Goal: Information Seeking & Learning: Learn about a topic

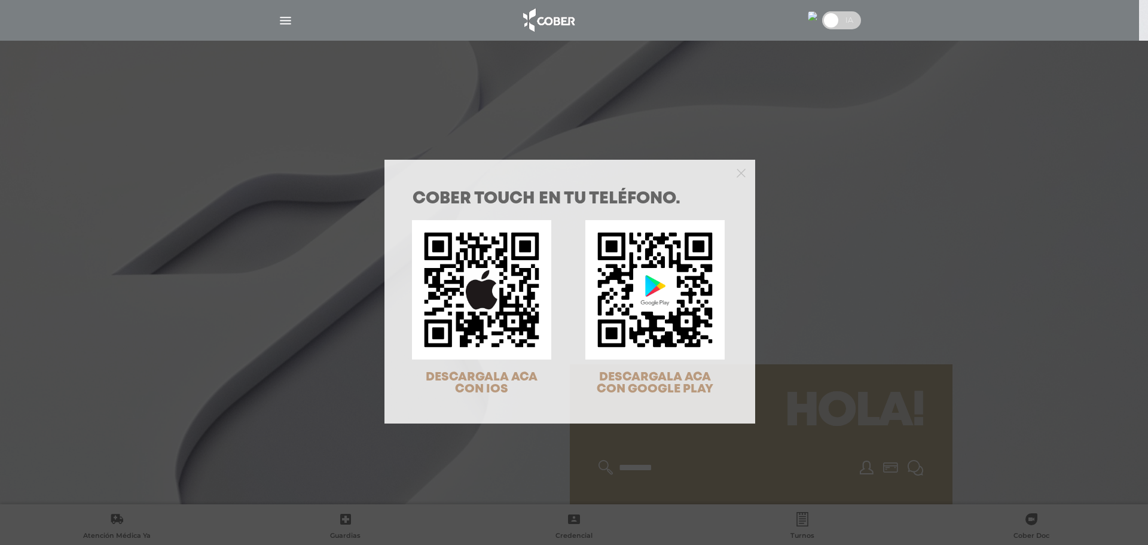
click at [281, 18] on div "COBER TOUCH en tu teléfono. DESCARGALA ACA CON IOS DESCARGALA ACA CON GOOGLE PL…" at bounding box center [574, 272] width 1148 height 545
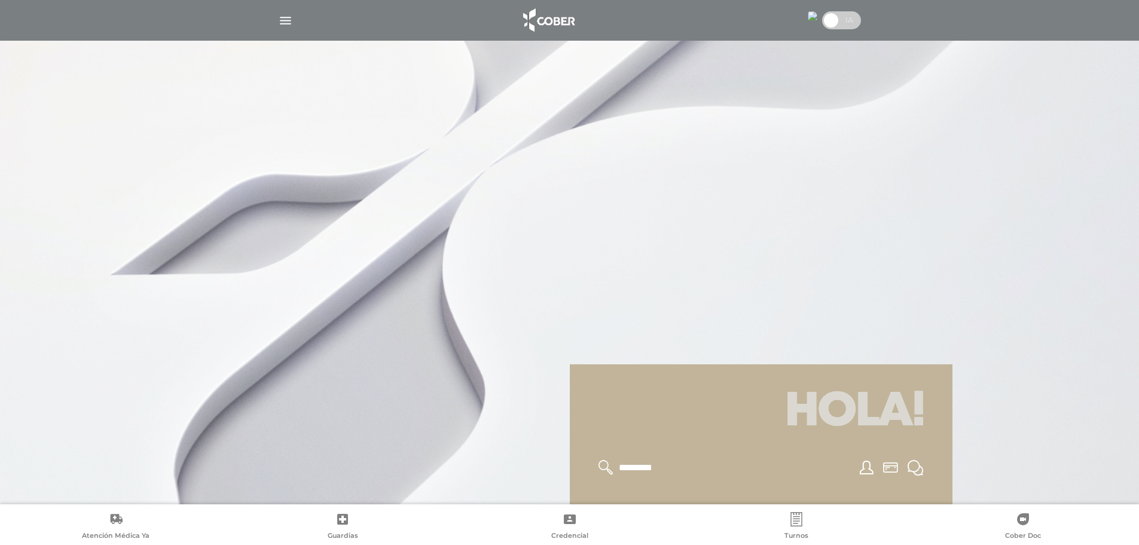
click at [281, 19] on img "button" at bounding box center [285, 20] width 15 height 15
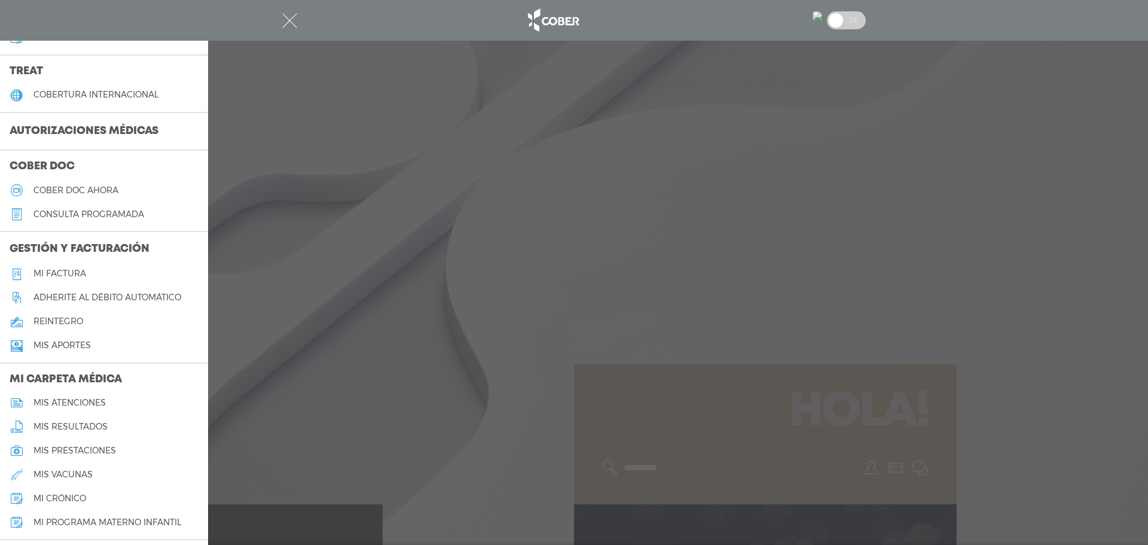
scroll to position [299, 0]
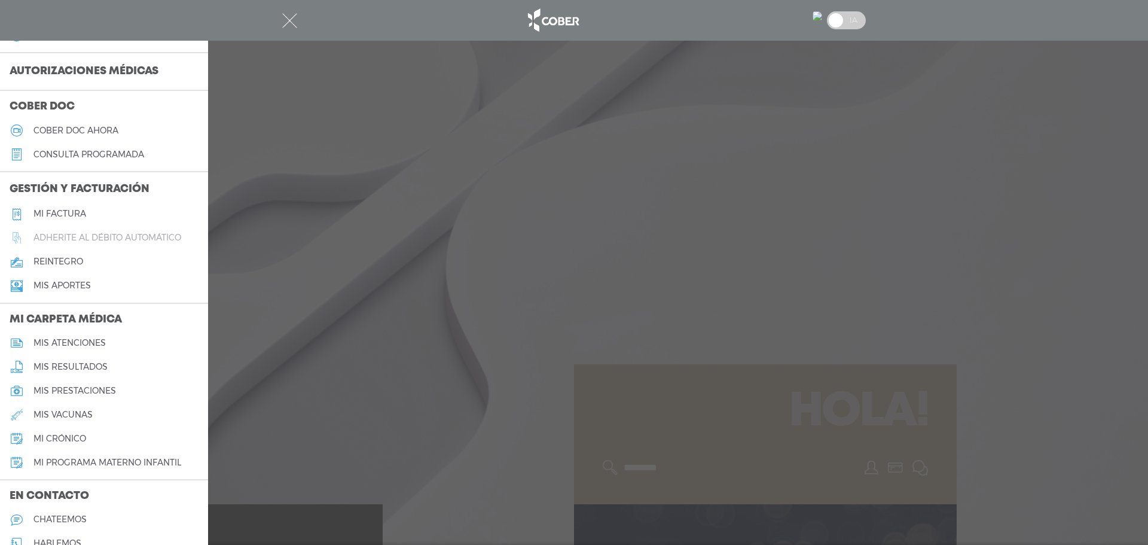
click at [135, 240] on h5 "Adherite al débito automático" at bounding box center [107, 238] width 148 height 10
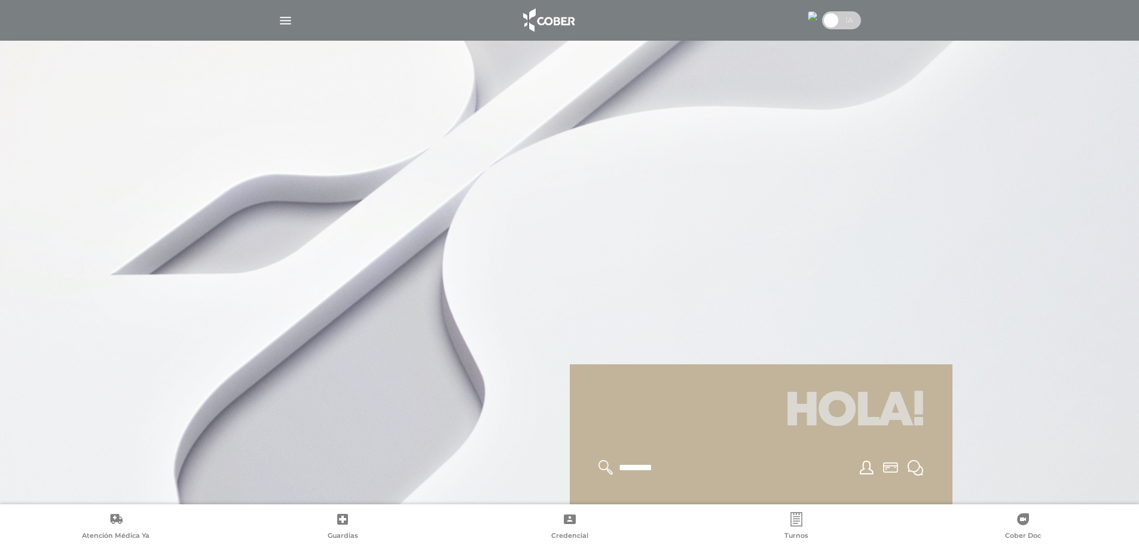
click at [297, 22] on div at bounding box center [570, 20] width 612 height 29
click at [292, 22] on img "button" at bounding box center [285, 20] width 15 height 15
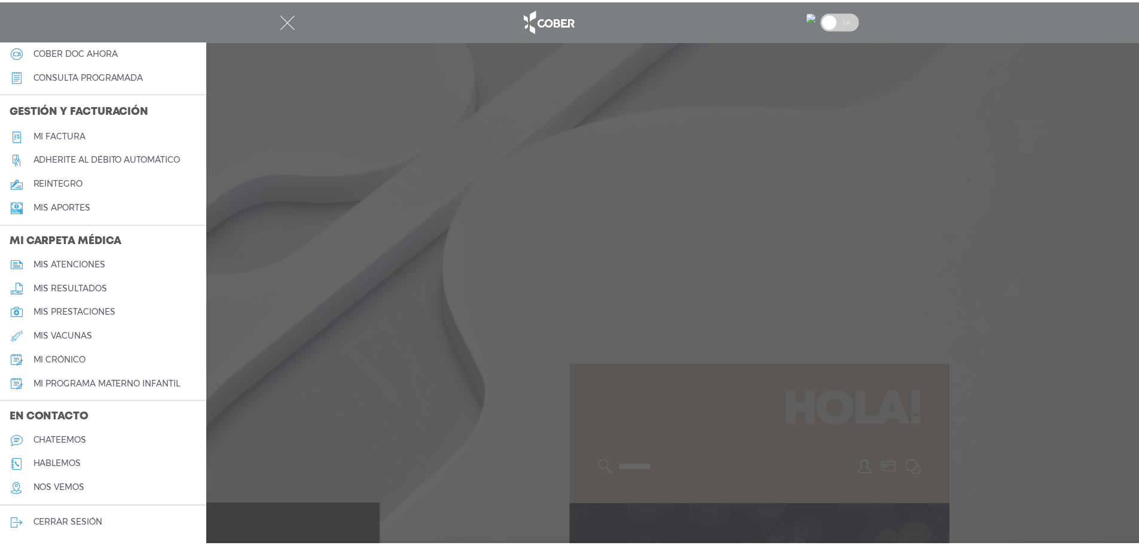
scroll to position [378, 0]
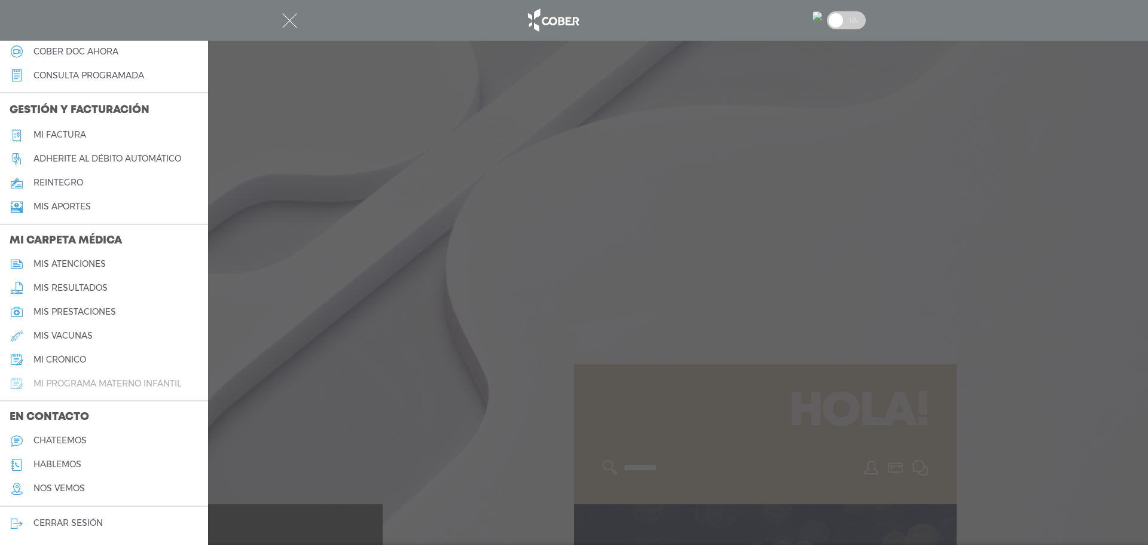
click at [80, 379] on h5 "mi programa materno infantil" at bounding box center [107, 384] width 148 height 10
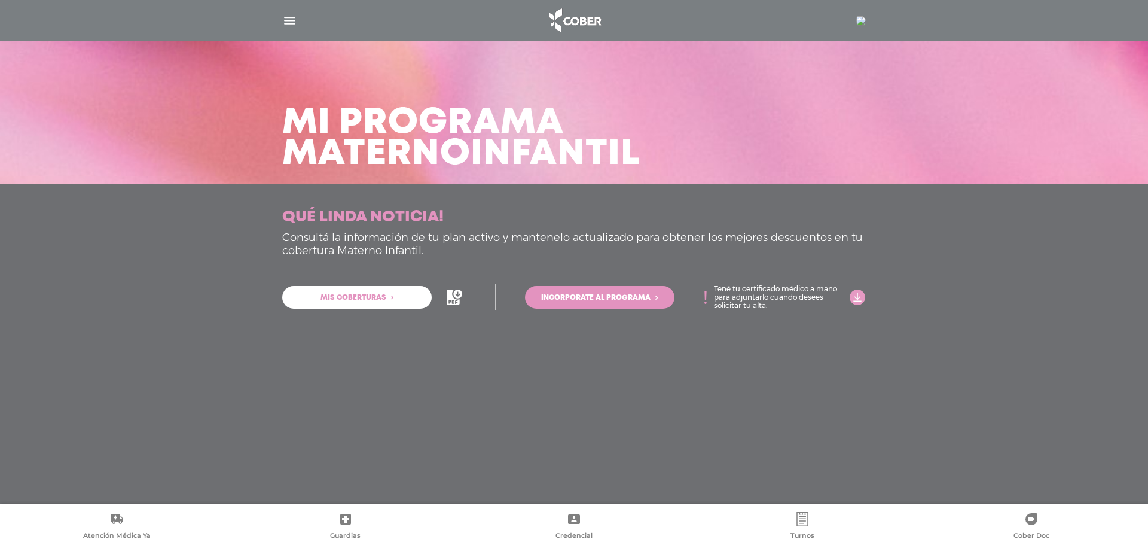
click at [401, 296] on link "Mis coberturas" at bounding box center [357, 297] width 150 height 23
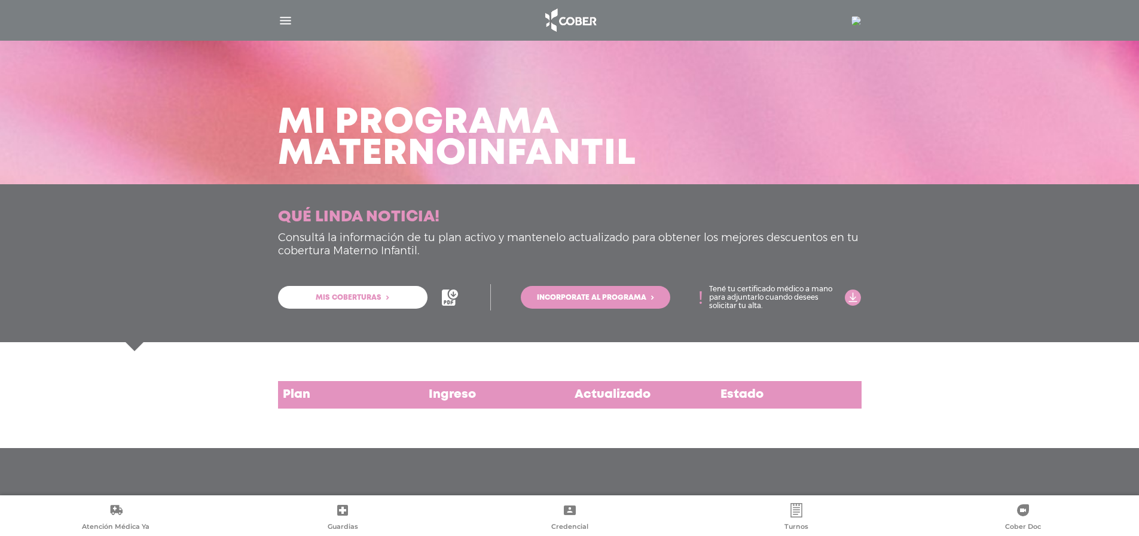
scroll to position [9, 0]
click at [298, 389] on div "Plan" at bounding box center [351, 395] width 146 height 28
click at [447, 387] on div "Ingreso" at bounding box center [497, 395] width 146 height 28
click at [628, 383] on div "Actualizado" at bounding box center [643, 395] width 146 height 28
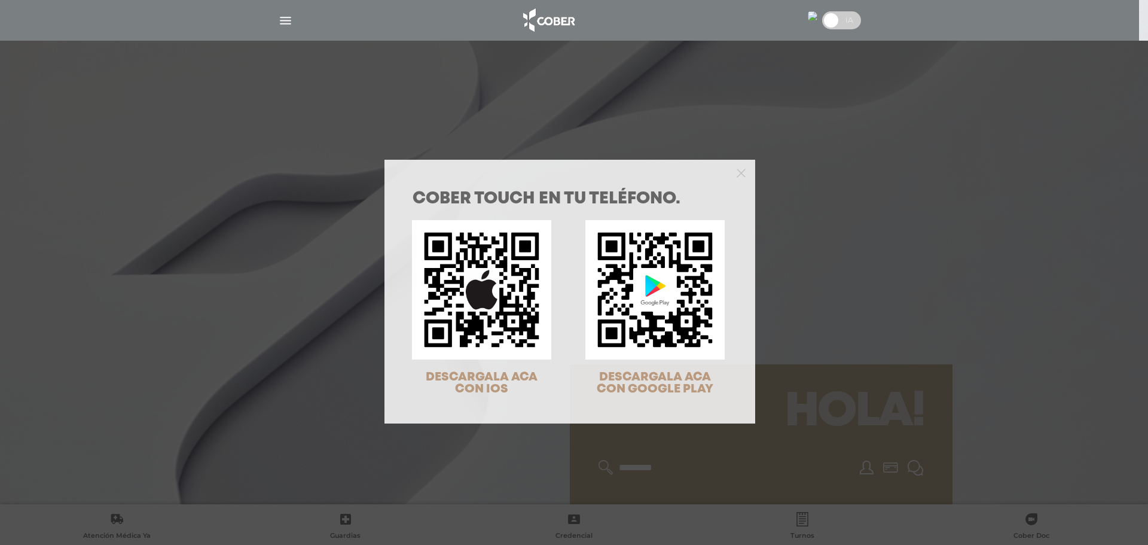
click at [287, 21] on div "COBER TOUCH en tu teléfono. DESCARGALA ACA CON IOS DESCARGALA ACA CON GOOGLE PL…" at bounding box center [574, 272] width 1148 height 545
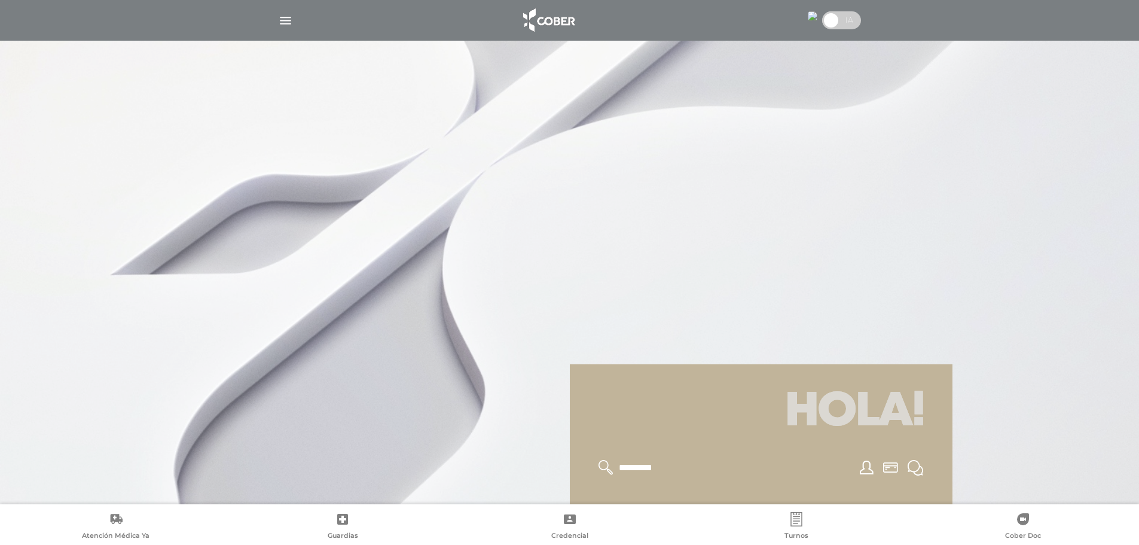
click at [280, 28] on div at bounding box center [570, 20] width 612 height 29
click at [280, 21] on img "button" at bounding box center [285, 20] width 15 height 15
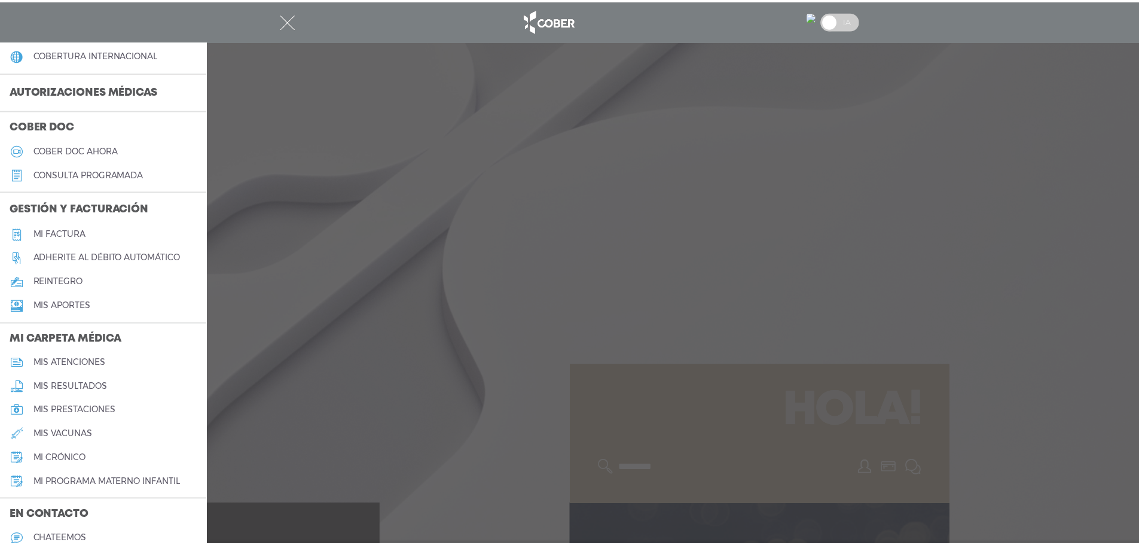
scroll to position [258, 0]
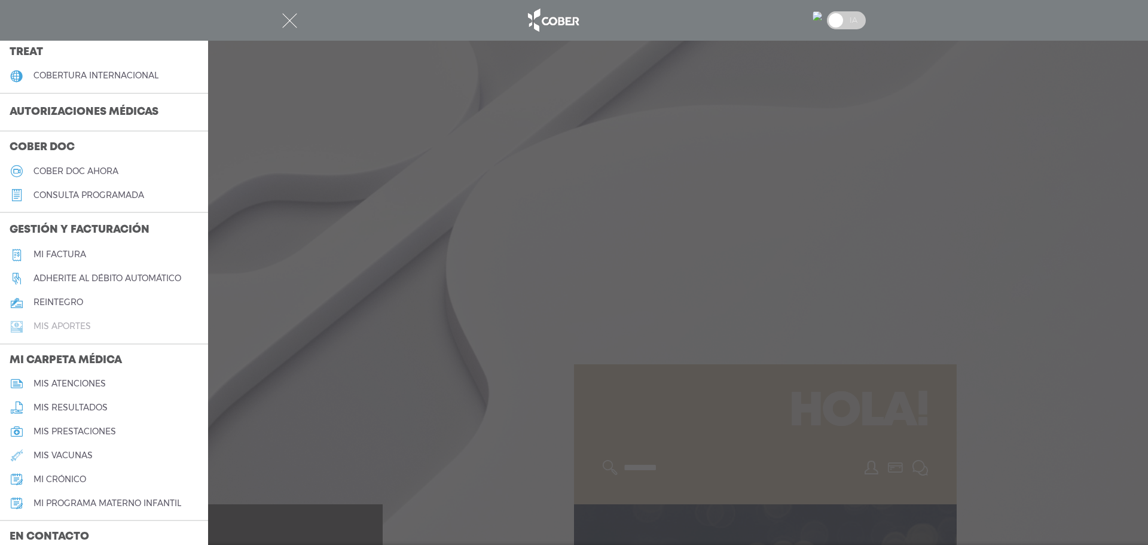
click at [54, 326] on h5 "Mis aportes" at bounding box center [61, 326] width 57 height 10
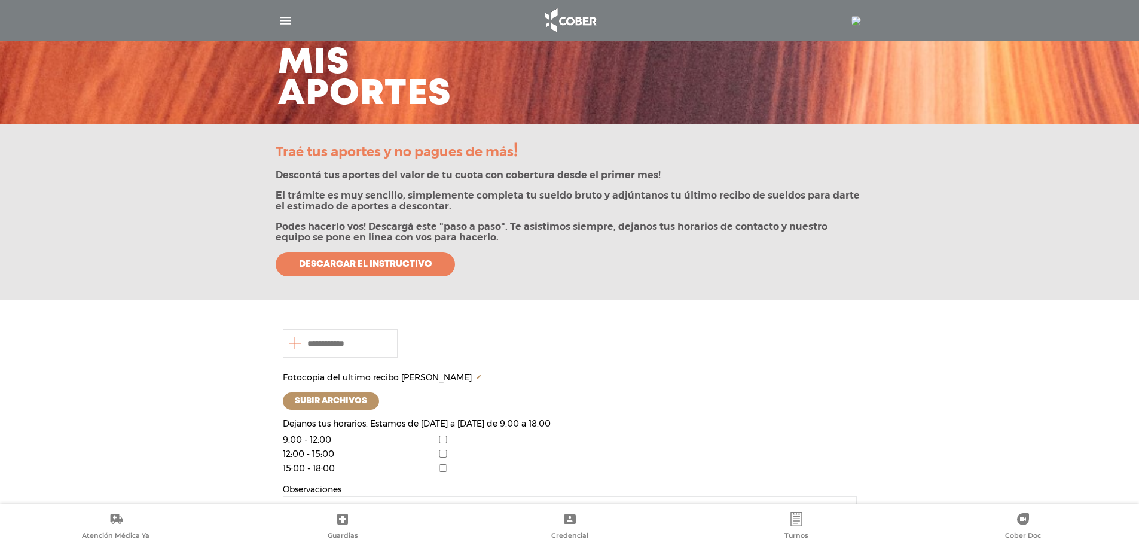
scroll to position [120, 0]
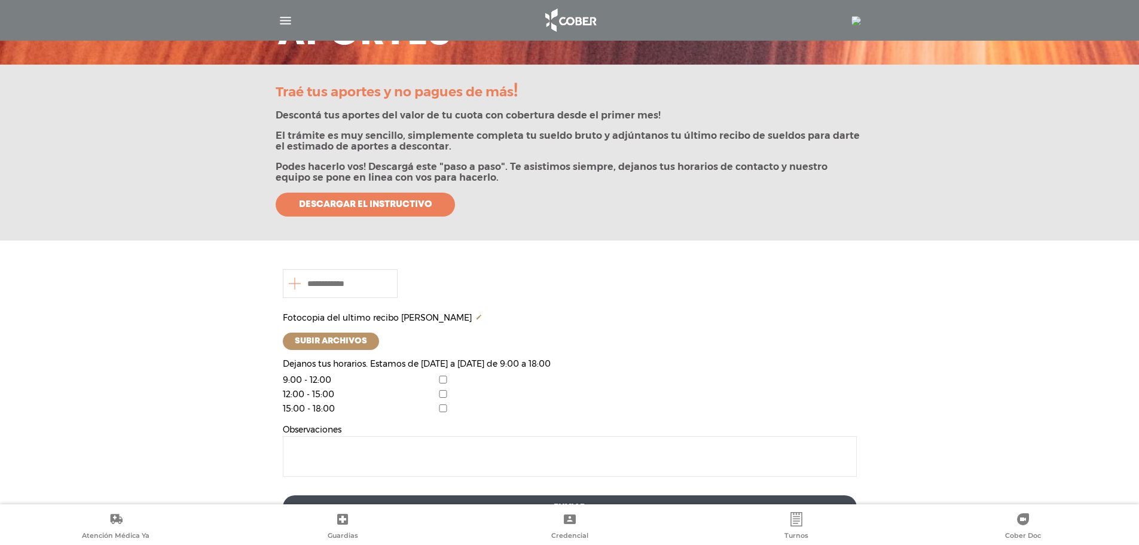
click at [311, 202] on span "Descargar el instructivo" at bounding box center [365, 204] width 133 height 11
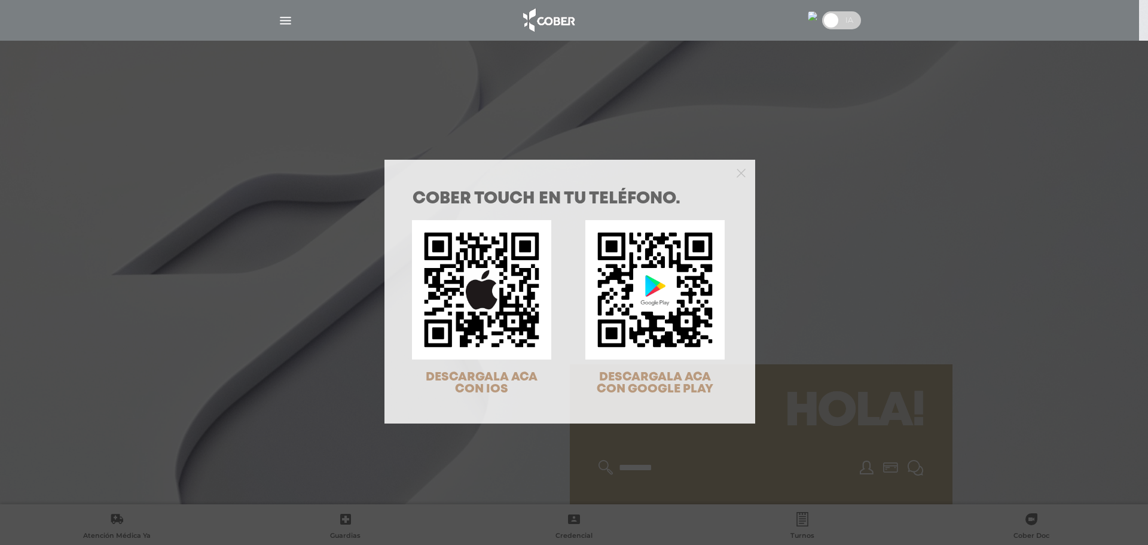
click at [288, 19] on div "COBER TOUCH en tu teléfono. DESCARGALA ACA CON IOS DESCARGALA ACA CON GOOGLE PL…" at bounding box center [574, 272] width 1148 height 545
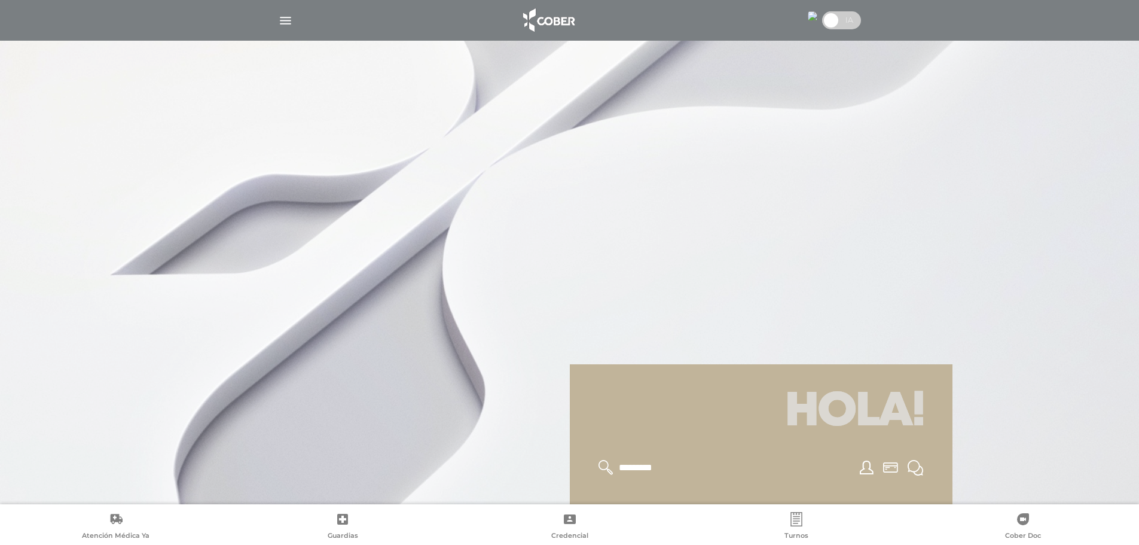
click at [277, 23] on div at bounding box center [570, 20] width 612 height 29
click at [284, 22] on img "button" at bounding box center [285, 20] width 15 height 15
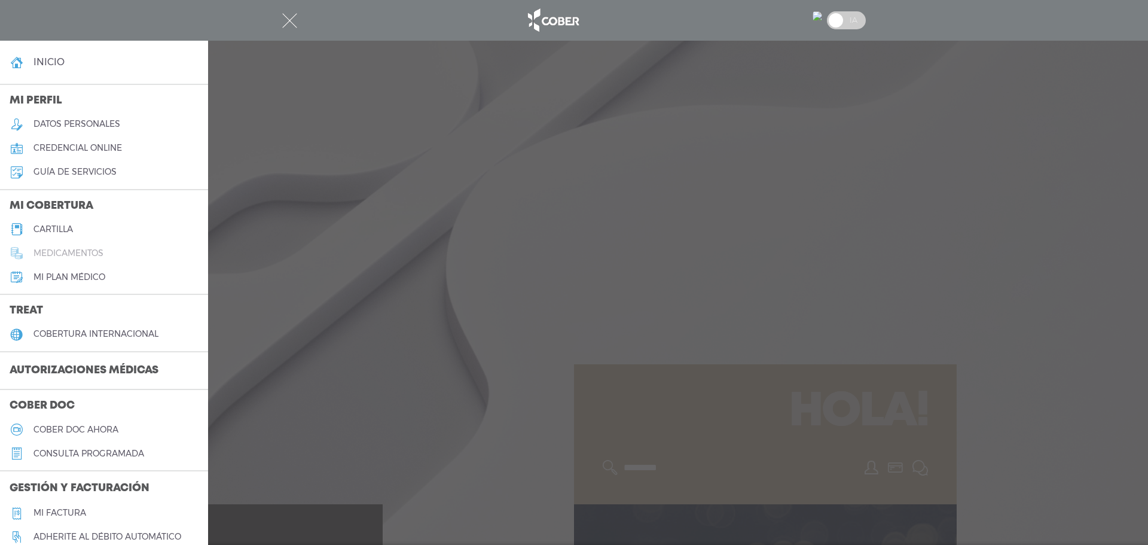
click at [44, 255] on h5 "medicamentos" at bounding box center [68, 253] width 70 height 10
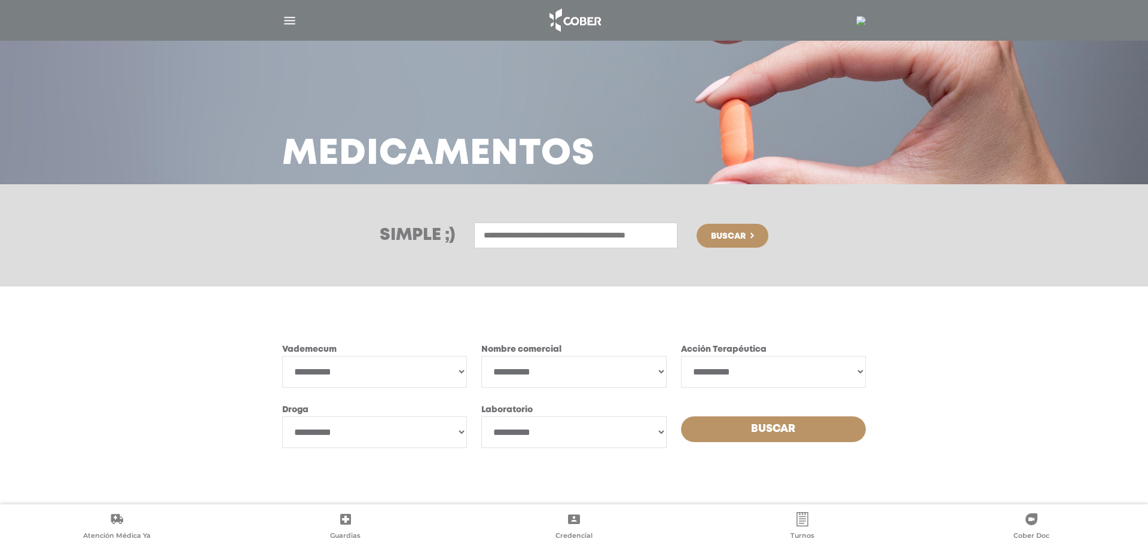
click at [660, 437] on select "**********" at bounding box center [573, 432] width 185 height 32
click at [659, 436] on select "**********" at bounding box center [573, 432] width 185 height 32
click at [286, 19] on img "button" at bounding box center [289, 20] width 15 height 15
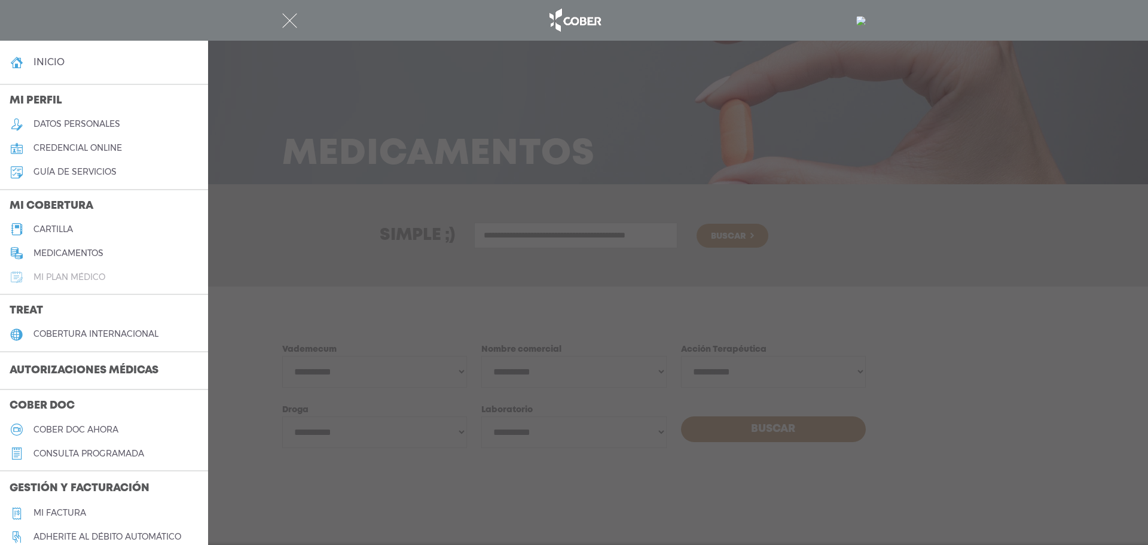
click at [80, 275] on h5 "Mi plan médico" at bounding box center [69, 277] width 72 height 10
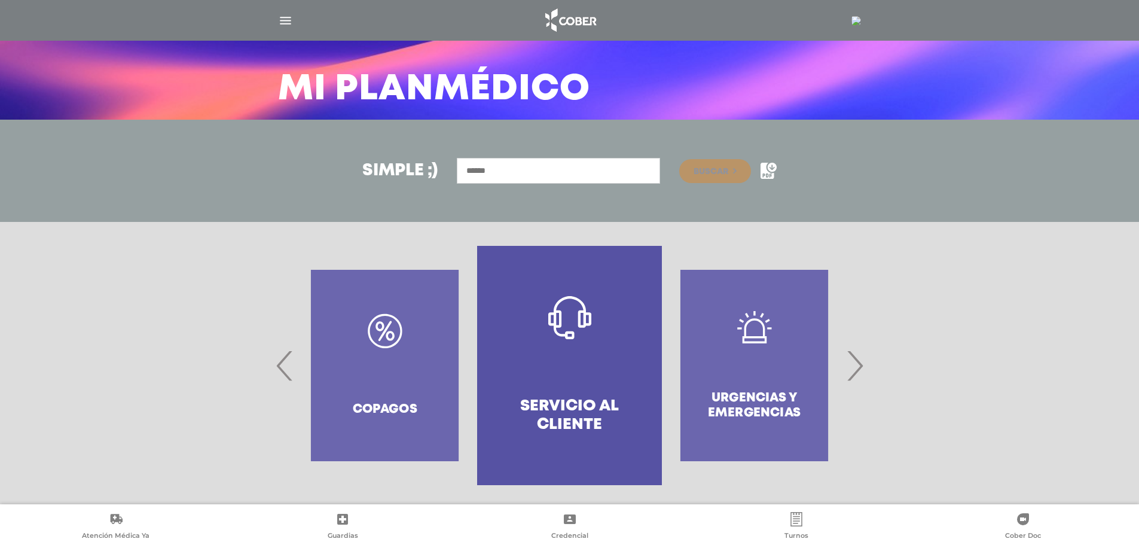
scroll to position [69, 0]
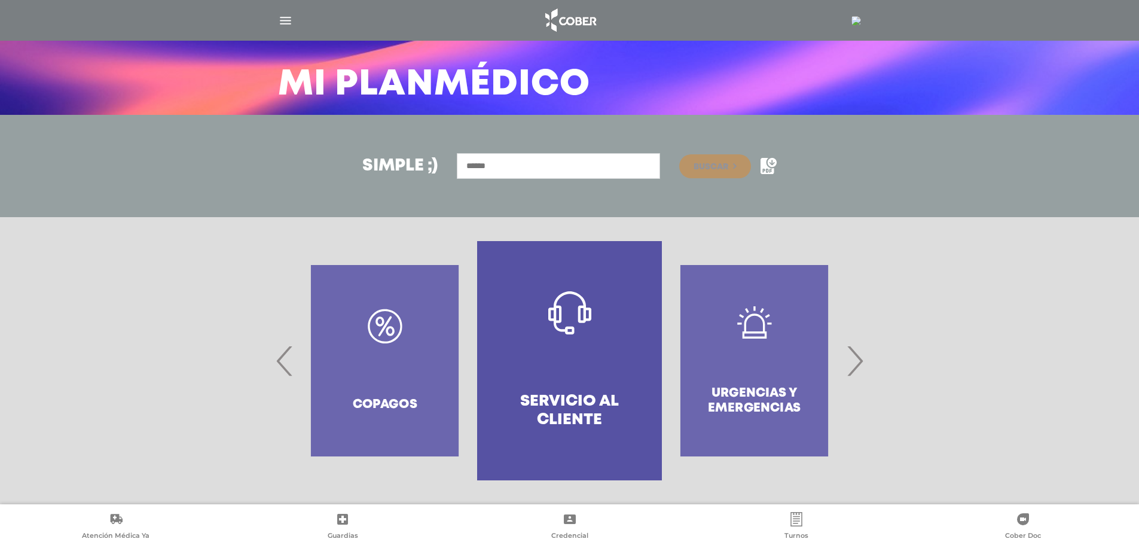
click at [384, 327] on div "Copagos" at bounding box center [384, 360] width 185 height 239
click at [380, 336] on div "Copagos" at bounding box center [384, 360] width 185 height 239
click at [370, 397] on div "Copagos" at bounding box center [384, 360] width 185 height 239
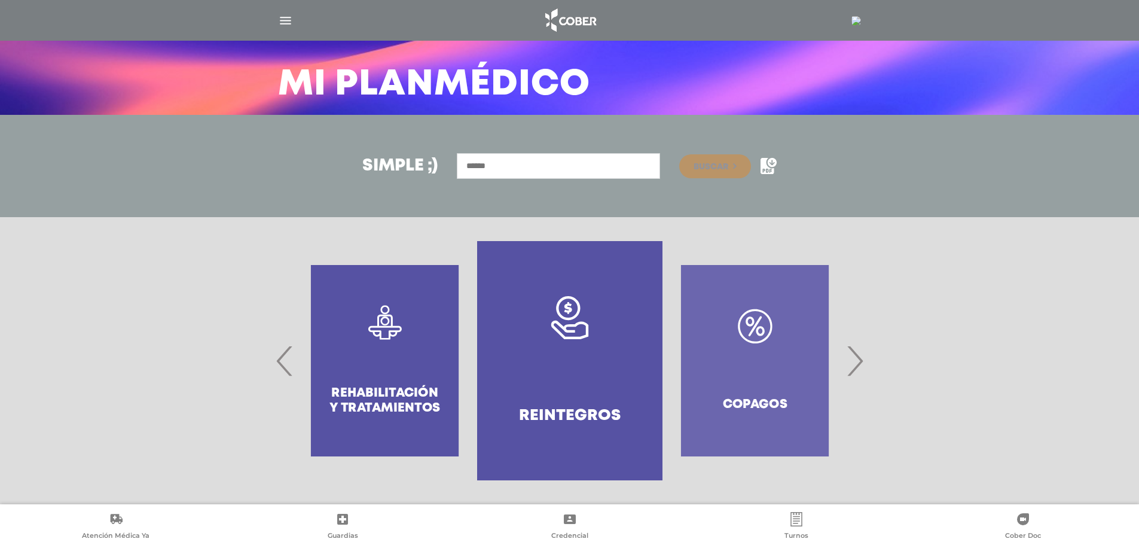
click at [787, 409] on div "Copagos" at bounding box center [755, 360] width 185 height 239
click at [772, 404] on div "Copagos" at bounding box center [755, 360] width 185 height 239
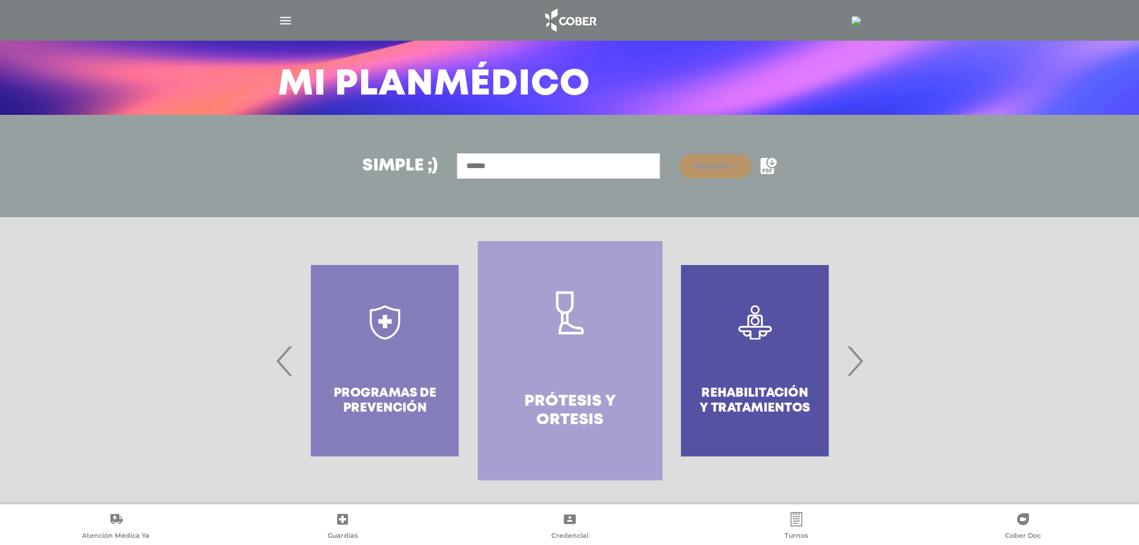
click at [859, 358] on span "›" at bounding box center [854, 360] width 23 height 65
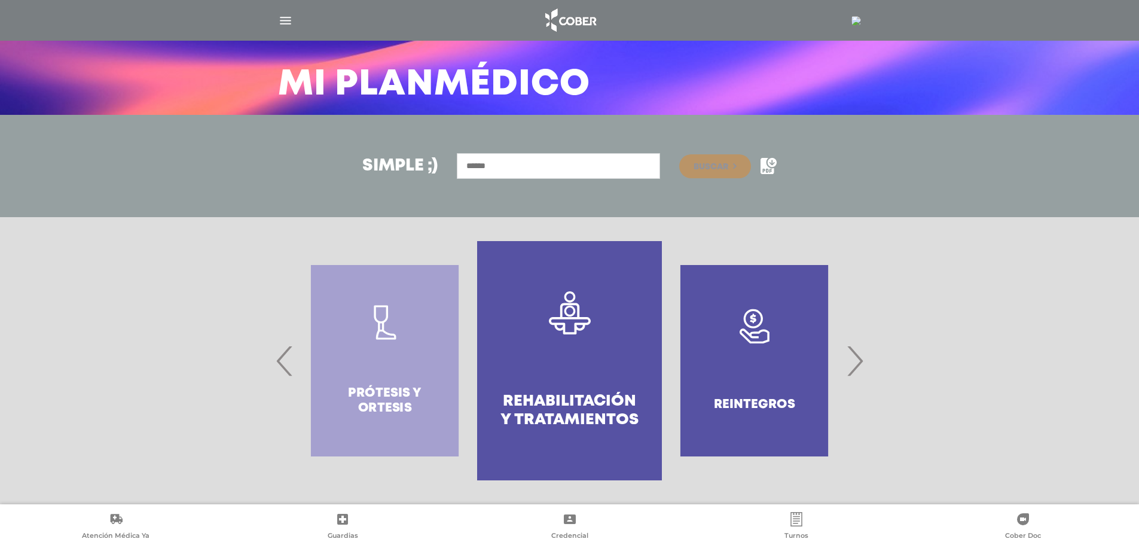
click at [859, 358] on span "›" at bounding box center [854, 360] width 23 height 65
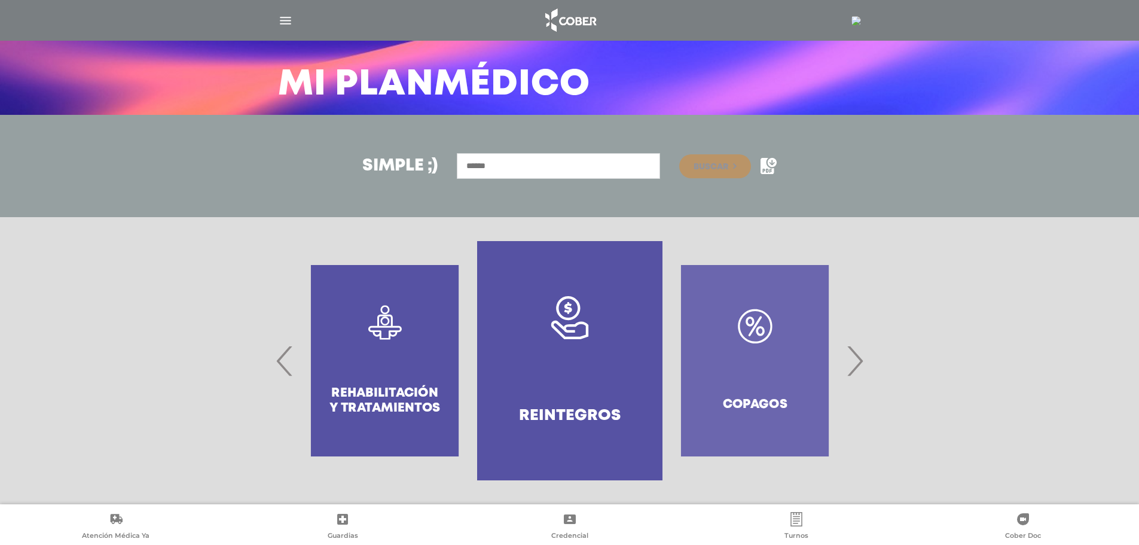
click at [858, 358] on span "›" at bounding box center [854, 360] width 23 height 65
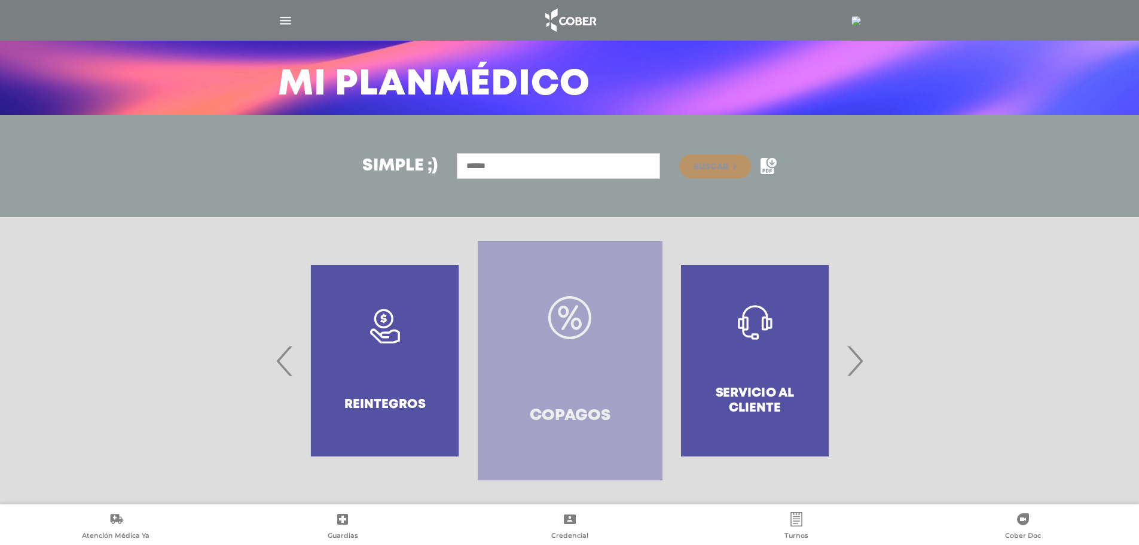
click at [575, 336] on icon at bounding box center [569, 317] width 43 height 43
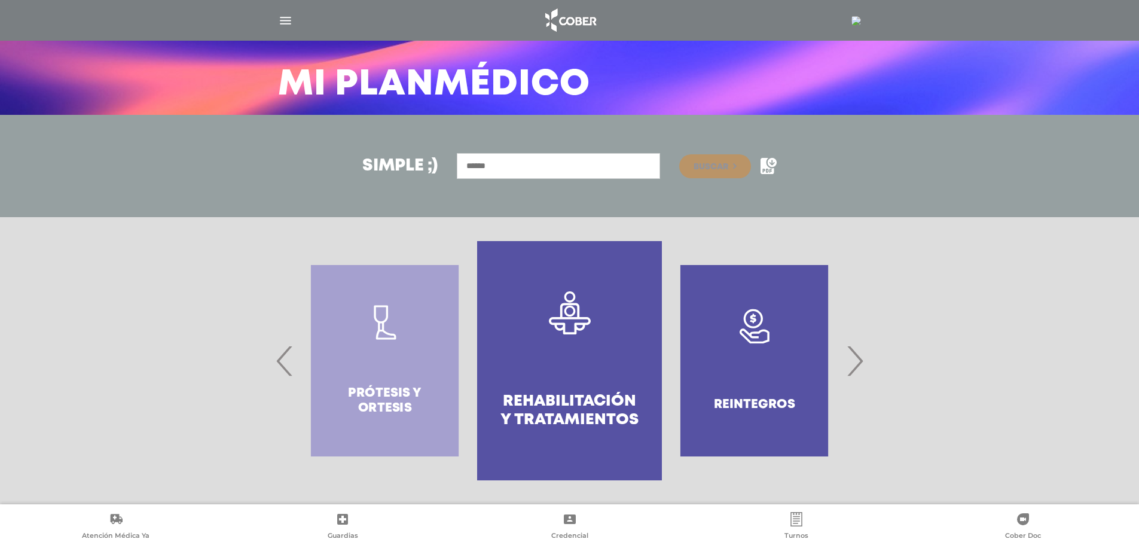
click at [443, 364] on div "Prótesis y ortesis" at bounding box center [384, 360] width 185 height 239
click at [444, 367] on div "Prótesis y ortesis" at bounding box center [384, 360] width 185 height 239
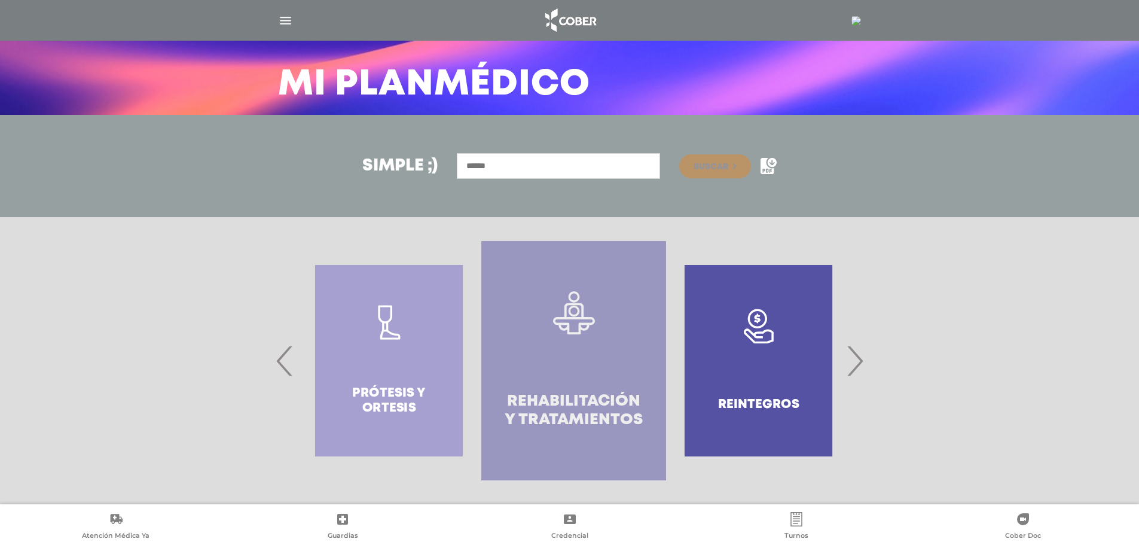
click at [554, 374] on link ".st0{fill:#FFFFFF;} Rehabilitación y Tratamientos" at bounding box center [573, 360] width 185 height 239
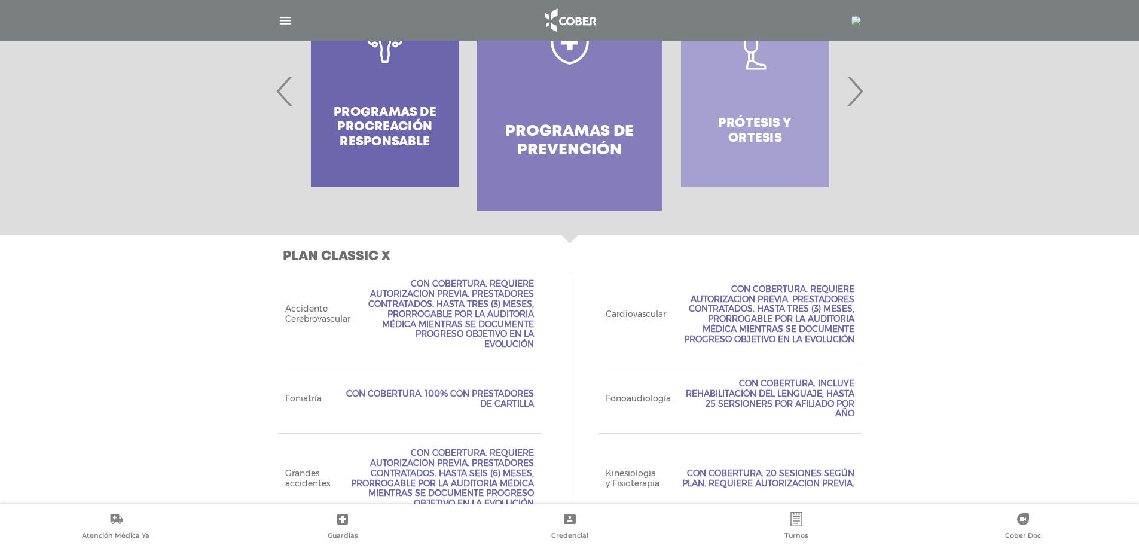
scroll to position [212, 0]
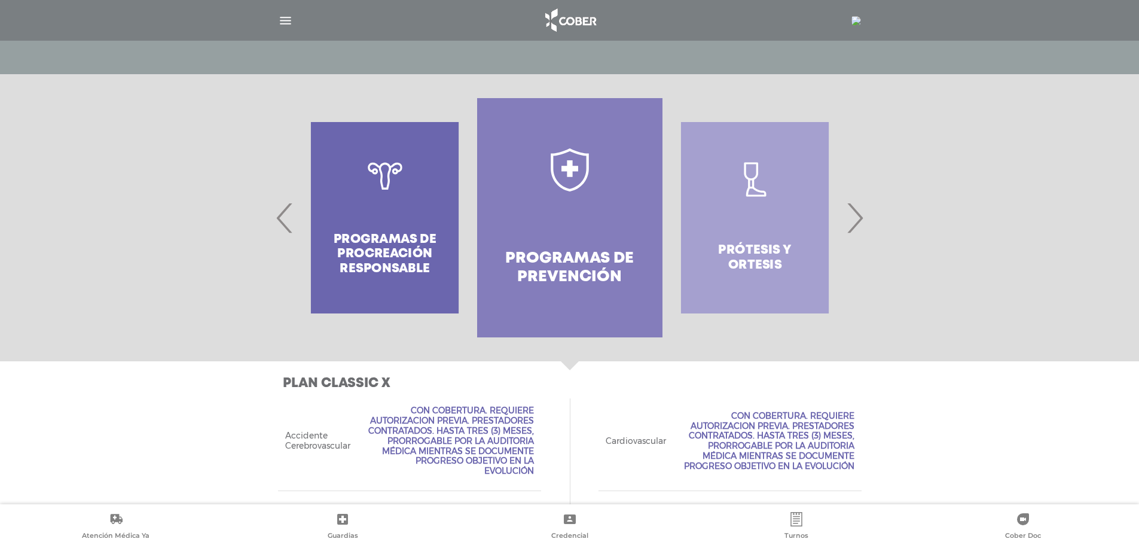
click at [863, 224] on span "›" at bounding box center [854, 217] width 23 height 65
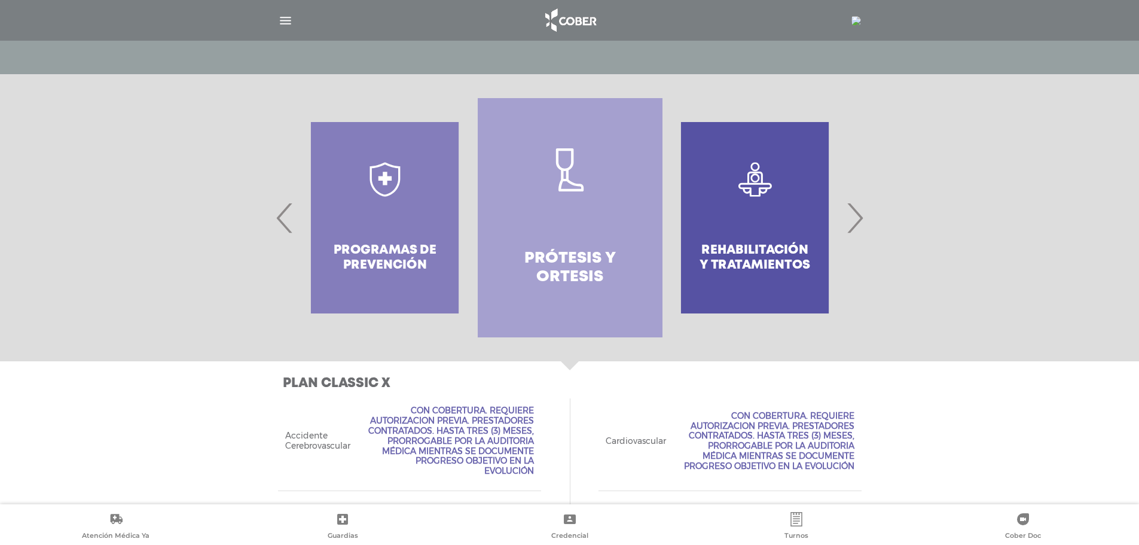
click at [863, 223] on span "›" at bounding box center [854, 217] width 23 height 65
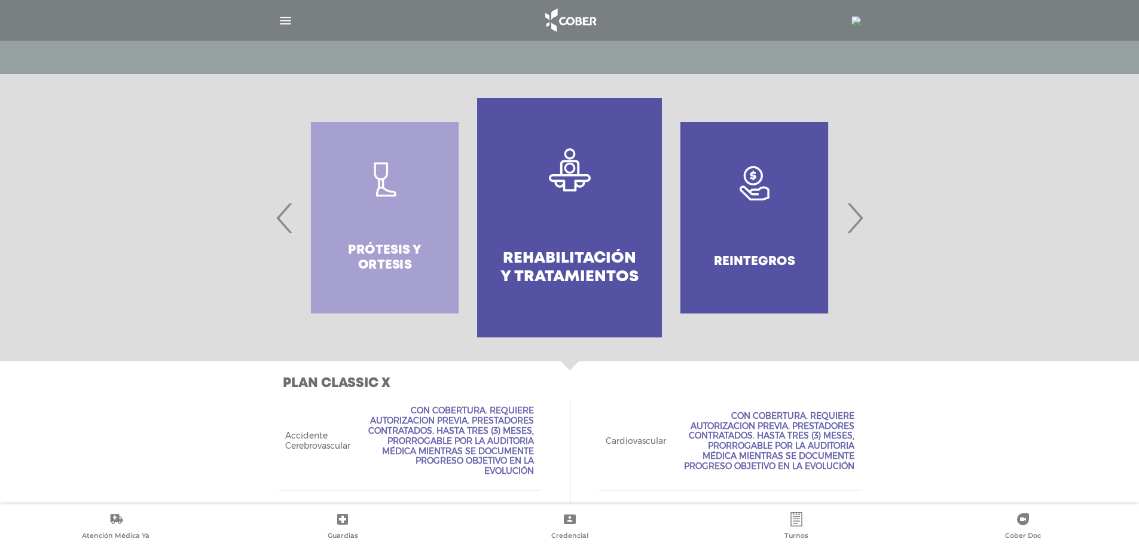
click at [863, 223] on span "›" at bounding box center [854, 217] width 23 height 65
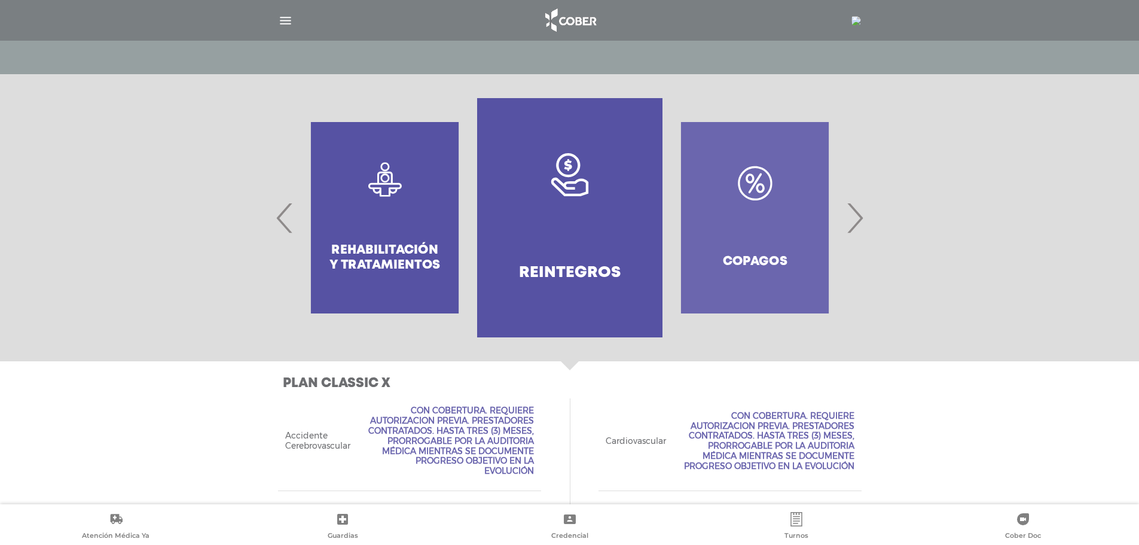
click at [863, 223] on span "›" at bounding box center [854, 217] width 23 height 65
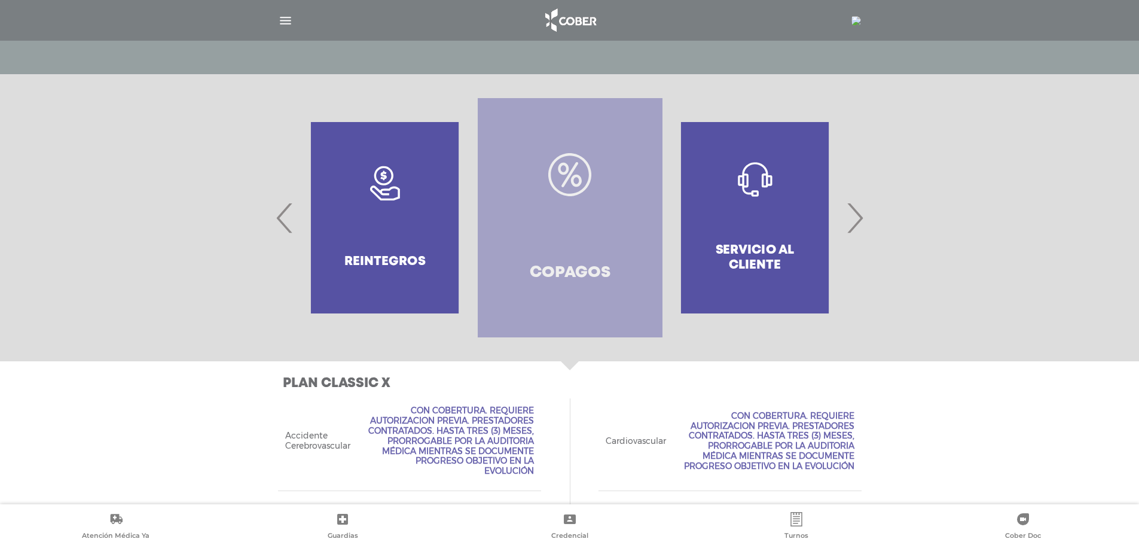
click at [571, 249] on link "Copagos" at bounding box center [570, 217] width 185 height 239
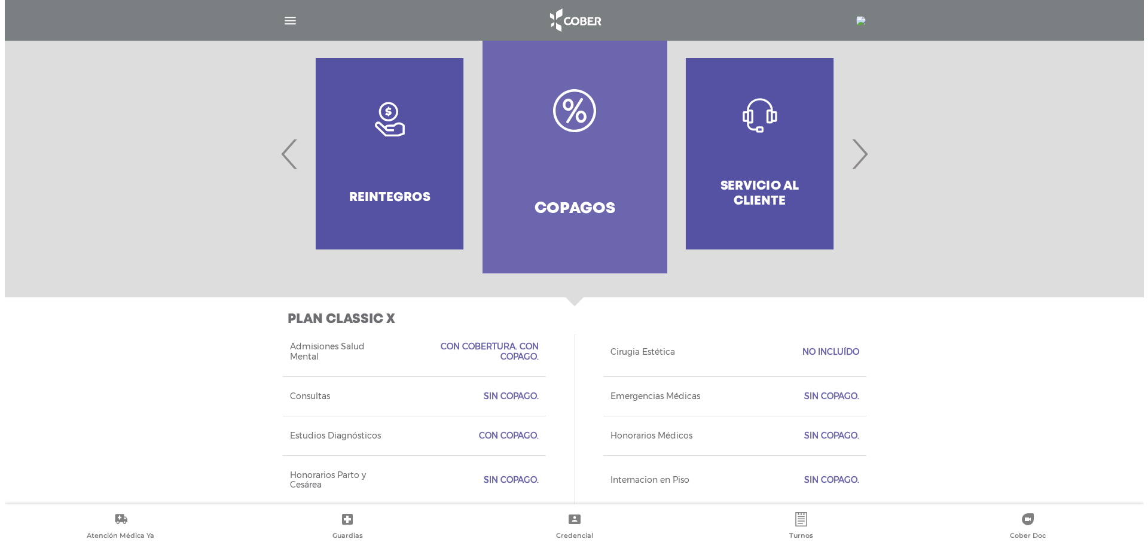
scroll to position [0, 0]
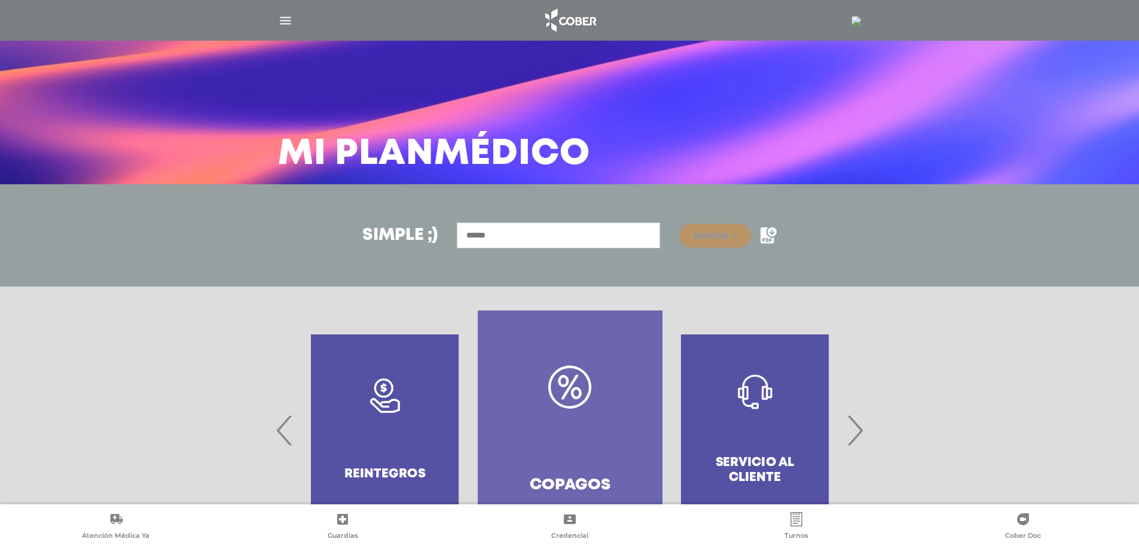
click at [289, 24] on img "button" at bounding box center [285, 20] width 15 height 15
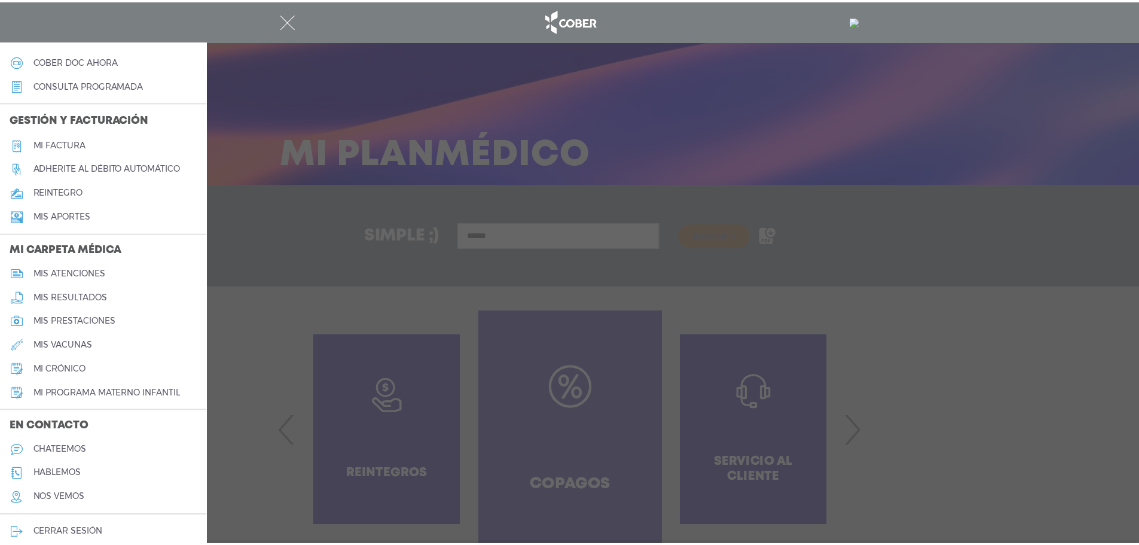
scroll to position [378, 0]
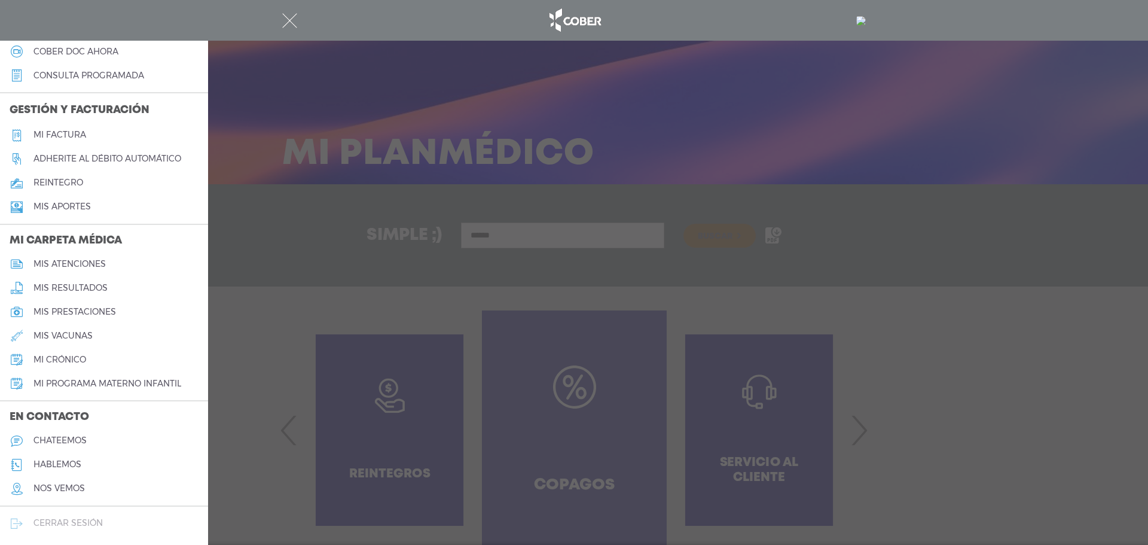
click at [57, 525] on h5 "cerrar sesión" at bounding box center [67, 523] width 69 height 10
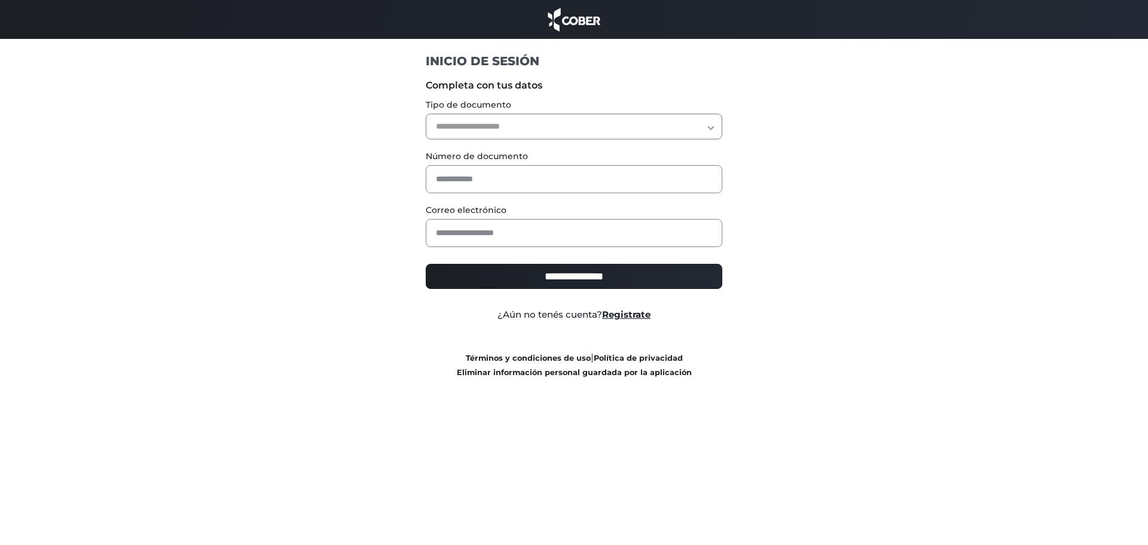
click at [496, 128] on select "**********" at bounding box center [574, 127] width 297 height 26
select select "***"
click at [426, 114] on select "**********" at bounding box center [574, 127] width 297 height 26
click at [479, 185] on input "text" at bounding box center [574, 179] width 297 height 28
type input "*"
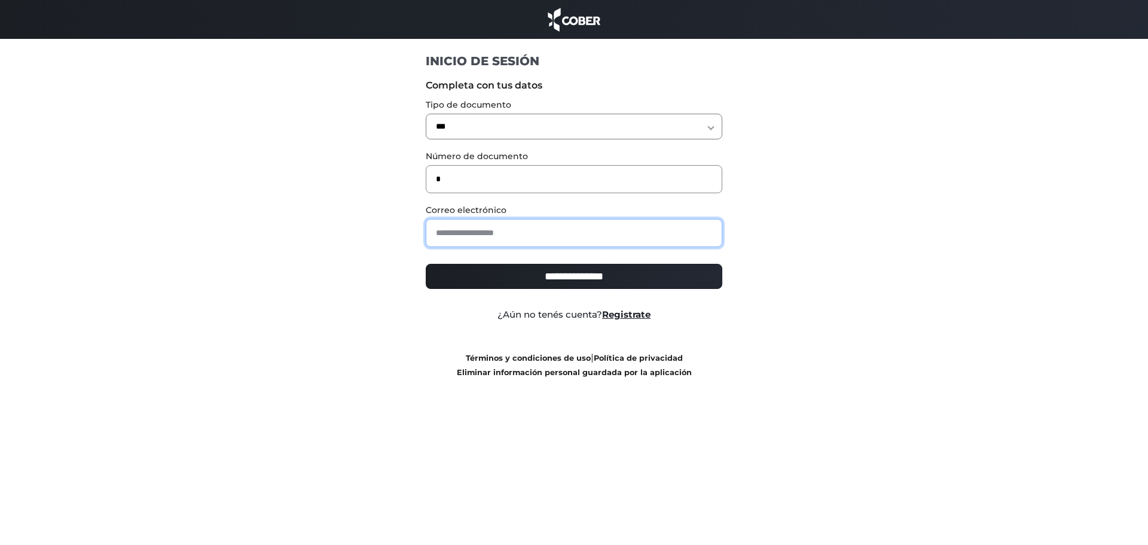
click at [498, 240] on input "email" at bounding box center [574, 233] width 297 height 28
type input "**********"
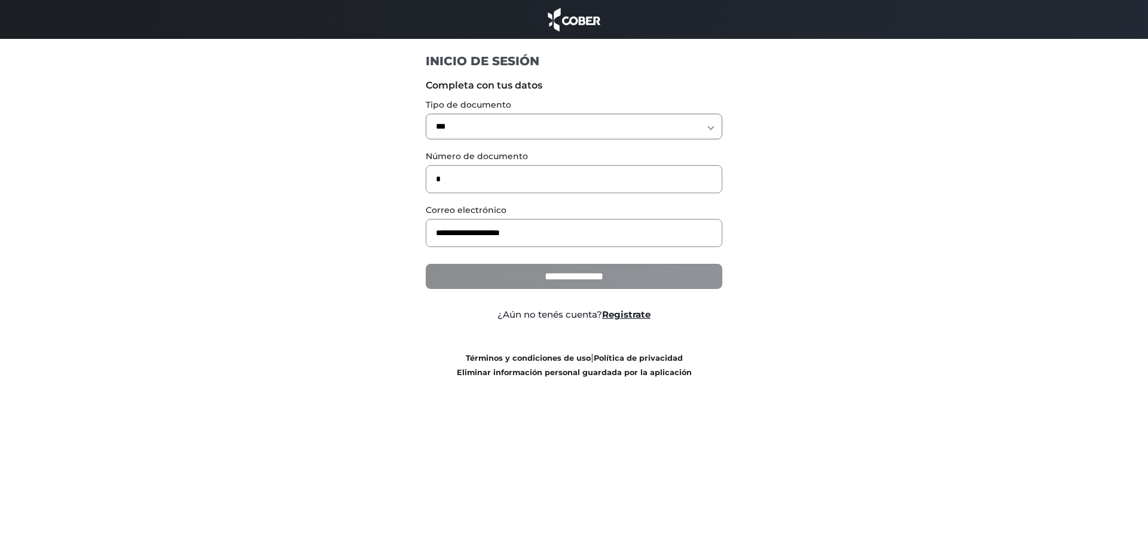
click at [512, 269] on input "**********" at bounding box center [574, 276] width 297 height 25
type input "**********"
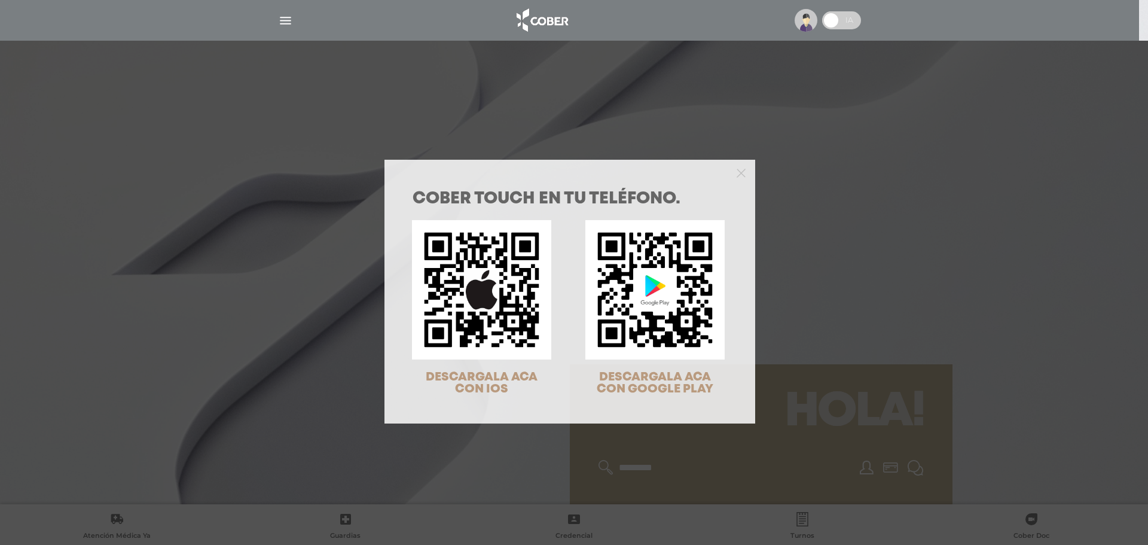
click at [281, 21] on div "COBER TOUCH en tu teléfono. DESCARGALA ACA CON IOS DESCARGALA ACA CON GOOGLE PL…" at bounding box center [574, 272] width 1148 height 545
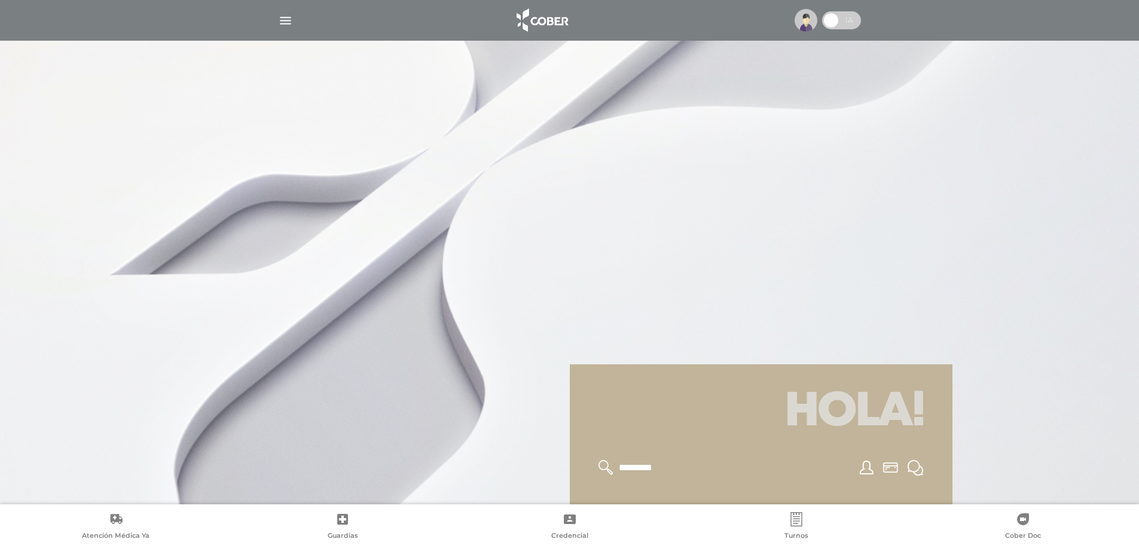
click at [288, 20] on img "button" at bounding box center [285, 20] width 15 height 15
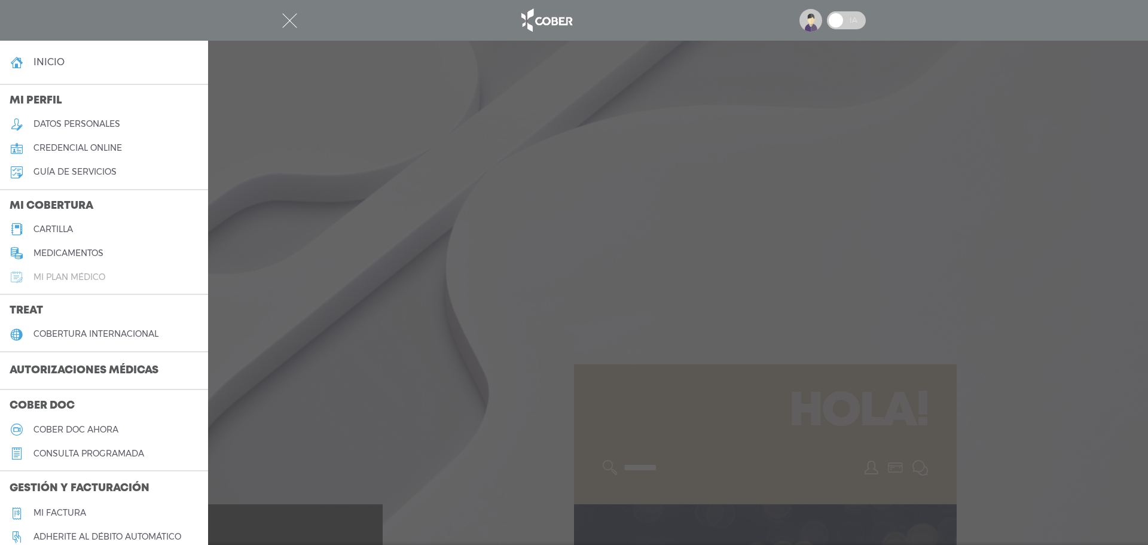
click at [101, 273] on h5 "Mi plan médico" at bounding box center [69, 277] width 72 height 10
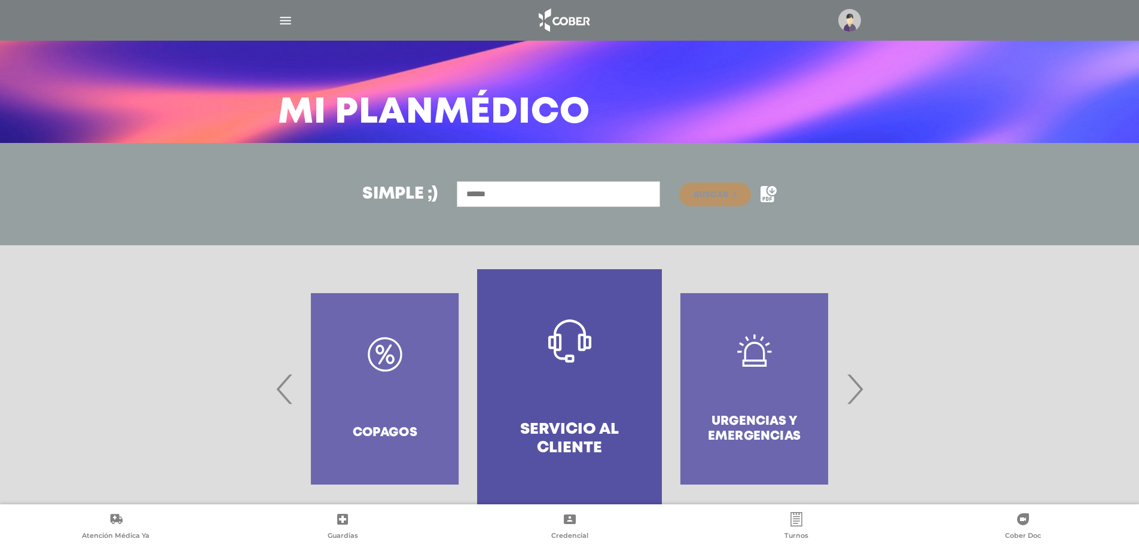
scroll to position [69, 0]
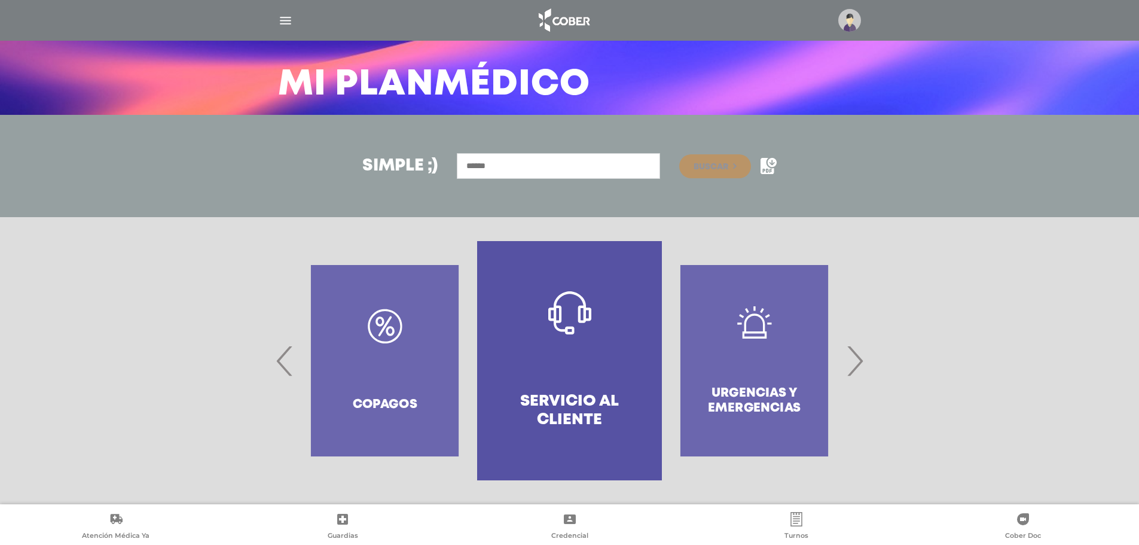
click at [859, 363] on span "›" at bounding box center [854, 360] width 23 height 65
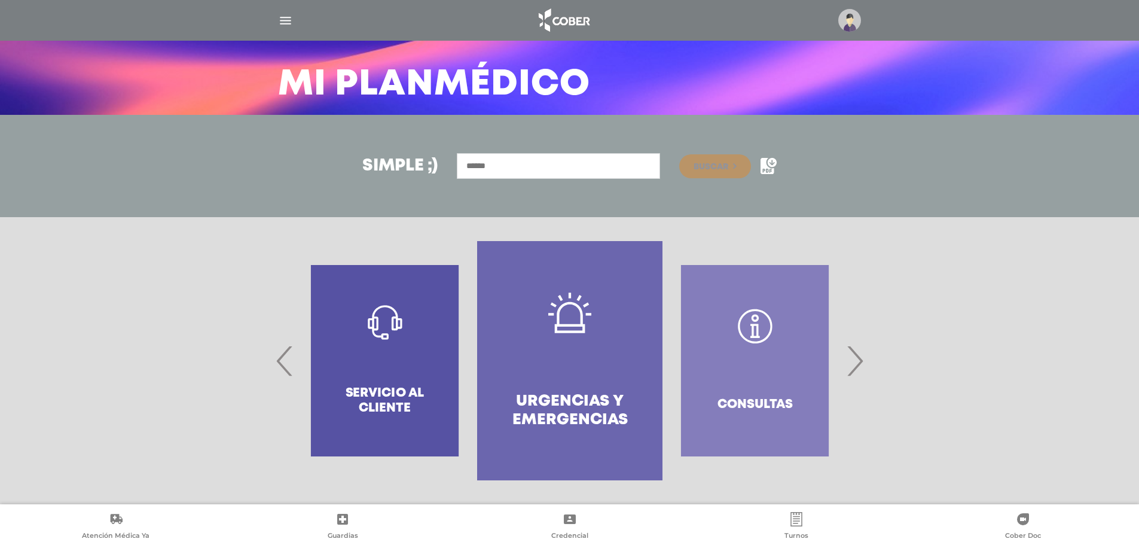
click at [860, 364] on span "›" at bounding box center [854, 360] width 23 height 65
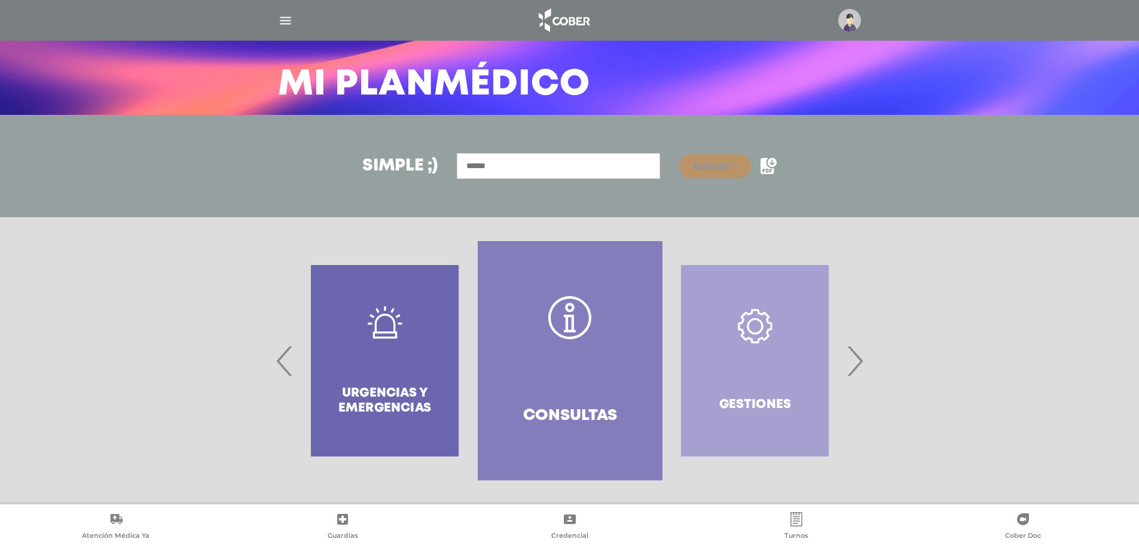
click at [860, 364] on span "›" at bounding box center [854, 360] width 23 height 65
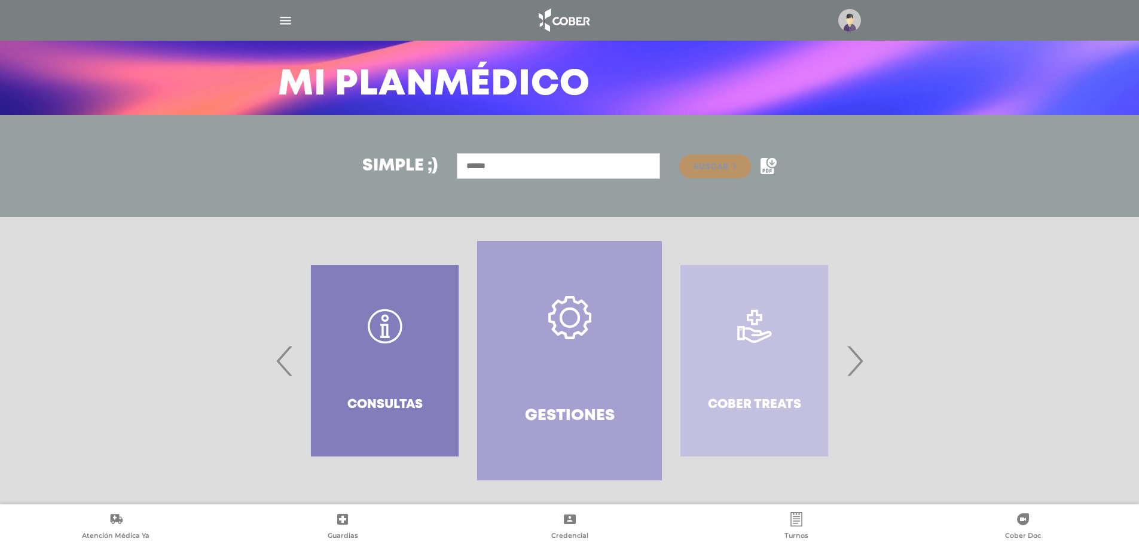
click at [860, 364] on span "›" at bounding box center [854, 360] width 23 height 65
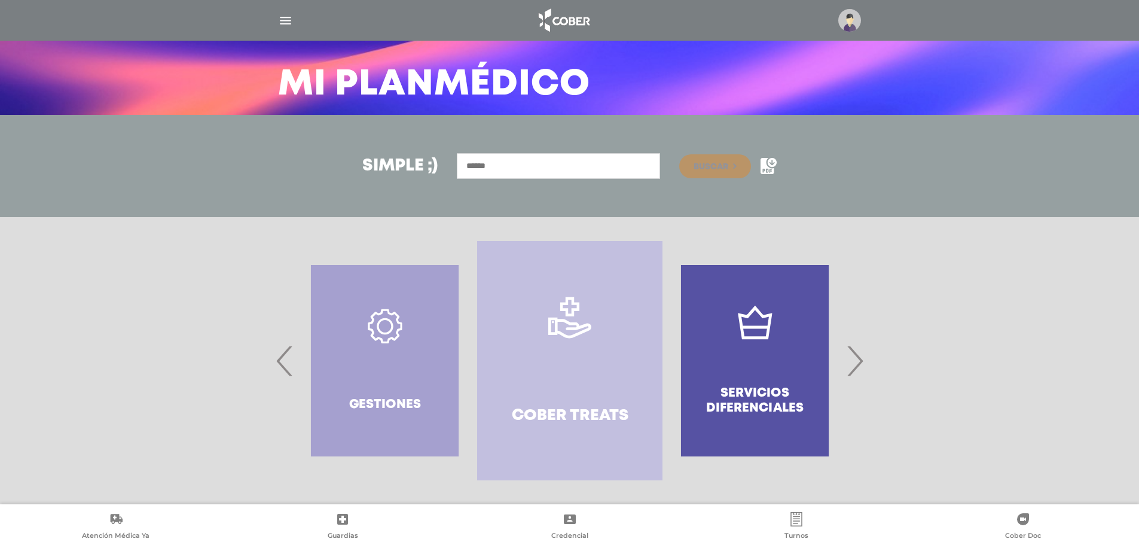
click at [860, 364] on span "›" at bounding box center [854, 360] width 23 height 65
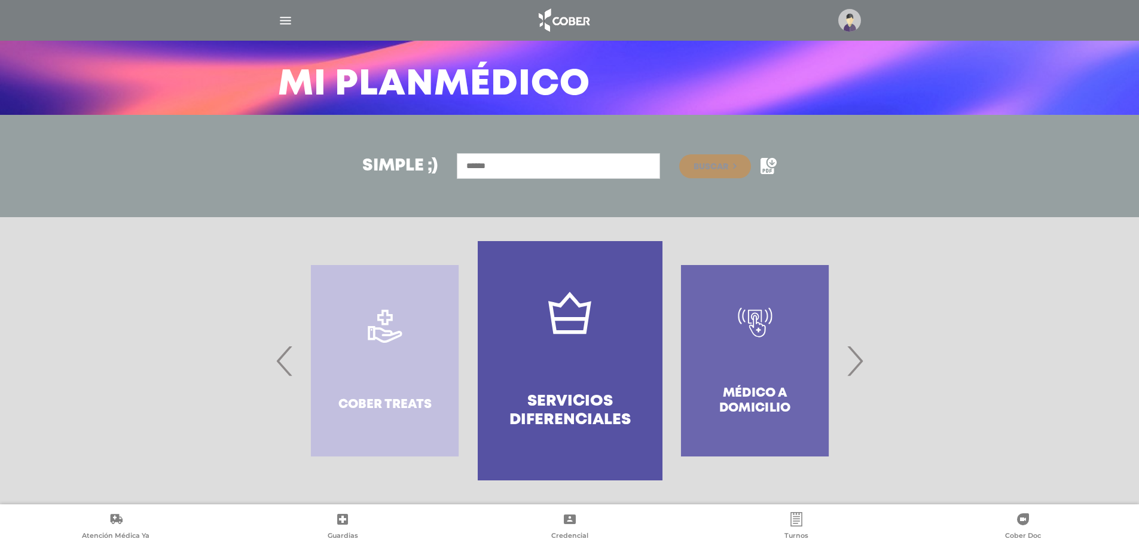
click at [860, 364] on span "›" at bounding box center [854, 360] width 23 height 65
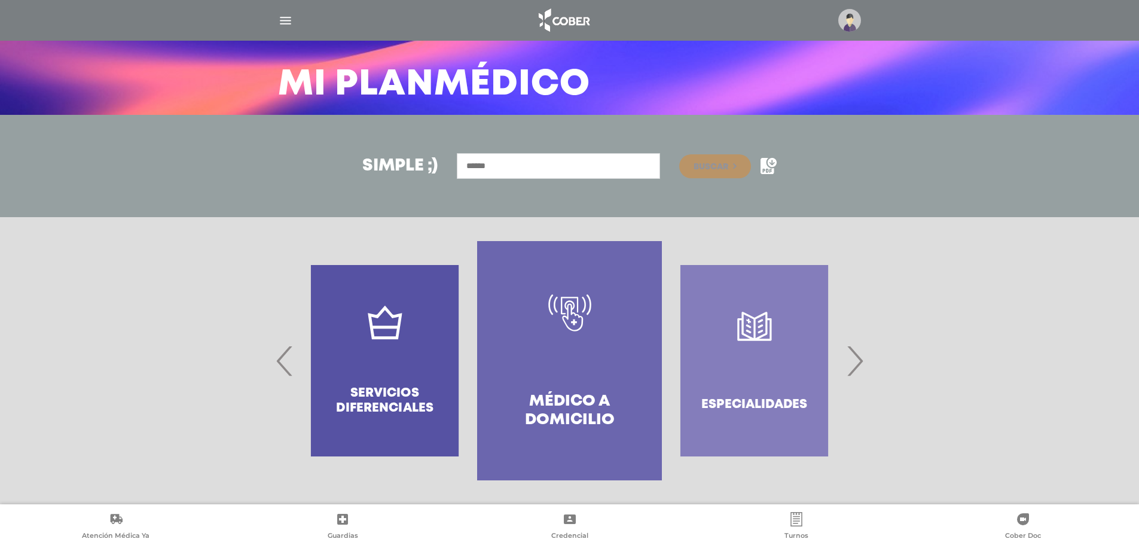
click at [860, 364] on span "›" at bounding box center [854, 360] width 23 height 65
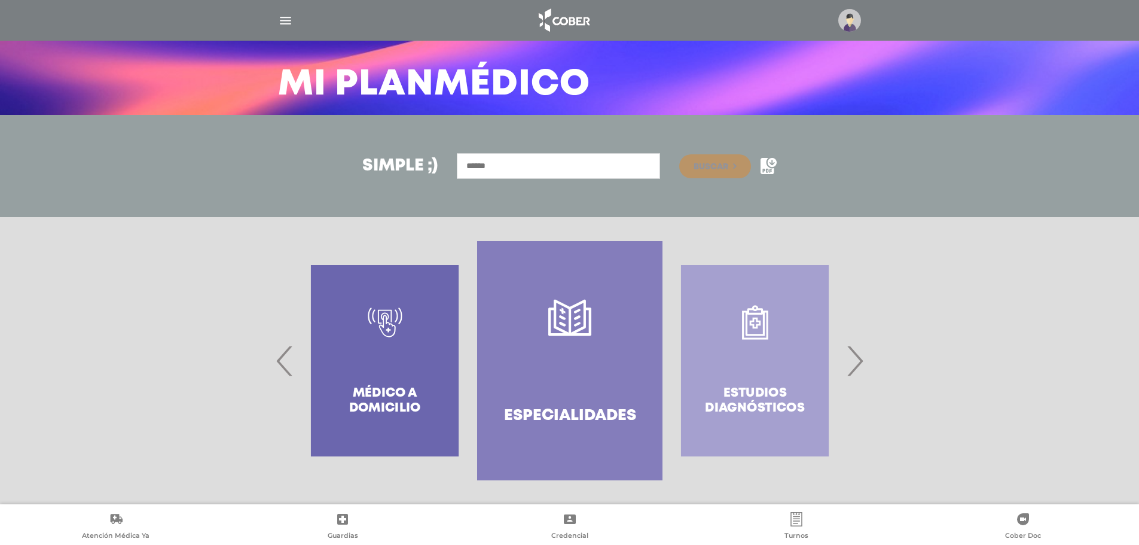
click at [860, 364] on span "›" at bounding box center [854, 360] width 23 height 65
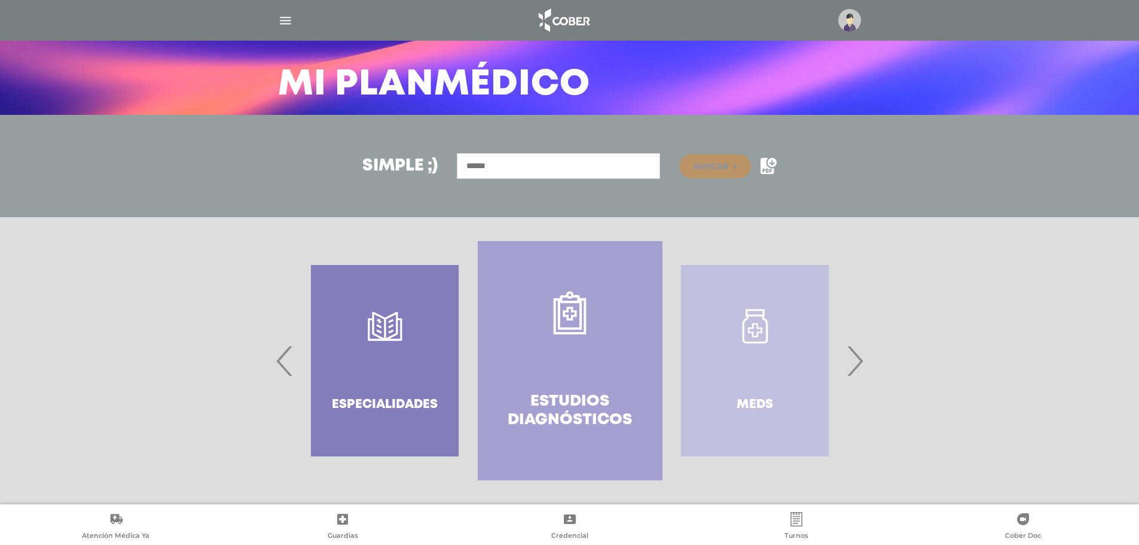
click at [860, 364] on span "›" at bounding box center [854, 360] width 23 height 65
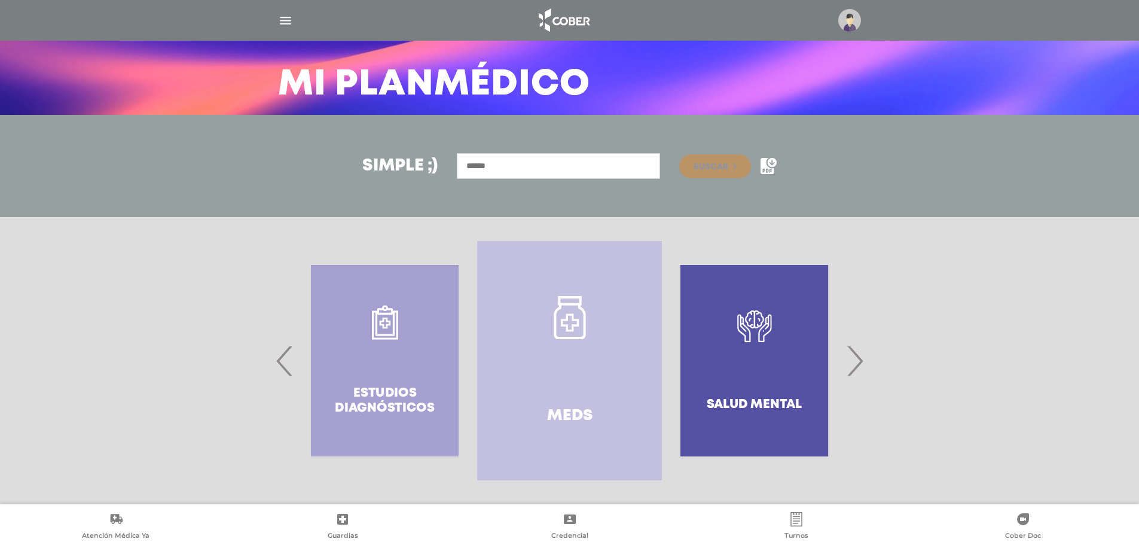
click at [860, 364] on span "›" at bounding box center [854, 360] width 23 height 65
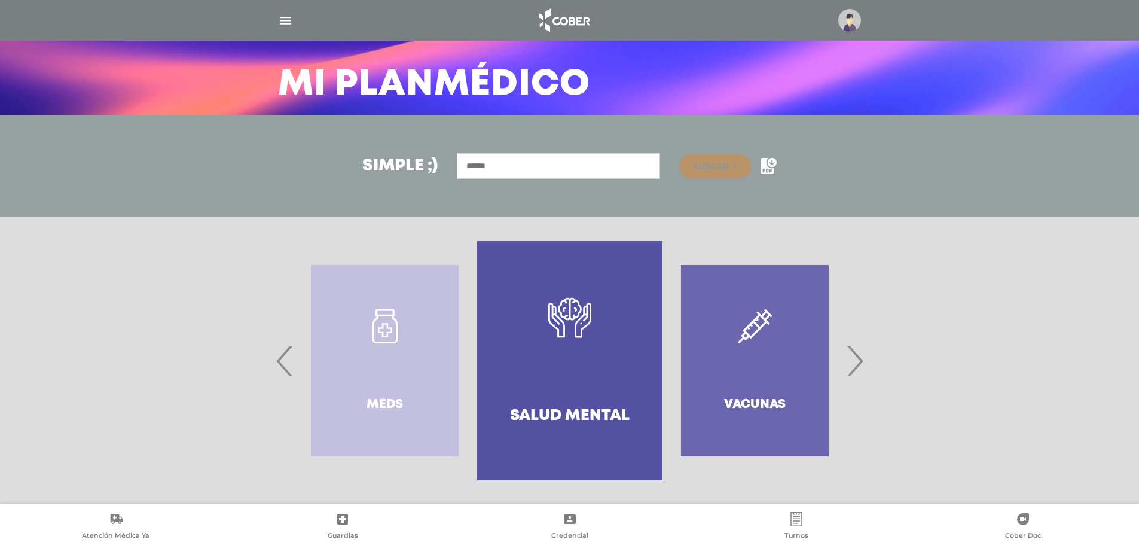
click at [860, 364] on span "›" at bounding box center [854, 360] width 23 height 65
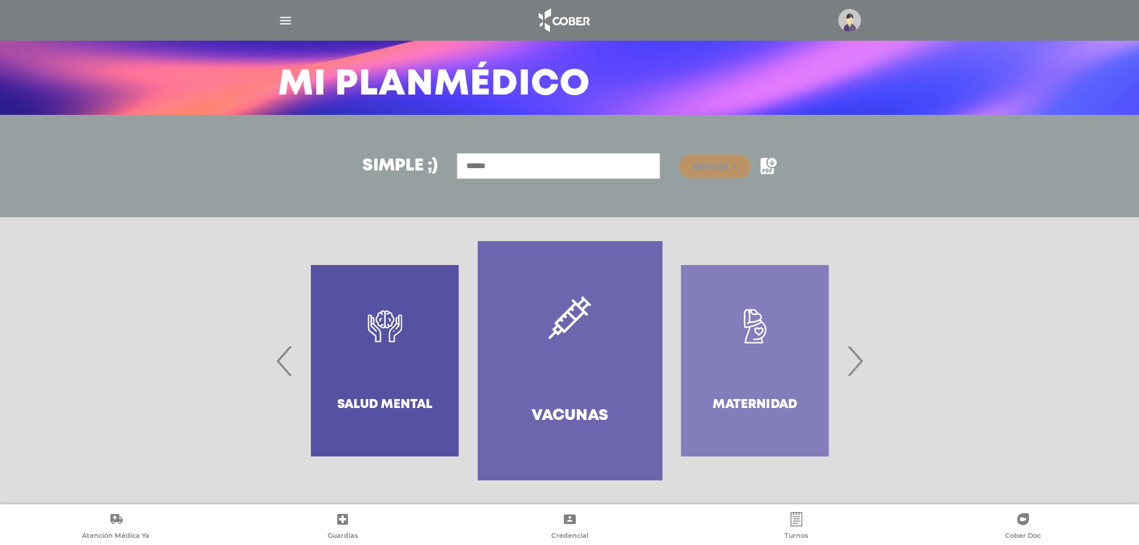
click at [860, 364] on span "›" at bounding box center [854, 360] width 23 height 65
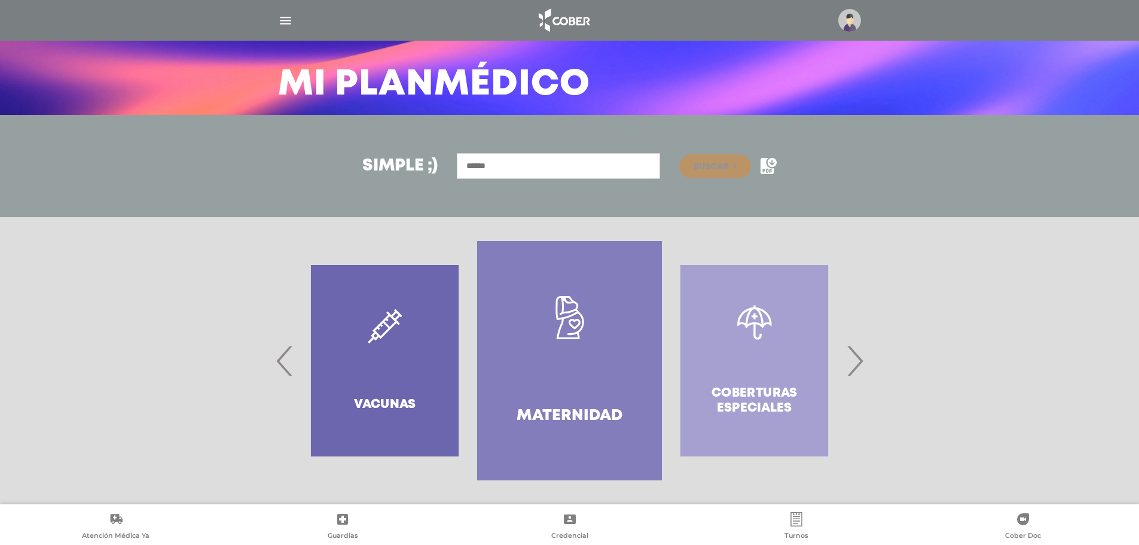
click at [860, 364] on span "›" at bounding box center [854, 360] width 23 height 65
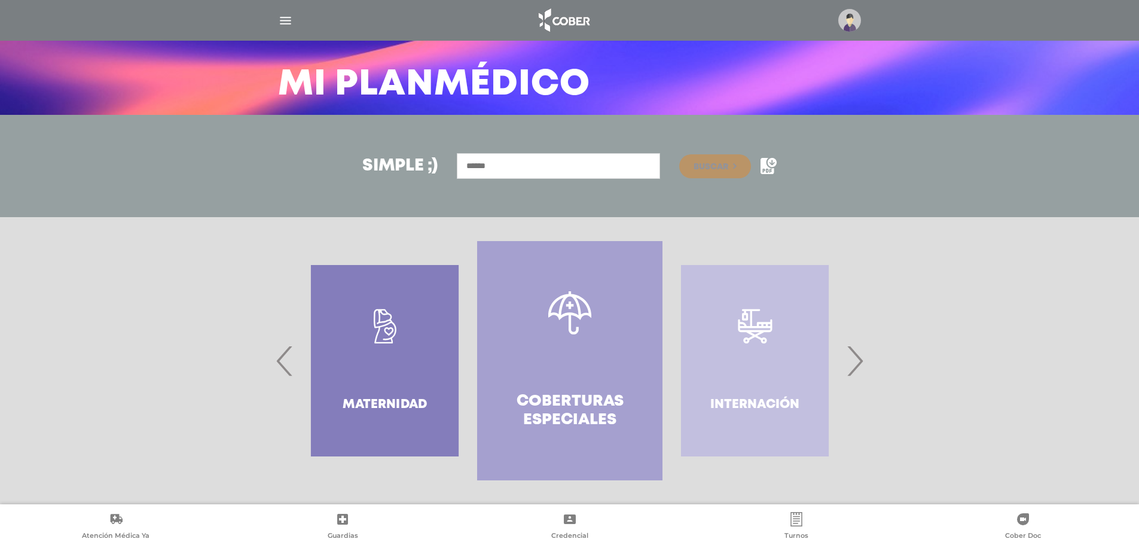
click at [860, 364] on span "›" at bounding box center [854, 360] width 23 height 65
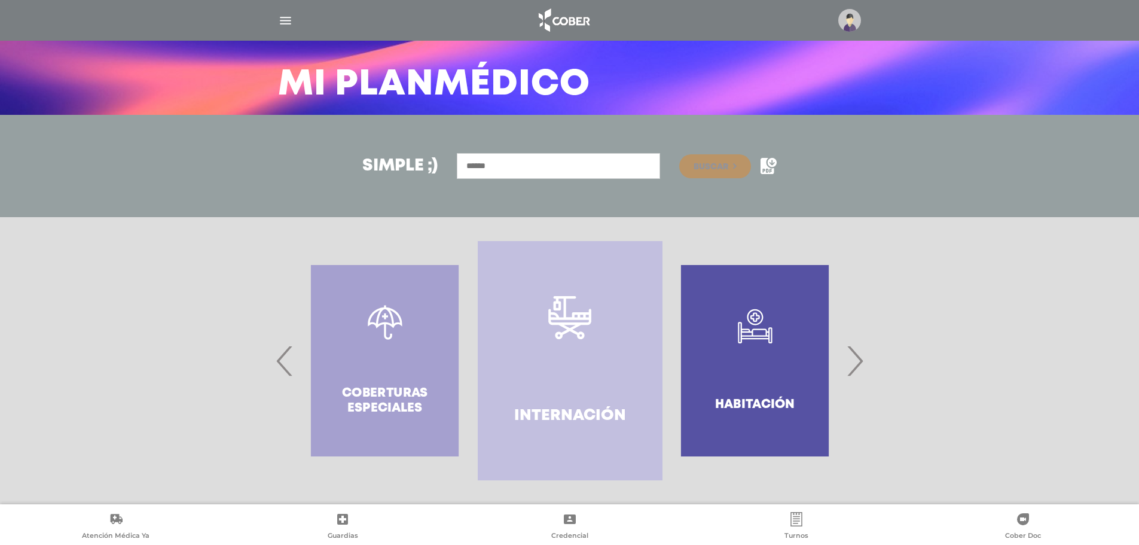
click at [860, 364] on span "›" at bounding box center [854, 360] width 23 height 65
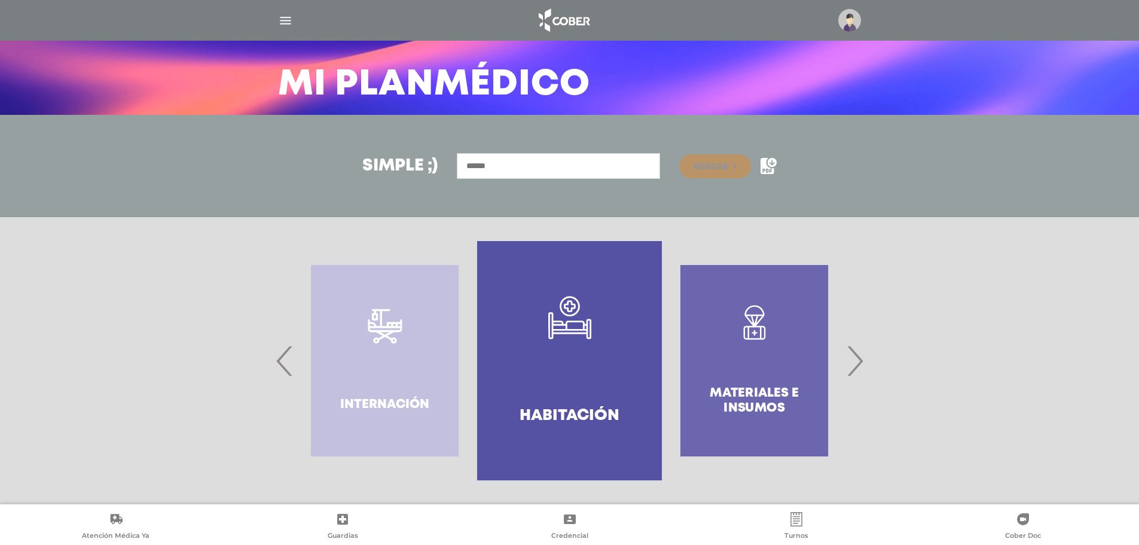
click at [860, 364] on span "›" at bounding box center [854, 360] width 23 height 65
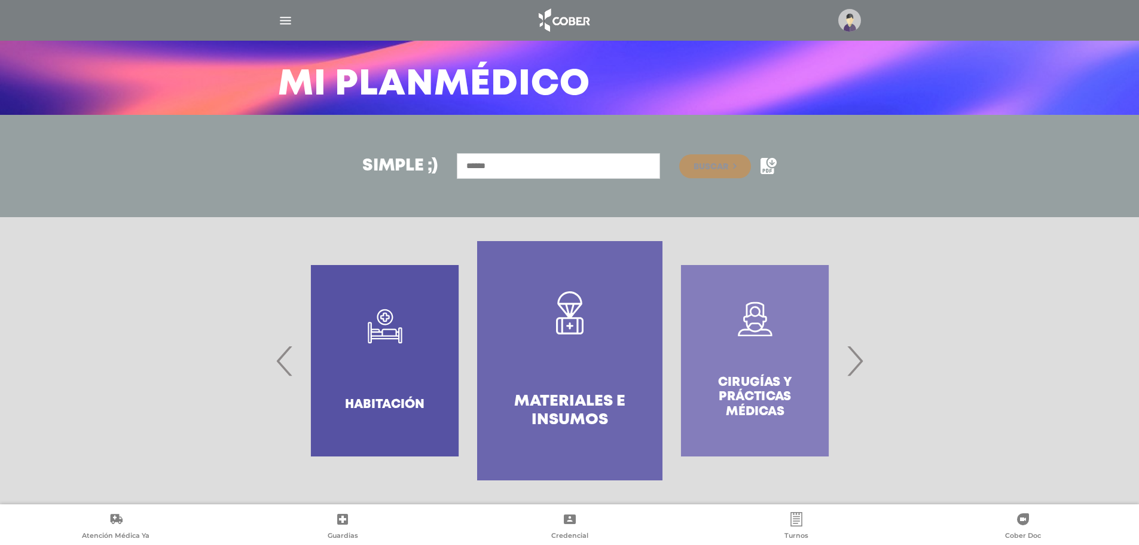
click at [860, 364] on span "›" at bounding box center [854, 360] width 23 height 65
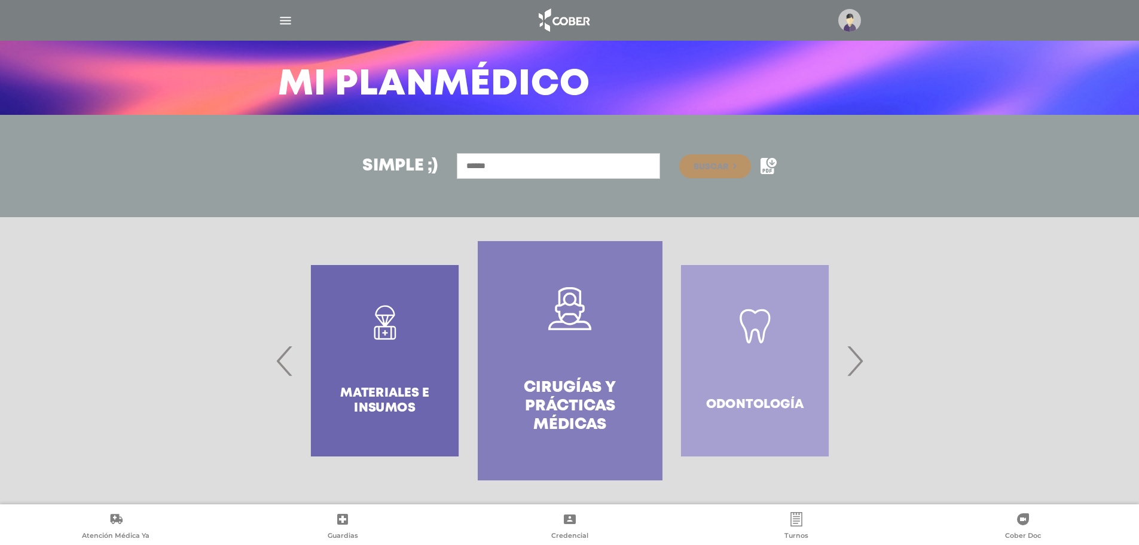
click at [860, 364] on span "›" at bounding box center [854, 360] width 23 height 65
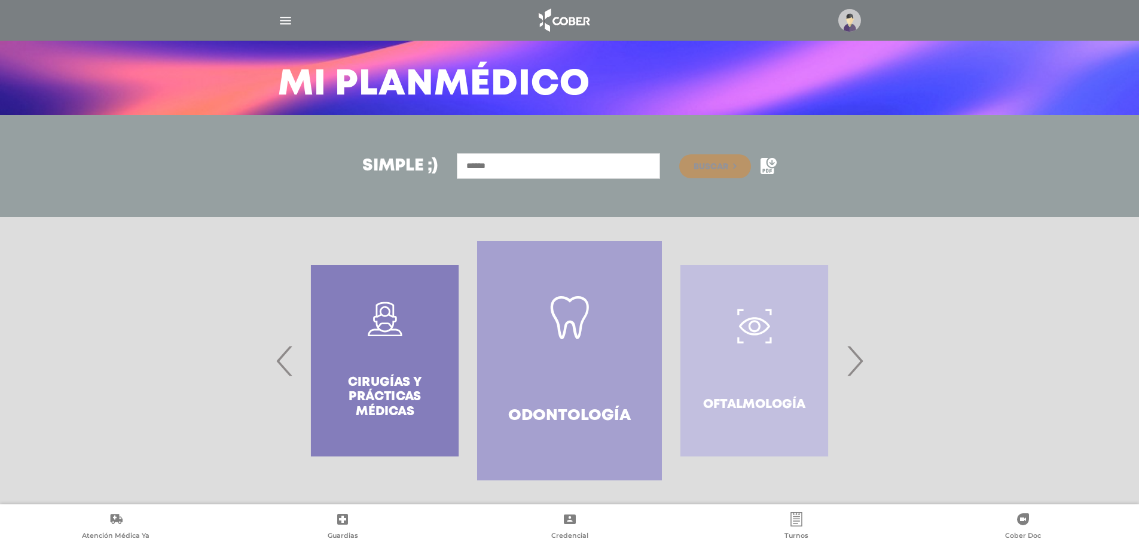
click at [860, 364] on span "›" at bounding box center [854, 360] width 23 height 65
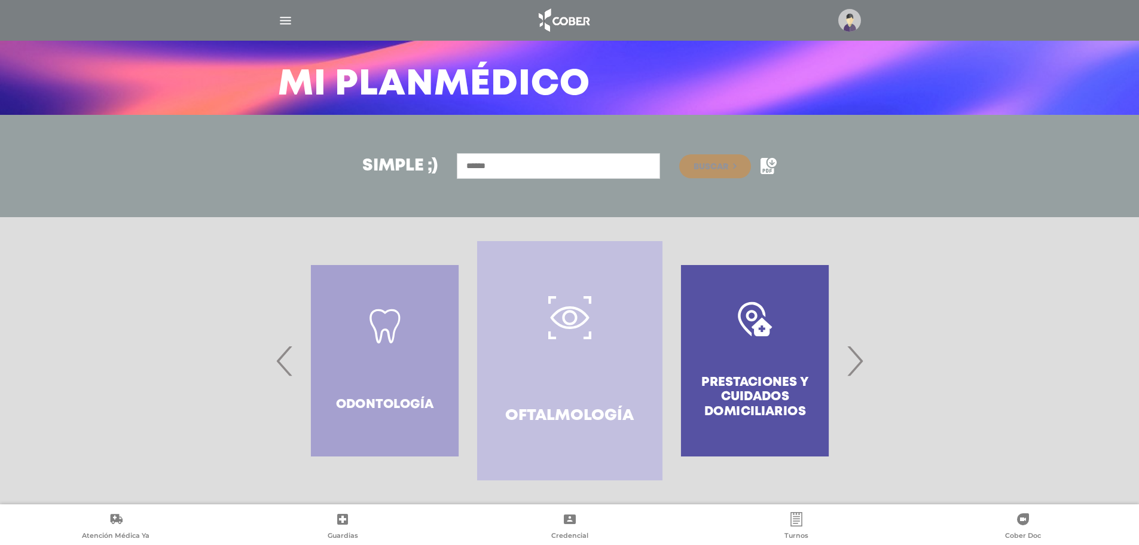
click at [860, 364] on span "›" at bounding box center [854, 360] width 23 height 65
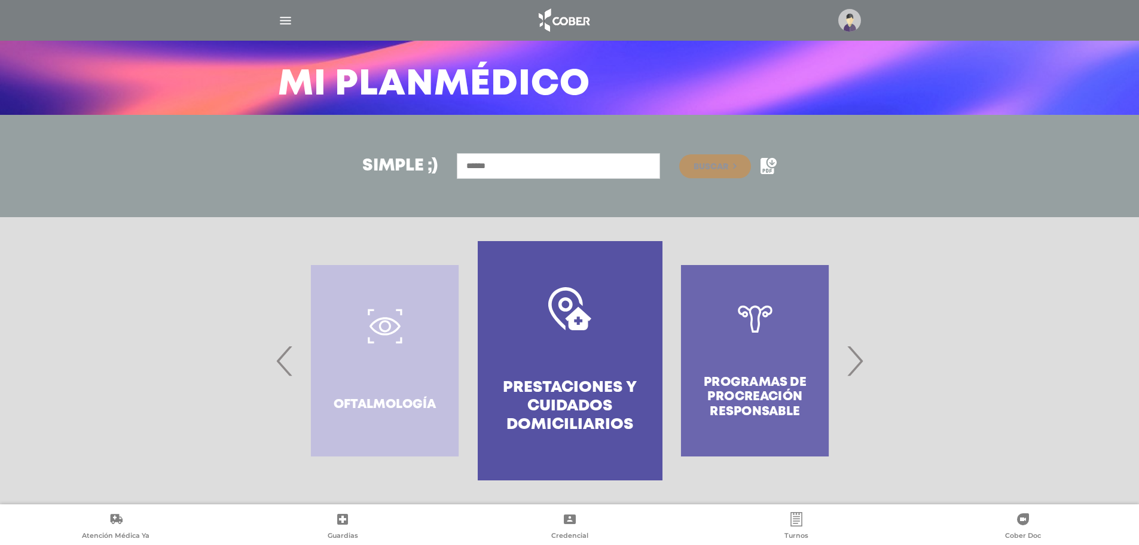
click at [860, 364] on span "›" at bounding box center [854, 360] width 23 height 65
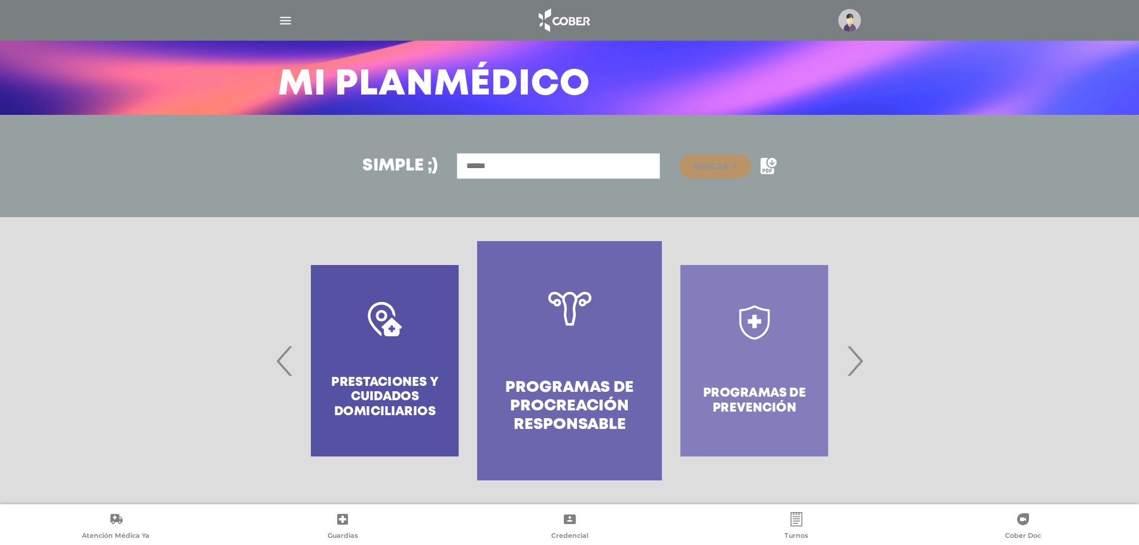
click at [860, 364] on span "›" at bounding box center [854, 360] width 23 height 65
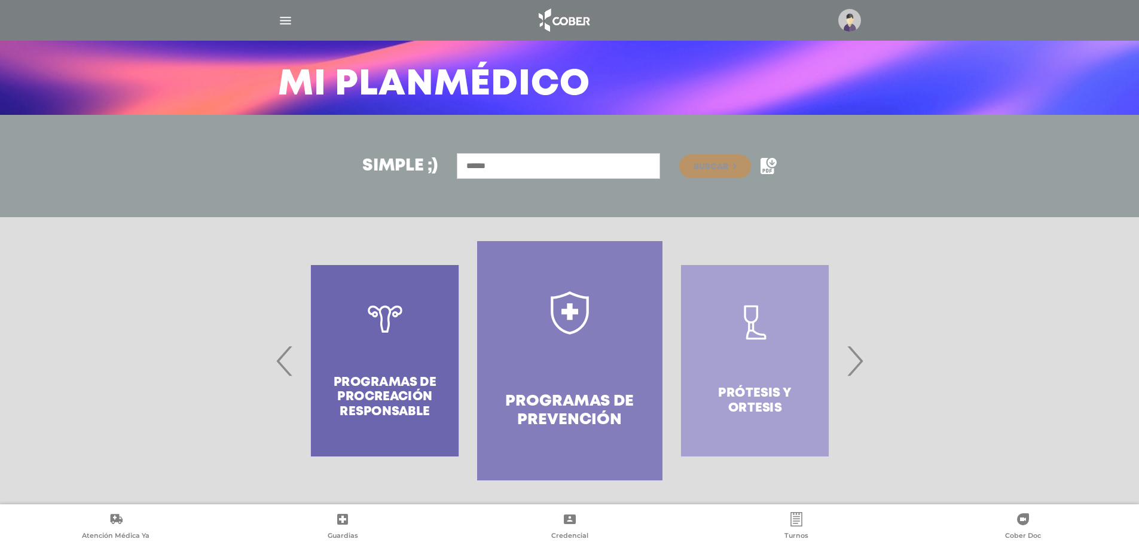
click at [860, 364] on span "›" at bounding box center [854, 360] width 23 height 65
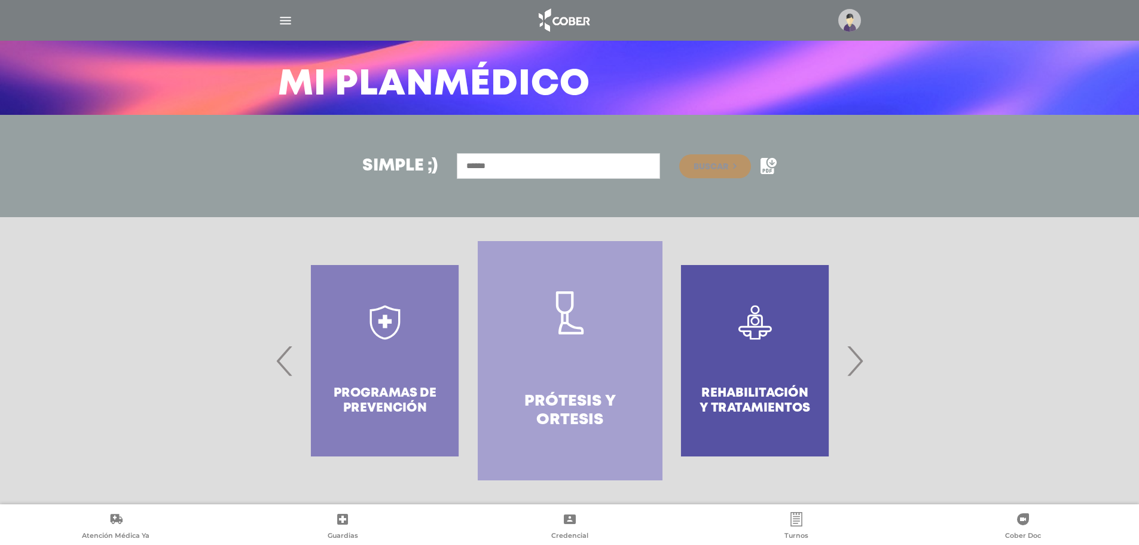
click at [860, 364] on span "›" at bounding box center [854, 360] width 23 height 65
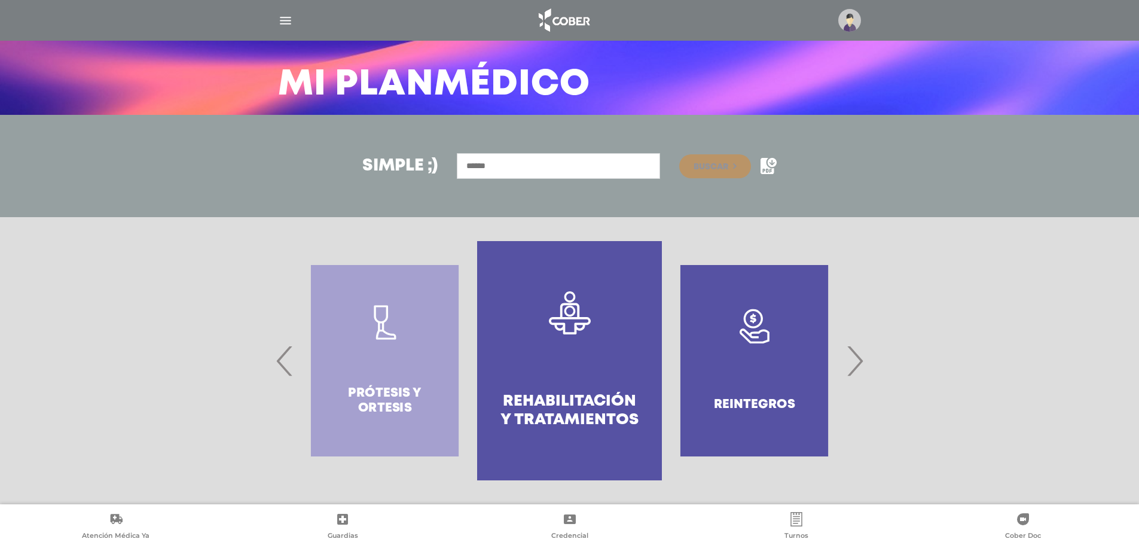
click at [860, 364] on span "›" at bounding box center [854, 360] width 23 height 65
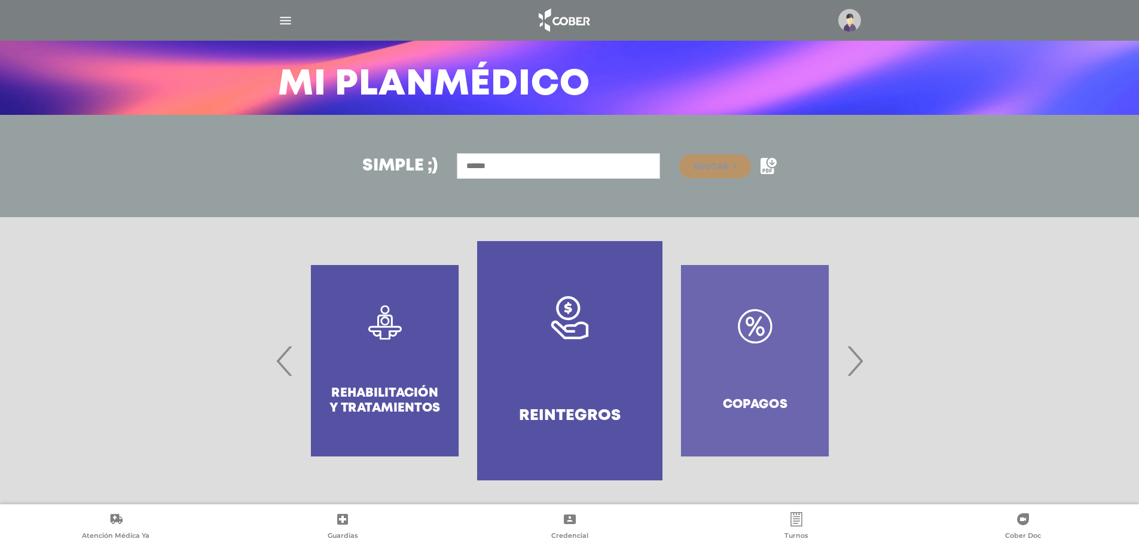
click at [860, 364] on span "›" at bounding box center [854, 360] width 23 height 65
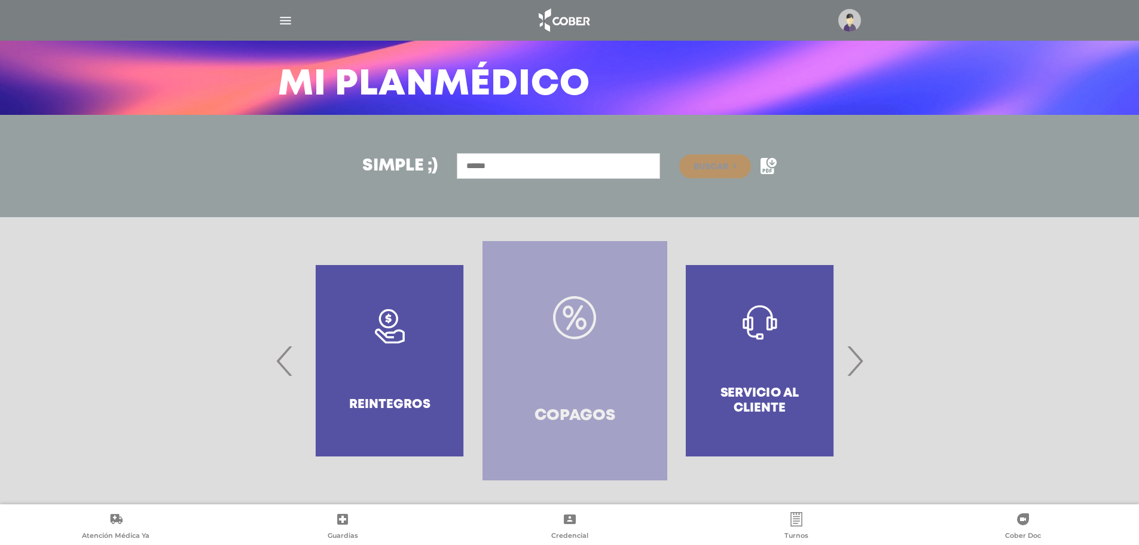
click at [601, 390] on link "Copagos" at bounding box center [575, 360] width 185 height 239
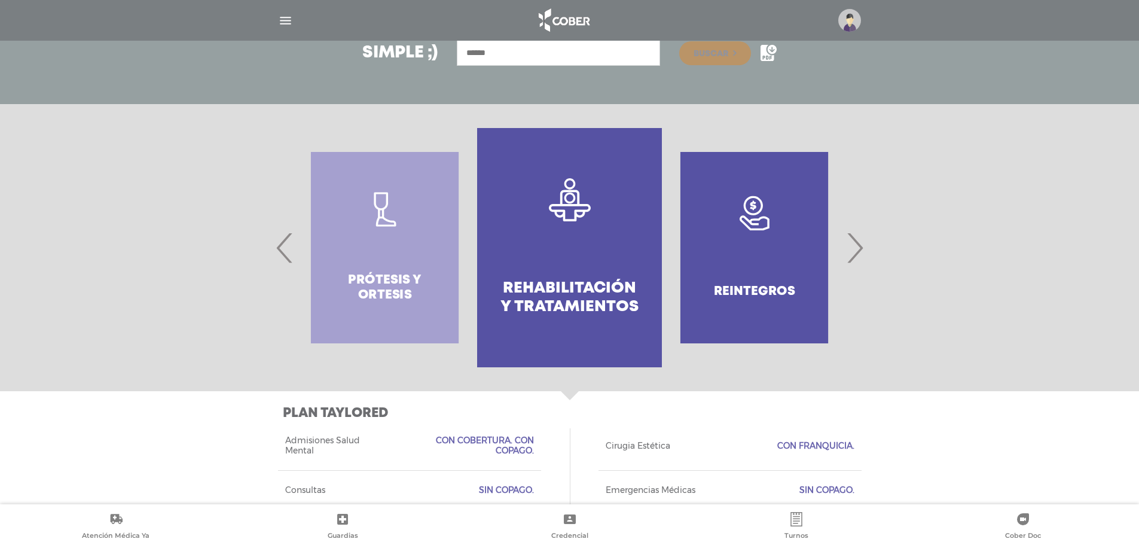
scroll to position [179, 0]
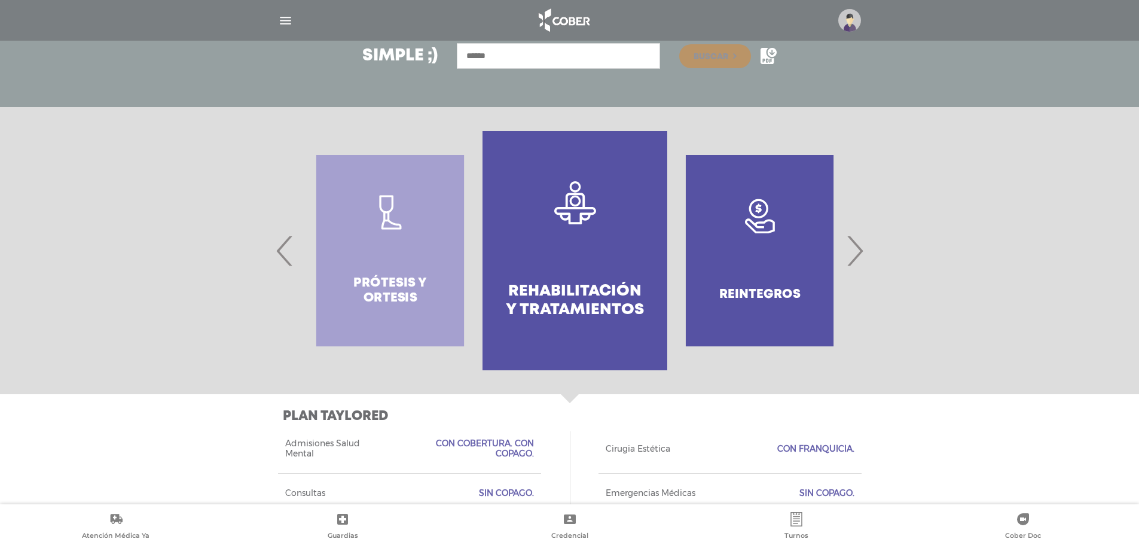
click at [323, 255] on div "Prótesis y ortesis" at bounding box center [390, 250] width 185 height 239
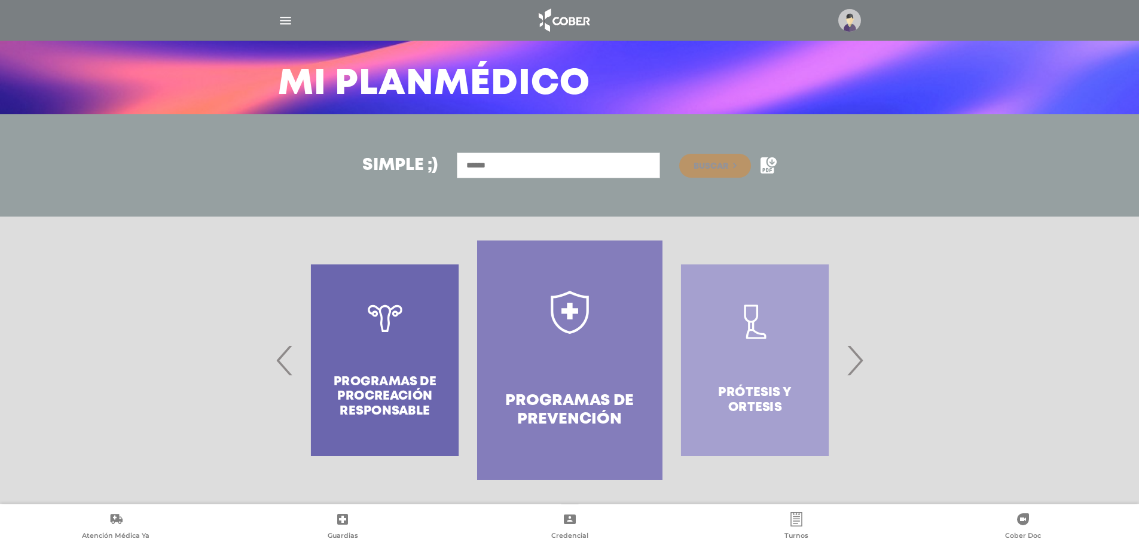
scroll to position [69, 0]
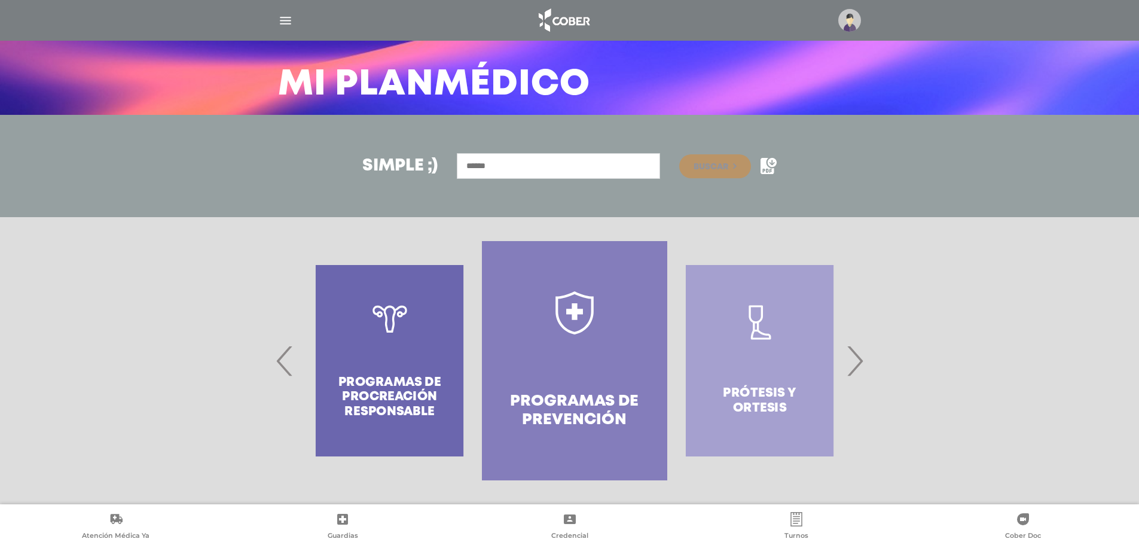
click at [833, 352] on div "Prótesis y ortesis" at bounding box center [760, 360] width 185 height 239
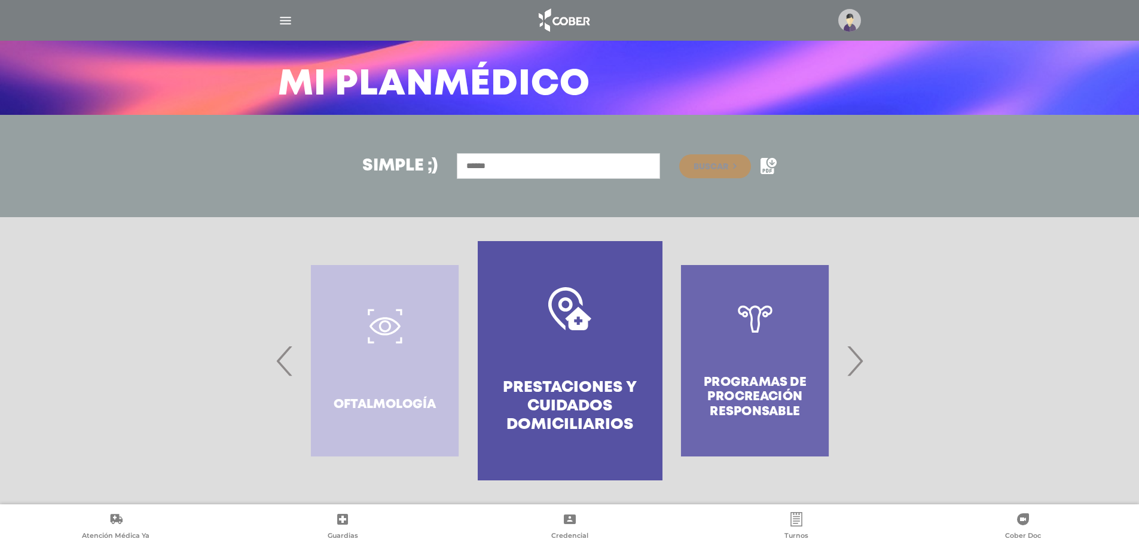
click at [857, 365] on span "›" at bounding box center [854, 360] width 23 height 65
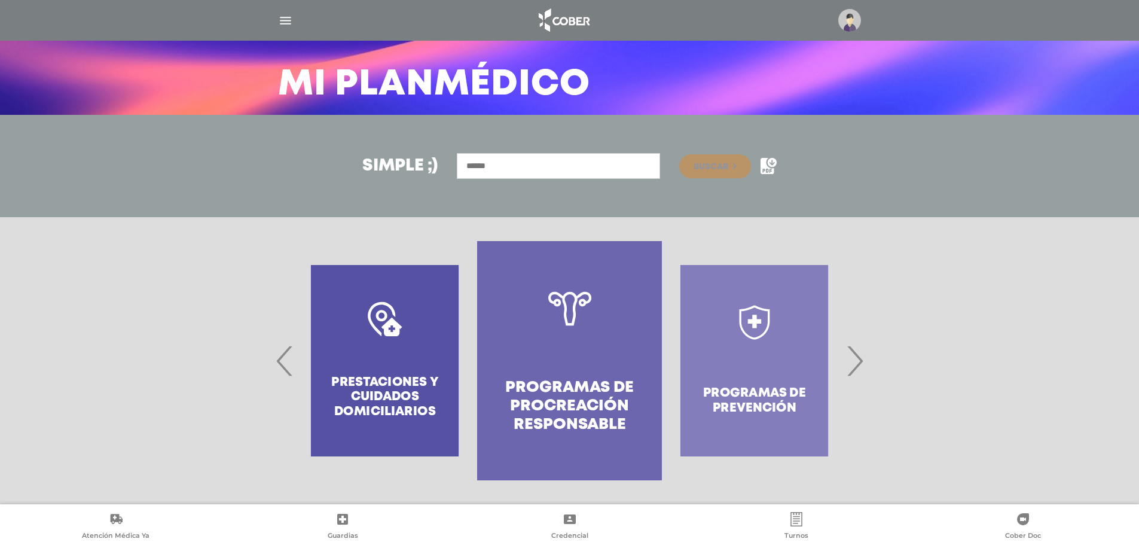
click at [857, 365] on span "›" at bounding box center [854, 360] width 23 height 65
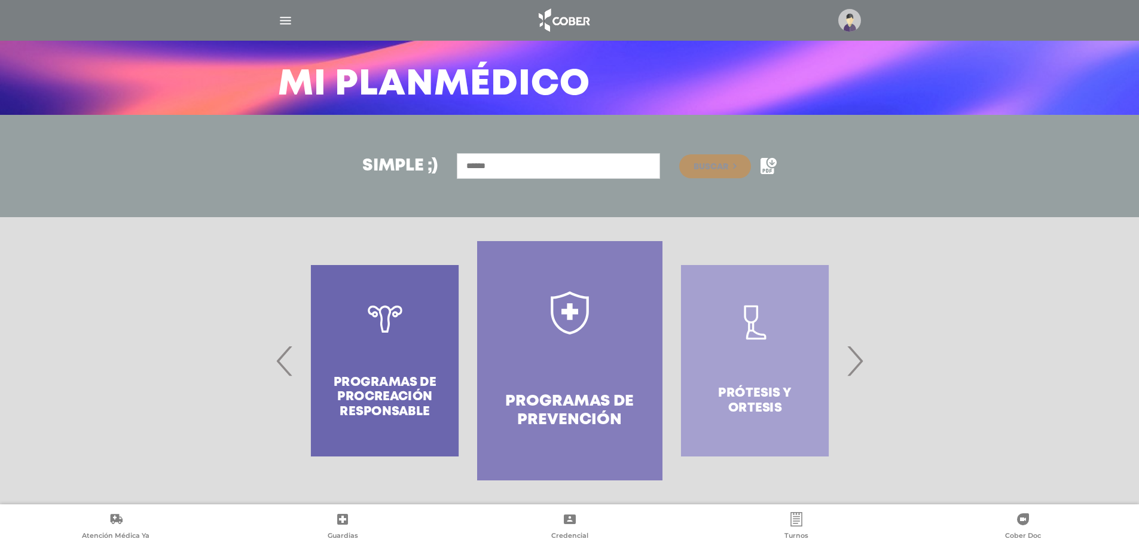
click at [863, 367] on span "›" at bounding box center [854, 360] width 23 height 65
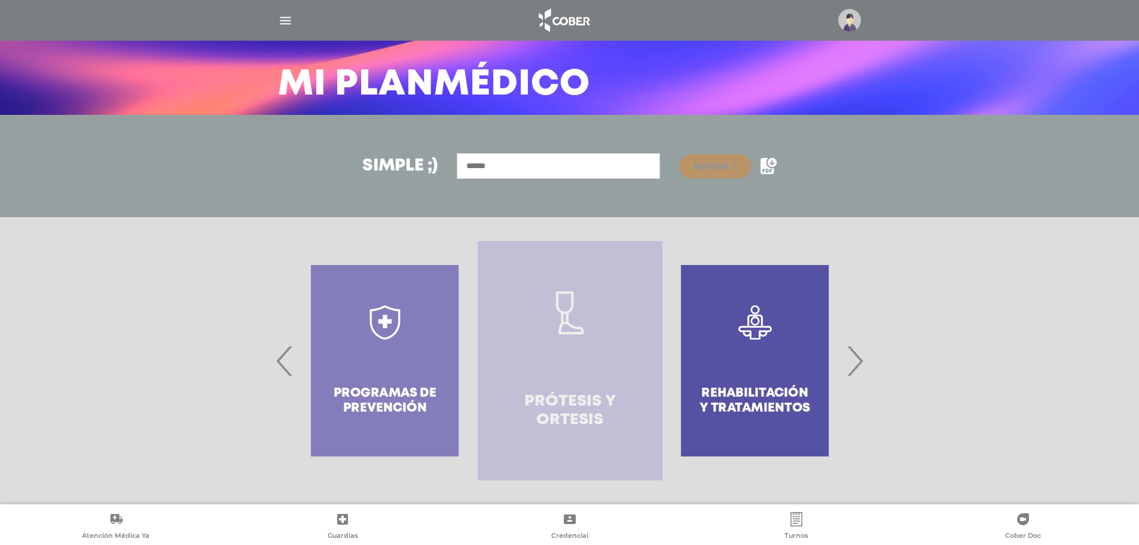
click at [587, 368] on link "Prótesis y ortesis" at bounding box center [570, 360] width 185 height 239
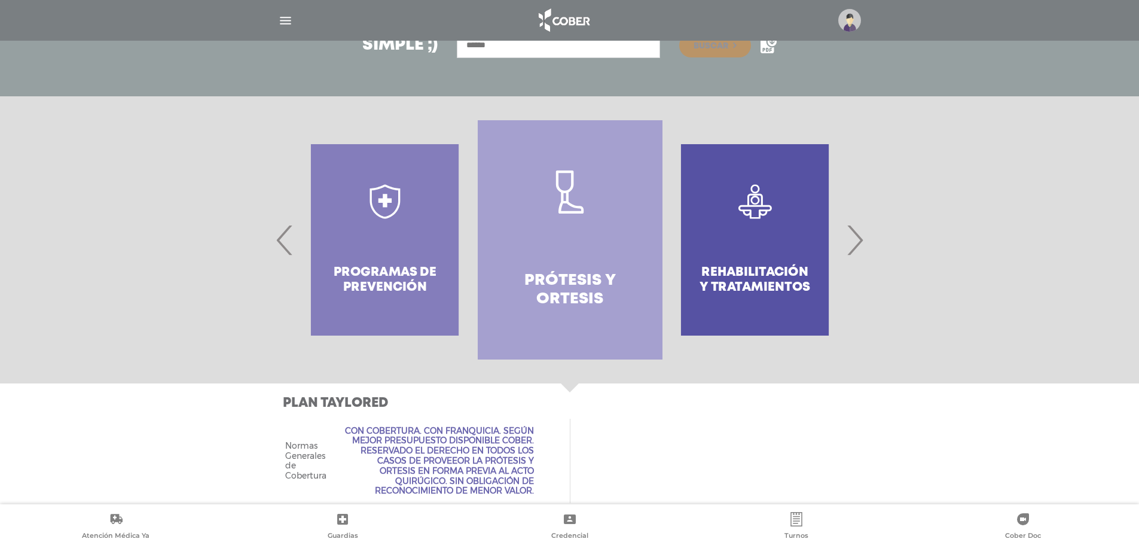
scroll to position [213, 0]
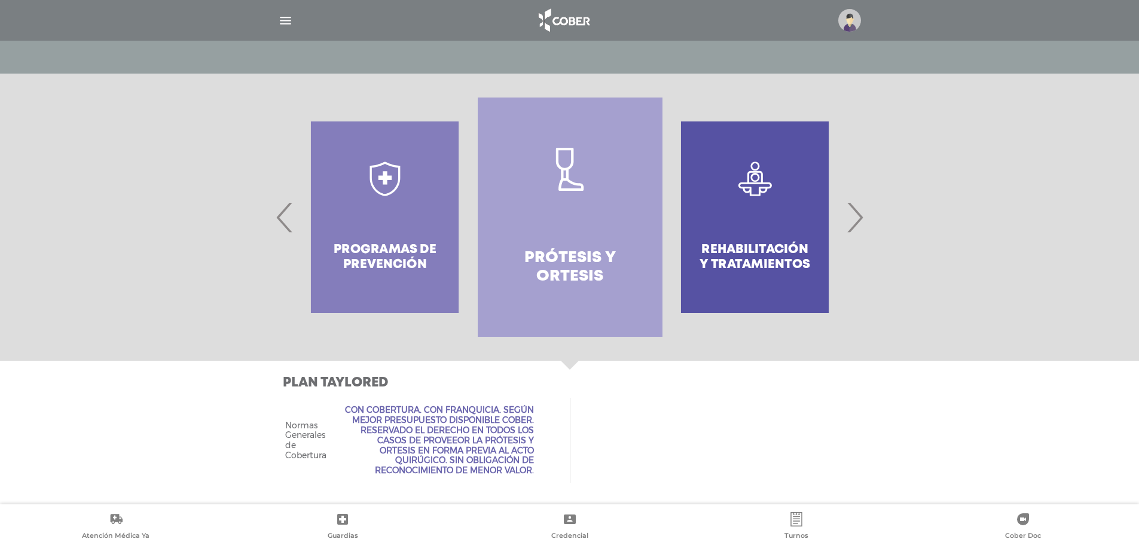
click at [282, 214] on span "‹" at bounding box center [284, 217] width 23 height 65
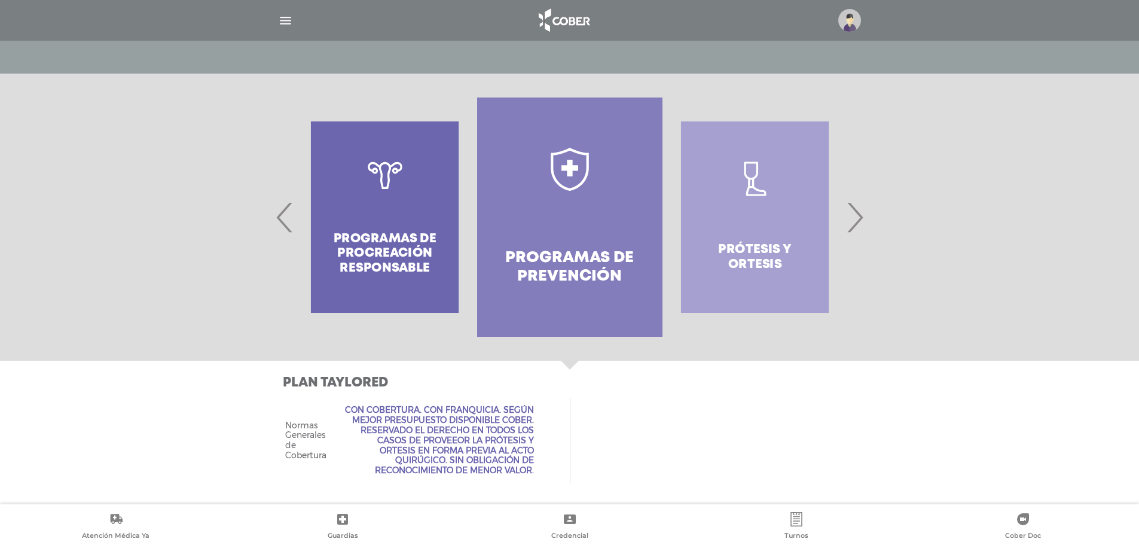
click at [284, 214] on span "‹" at bounding box center [284, 217] width 23 height 65
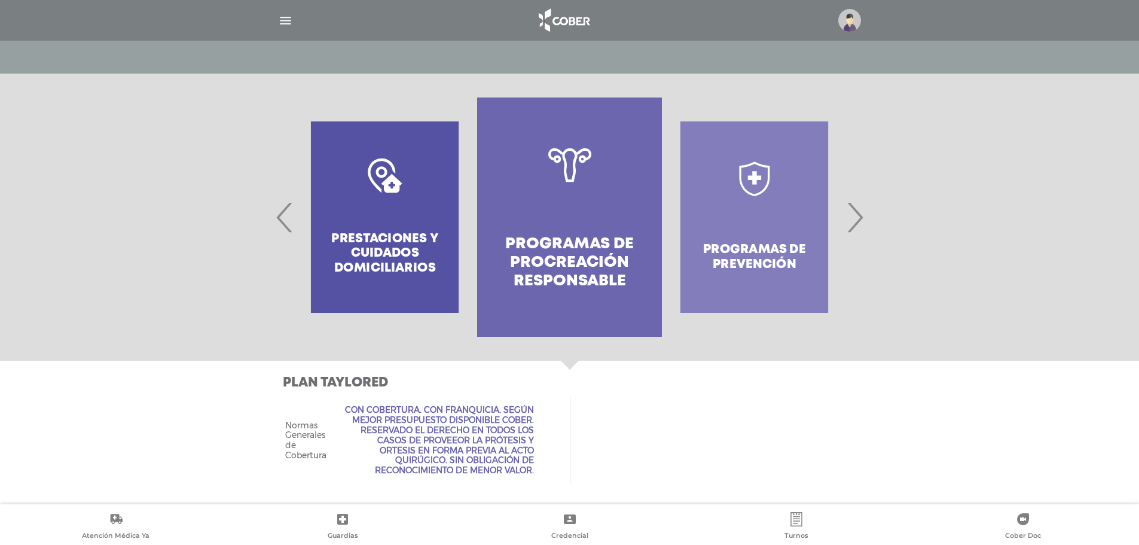
click at [284, 214] on span "‹" at bounding box center [284, 217] width 23 height 65
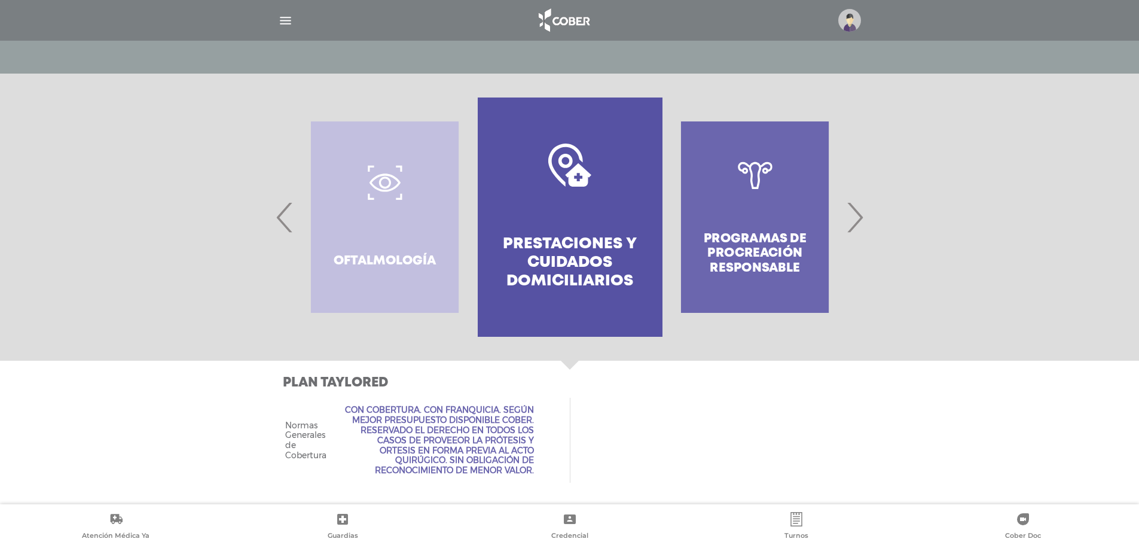
click at [555, 244] on h4 "Prestaciones y cuidados domiciliarios" at bounding box center [570, 263] width 142 height 56
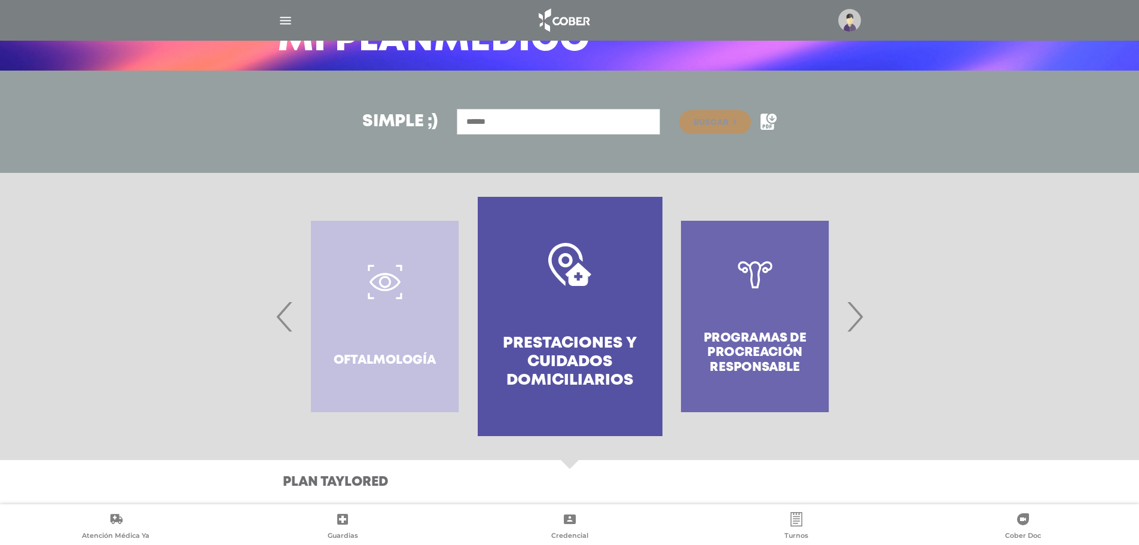
scroll to position [114, 0]
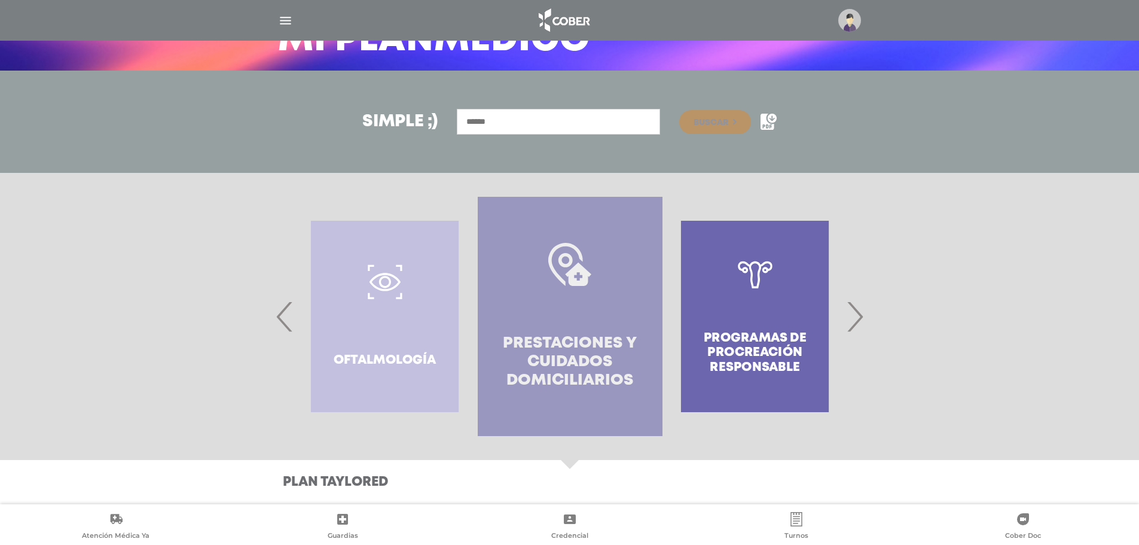
click at [556, 283] on icon at bounding box center [569, 264] width 43 height 43
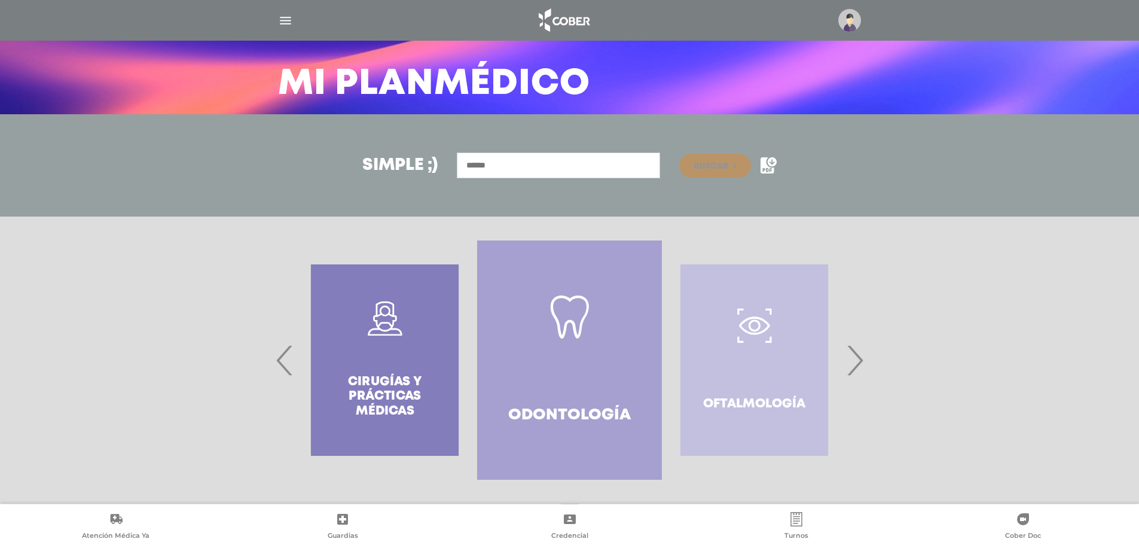
scroll to position [69, 0]
click at [855, 362] on span "›" at bounding box center [854, 360] width 23 height 65
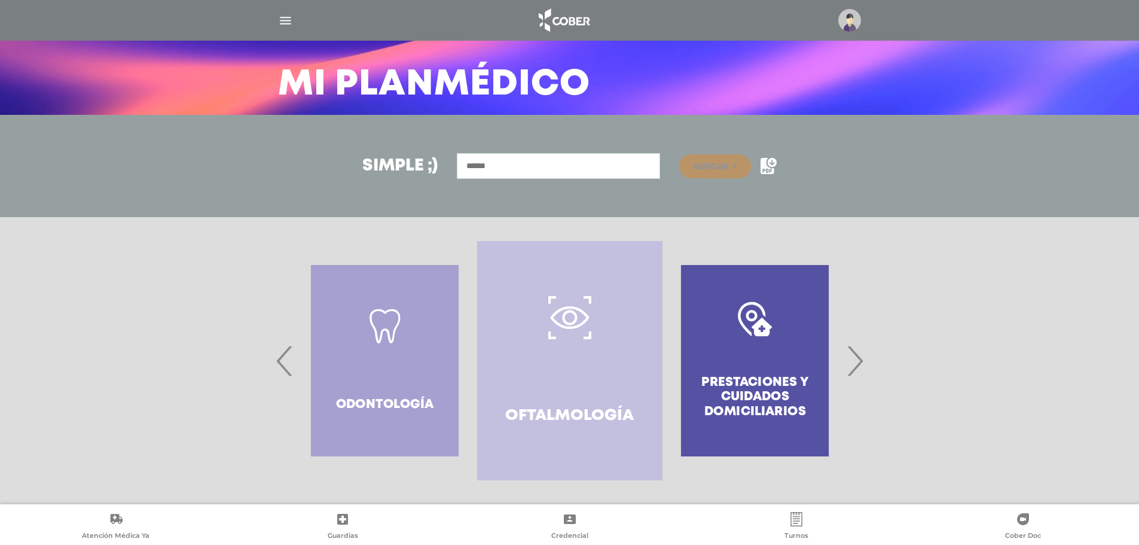
click at [855, 362] on span "›" at bounding box center [854, 360] width 23 height 65
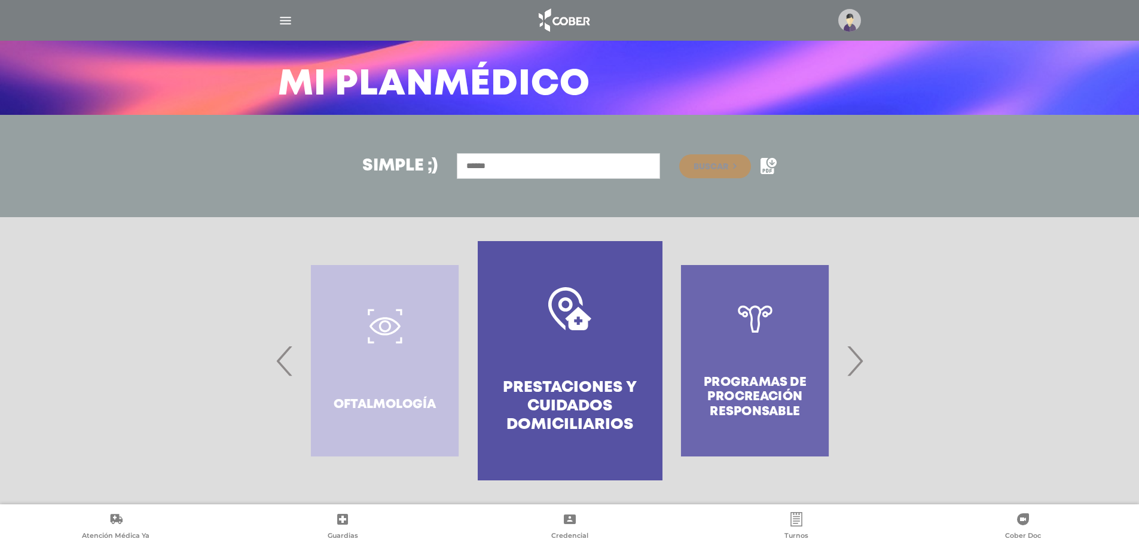
click at [855, 362] on span "›" at bounding box center [854, 360] width 23 height 65
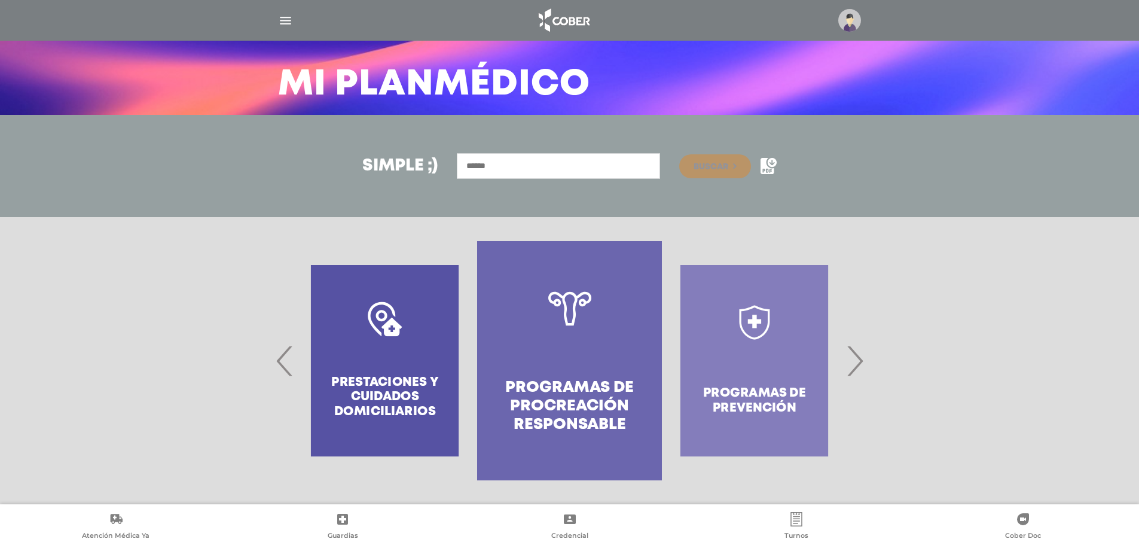
click at [285, 359] on span "‹" at bounding box center [284, 360] width 23 height 65
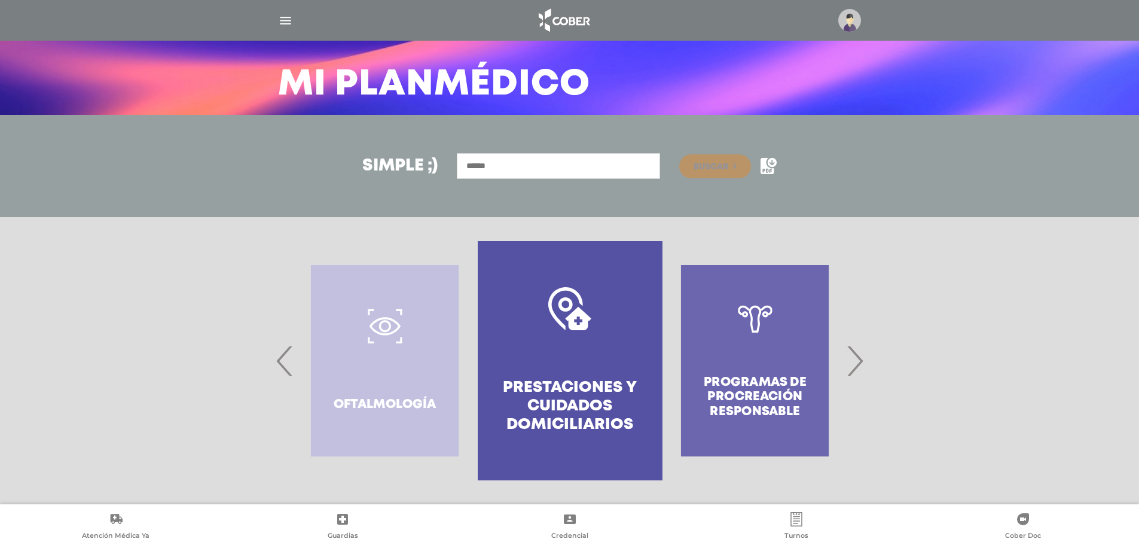
click at [563, 368] on link "Prestaciones y cuidados domiciliarios" at bounding box center [570, 360] width 185 height 239
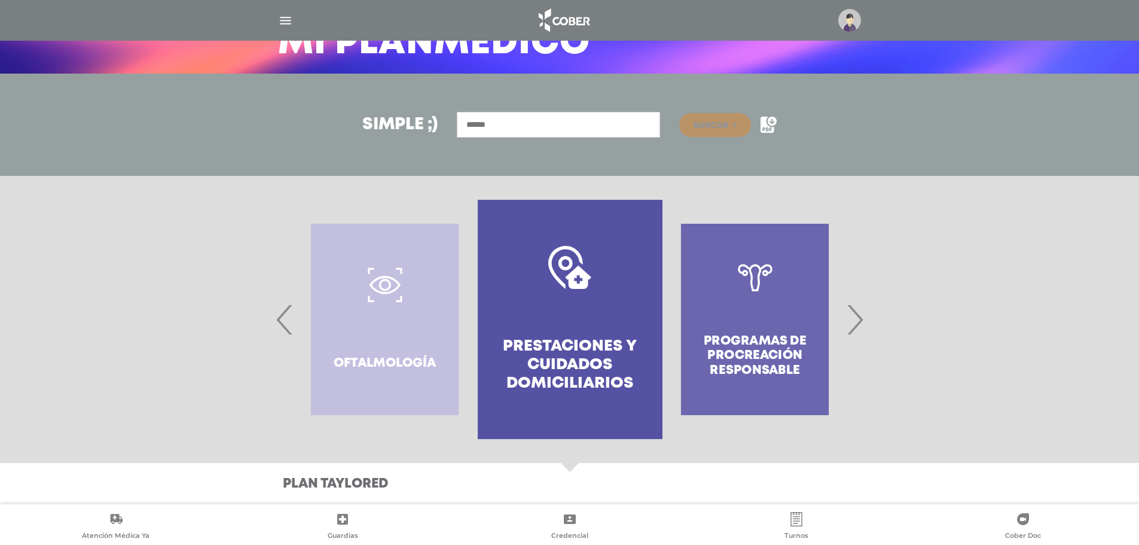
scroll to position [114, 0]
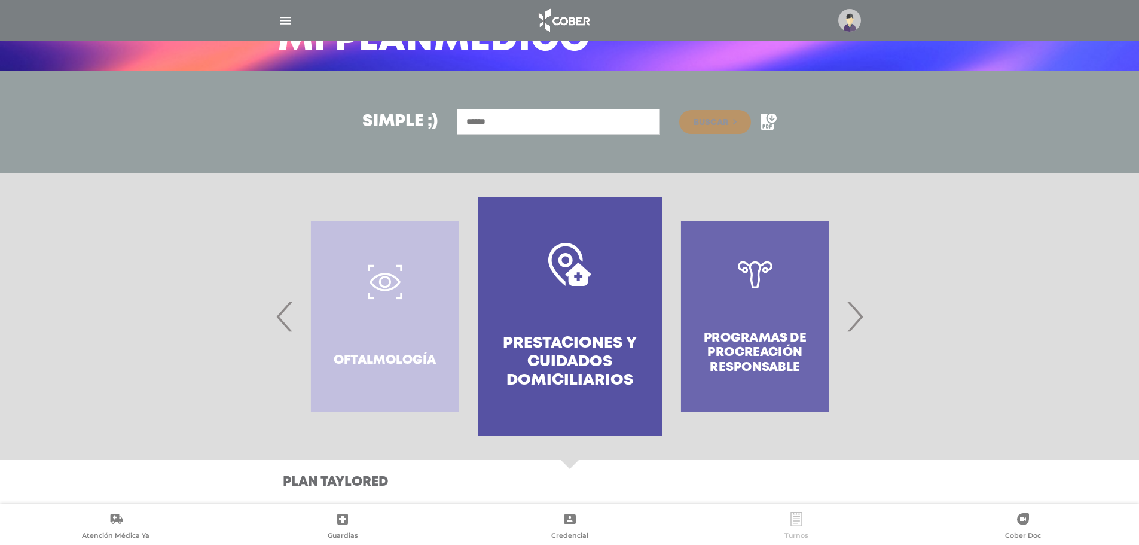
click at [791, 526] on icon at bounding box center [797, 519] width 14 height 14
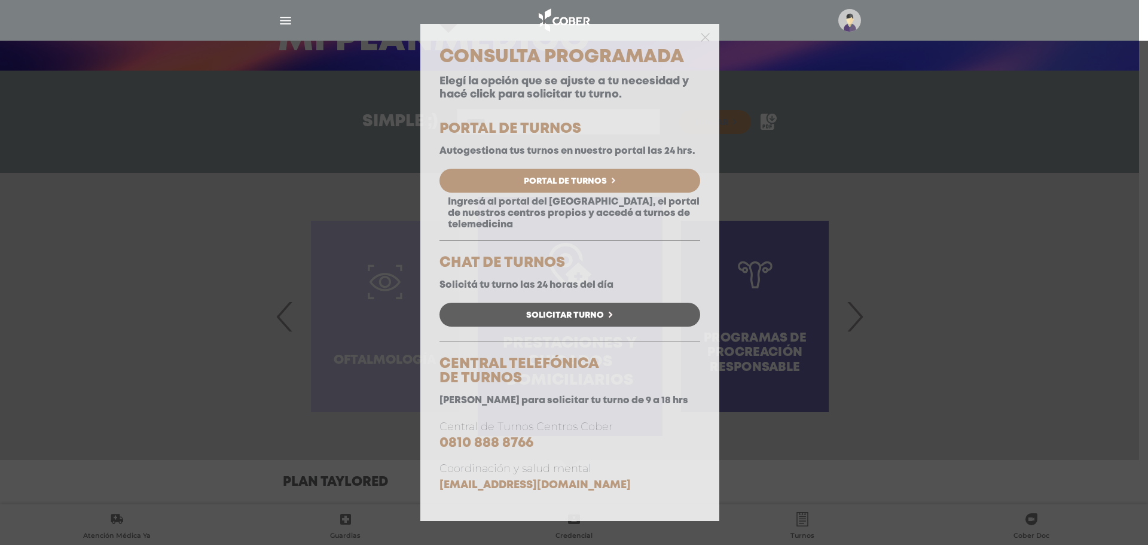
click at [922, 340] on div "Consulta Programada Elegí la opción que se ajuste a tu necesidad y hacé click p…" at bounding box center [574, 272] width 1148 height 545
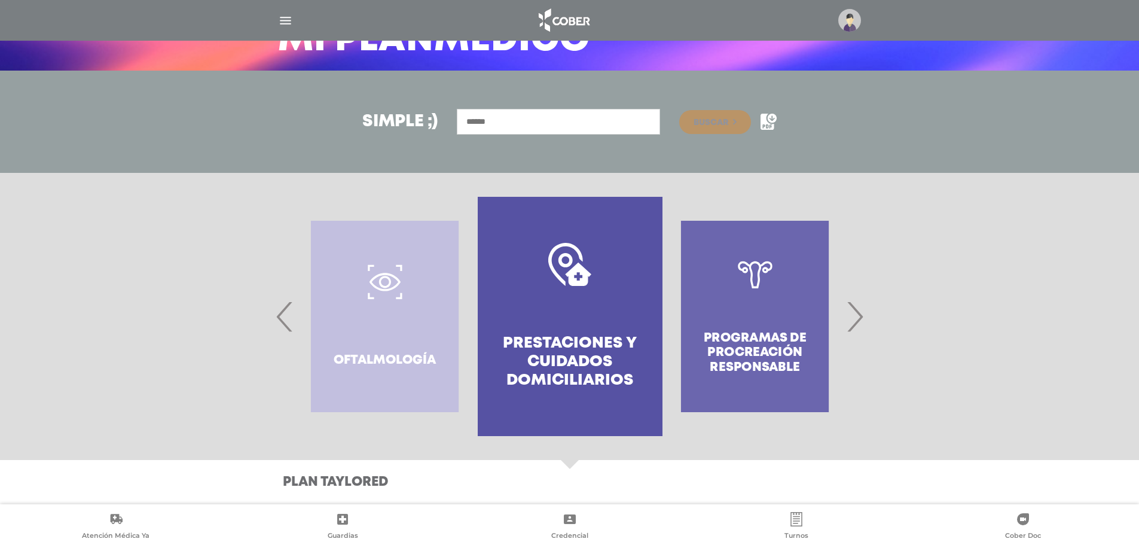
click at [275, 316] on span "‹" at bounding box center [284, 316] width 23 height 65
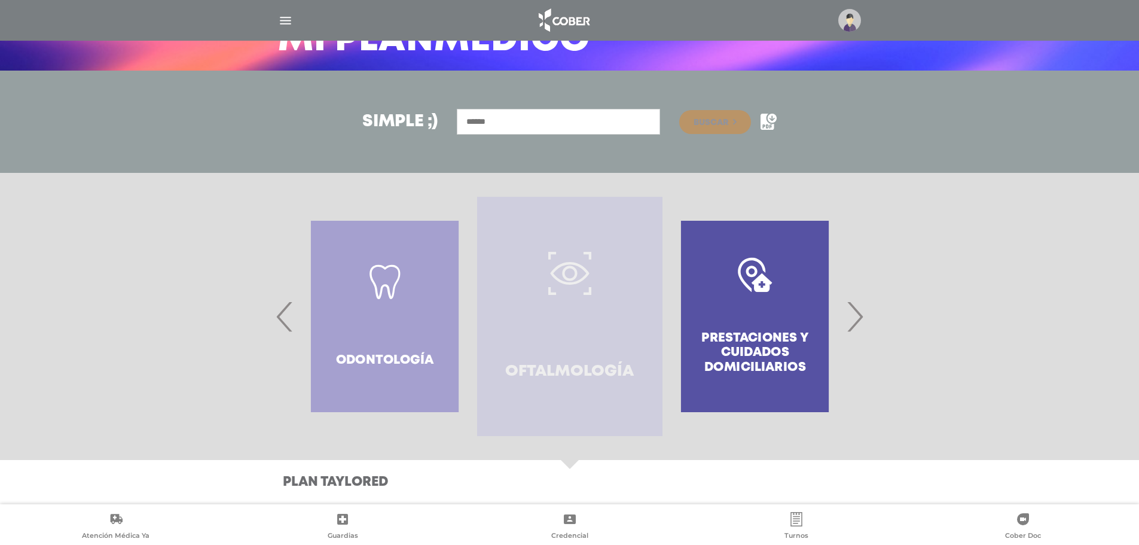
click at [572, 351] on link "Oftalmología" at bounding box center [569, 316] width 185 height 239
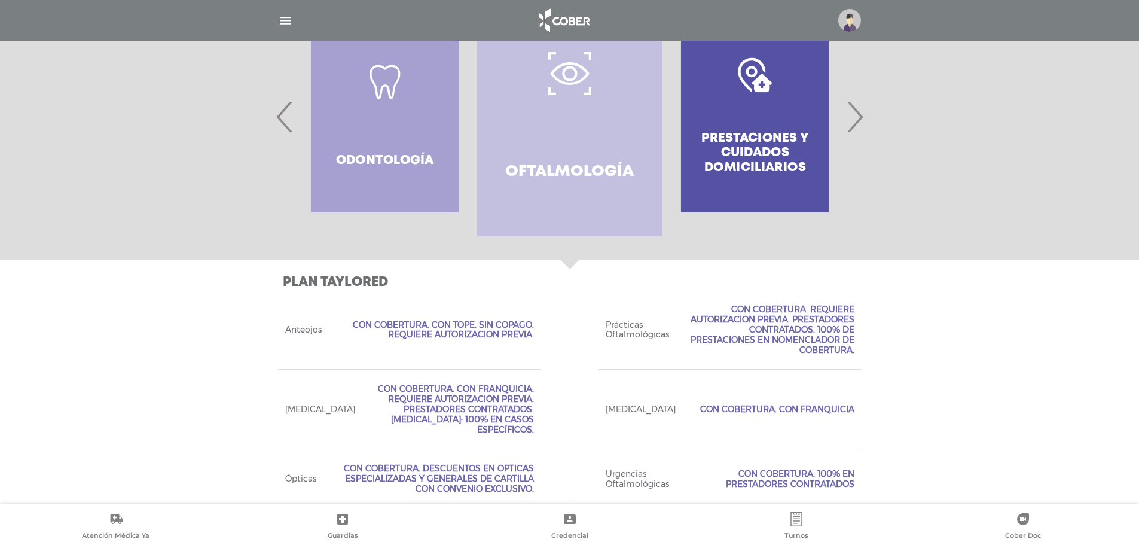
scroll to position [322, 0]
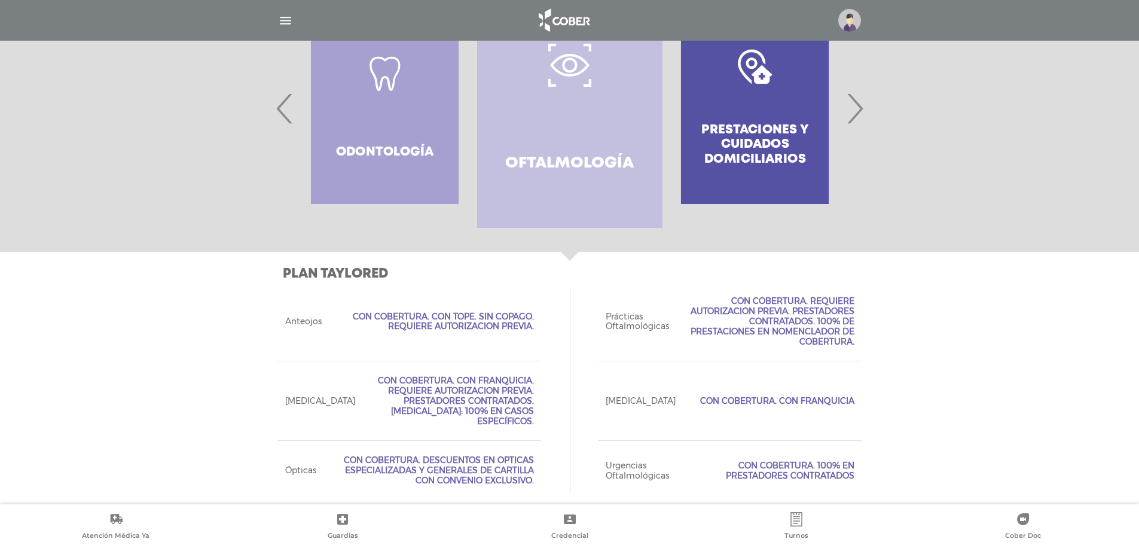
click at [343, 111] on div "Odontología" at bounding box center [384, 108] width 185 height 239
click at [279, 111] on span "‹" at bounding box center [284, 108] width 23 height 65
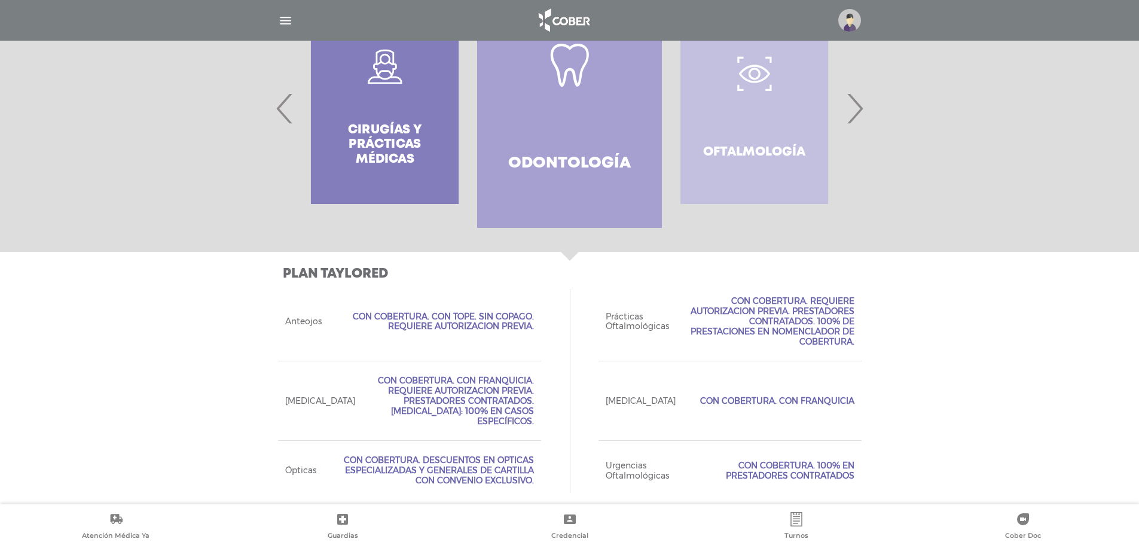
click at [494, 136] on link "Odontología" at bounding box center [569, 108] width 185 height 239
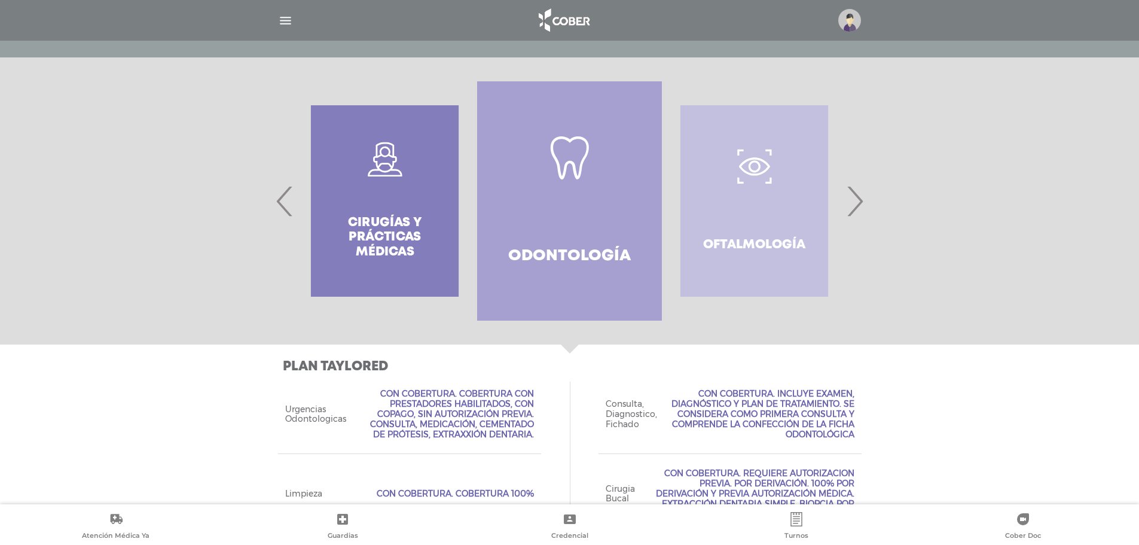
scroll to position [223, 0]
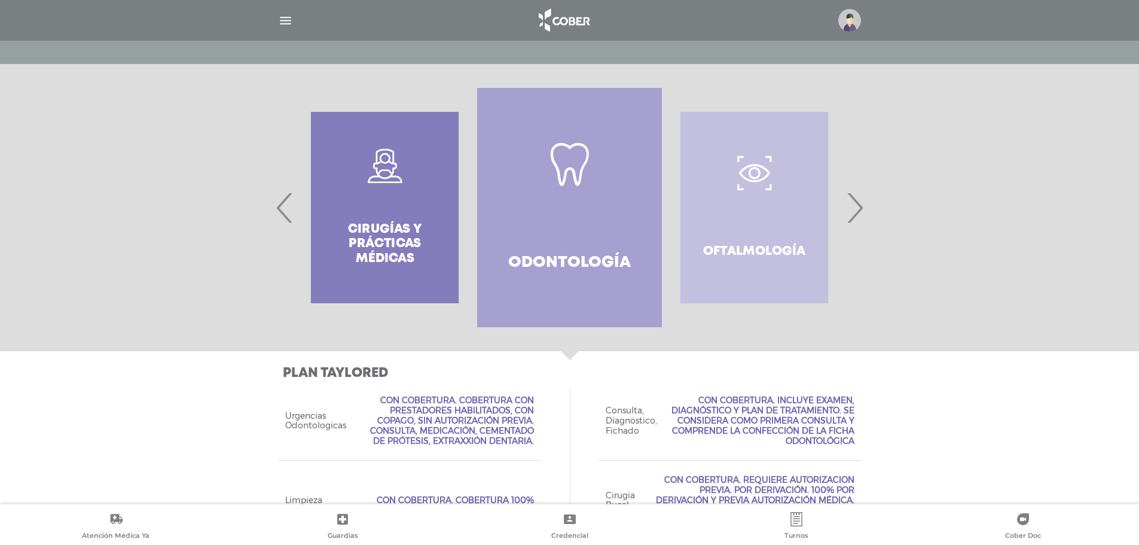
click at [289, 206] on span "‹" at bounding box center [284, 207] width 23 height 65
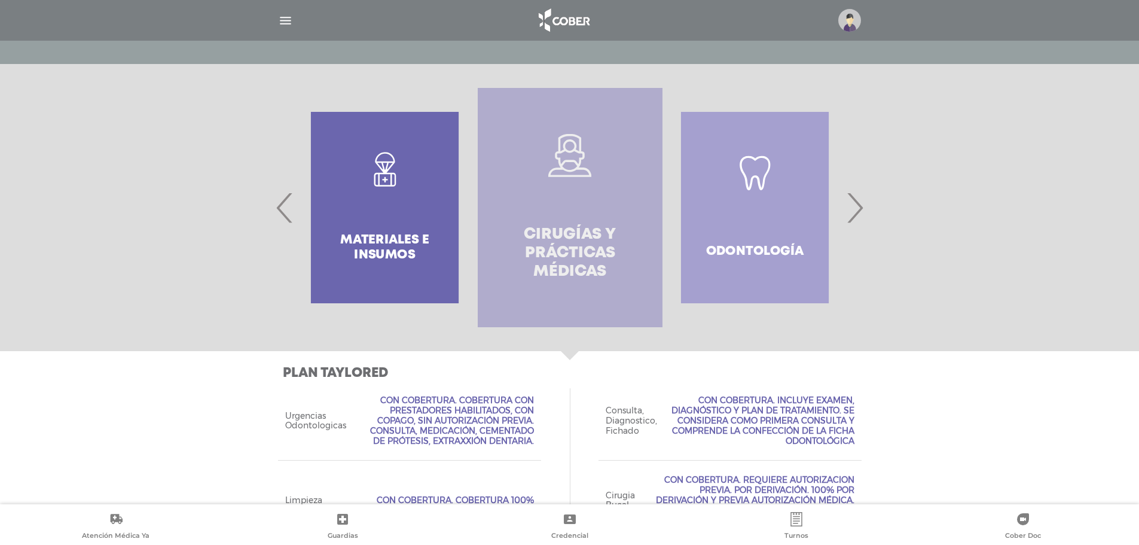
click at [520, 225] on h4 "Cirugías y Prácticas Médicas" at bounding box center [570, 253] width 142 height 56
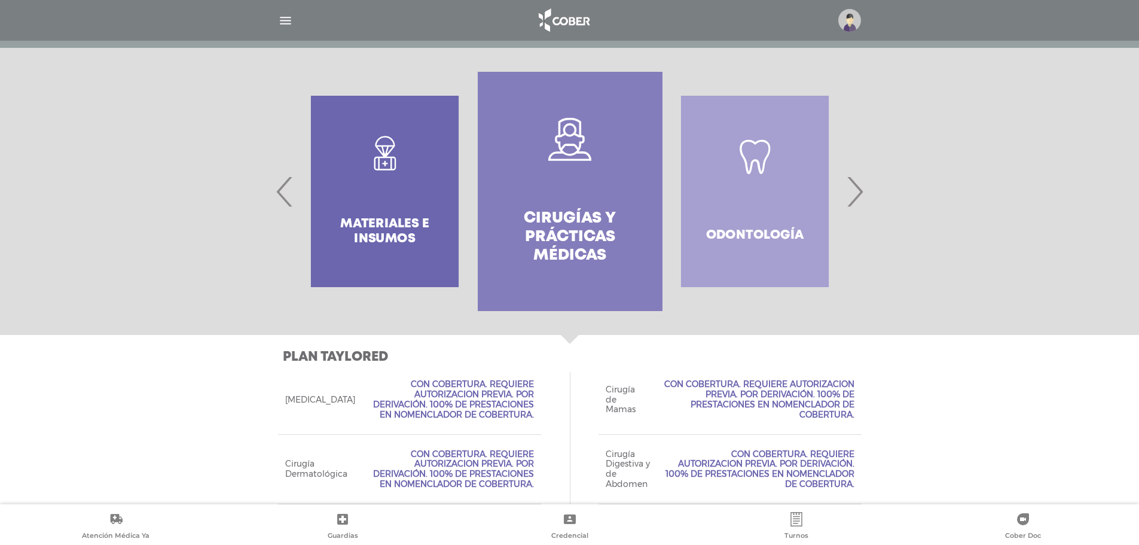
scroll to position [236, 0]
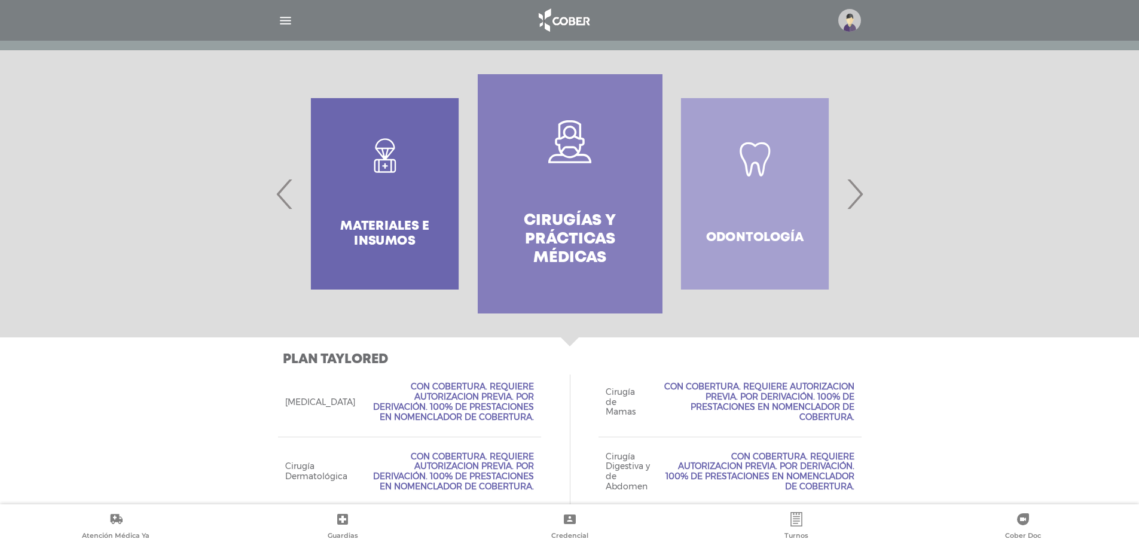
click at [410, 209] on div "Materiales e Insumos" at bounding box center [384, 193] width 185 height 239
click at [267, 196] on div at bounding box center [570, 193] width 612 height 239
click at [284, 197] on span "‹" at bounding box center [284, 193] width 23 height 65
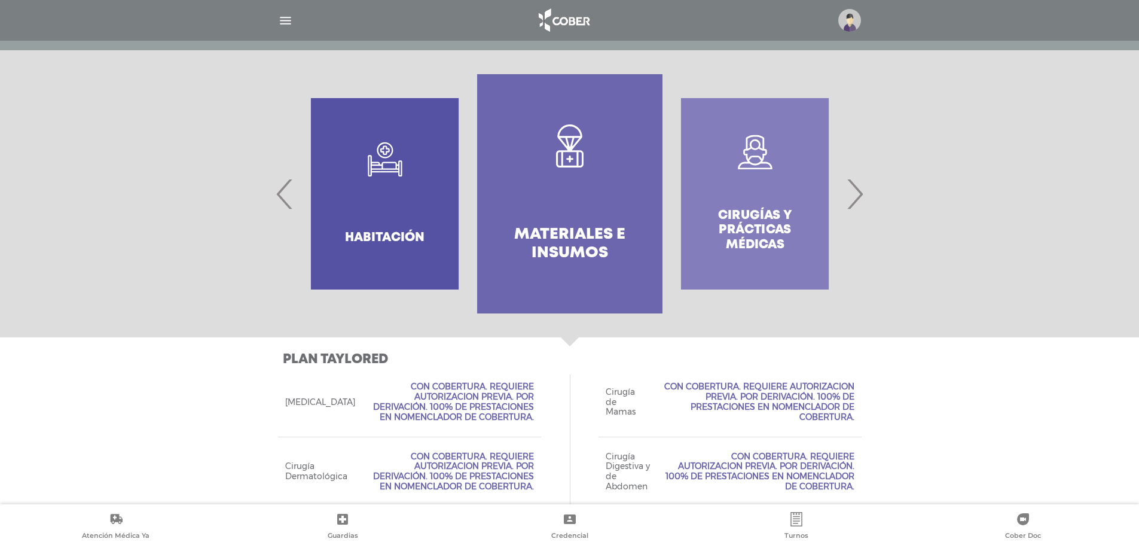
click at [574, 185] on link "Materiales e Insumos" at bounding box center [569, 193] width 185 height 239
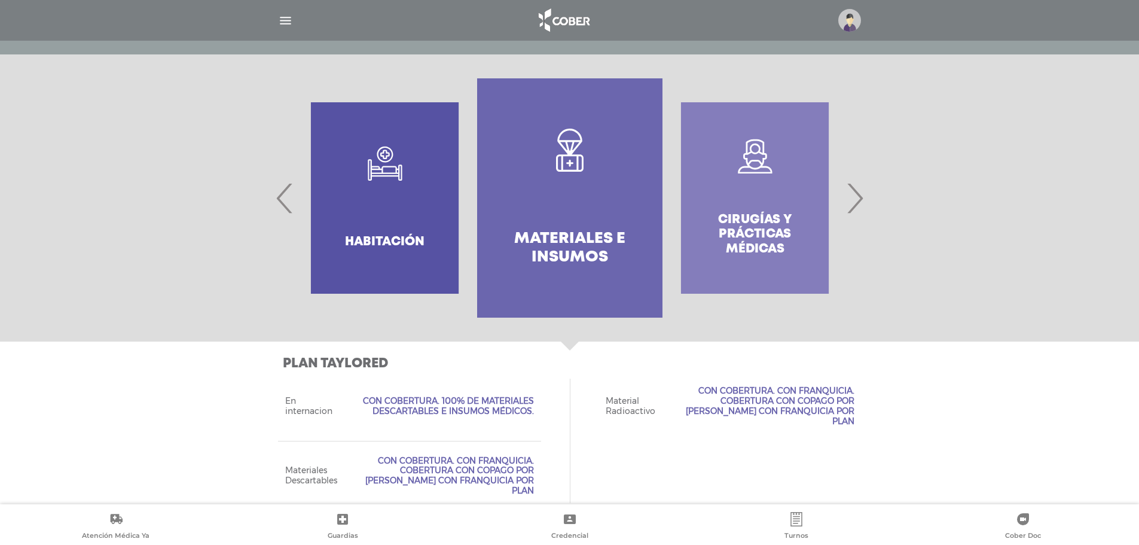
click at [281, 202] on span "‹" at bounding box center [284, 198] width 23 height 65
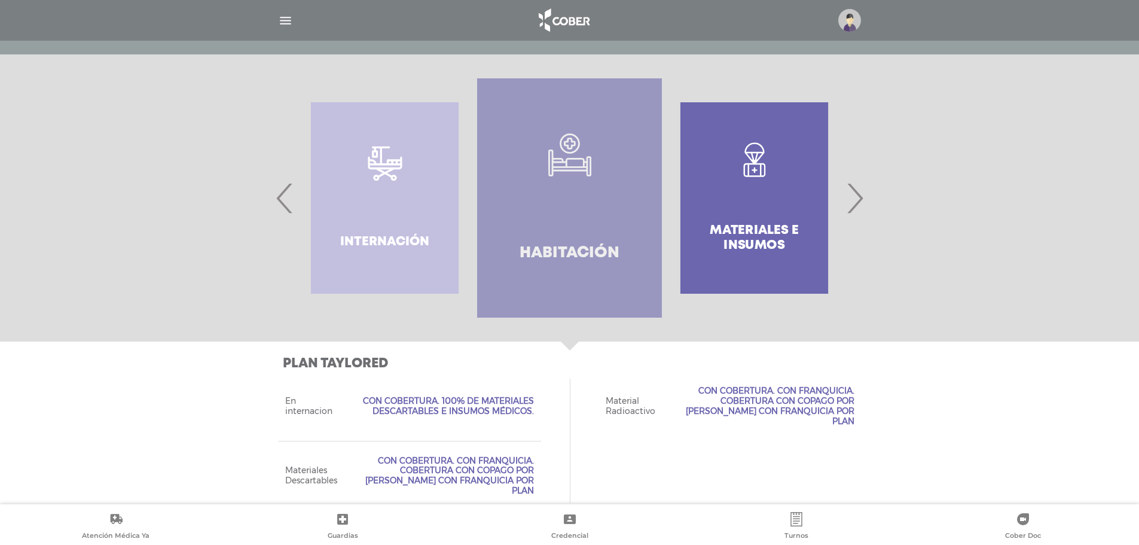
click at [515, 220] on link ".st0{fill-rule:evenodd;clip-rule:evenodd;fill:#FFFFFF;} Habitación" at bounding box center [569, 197] width 185 height 239
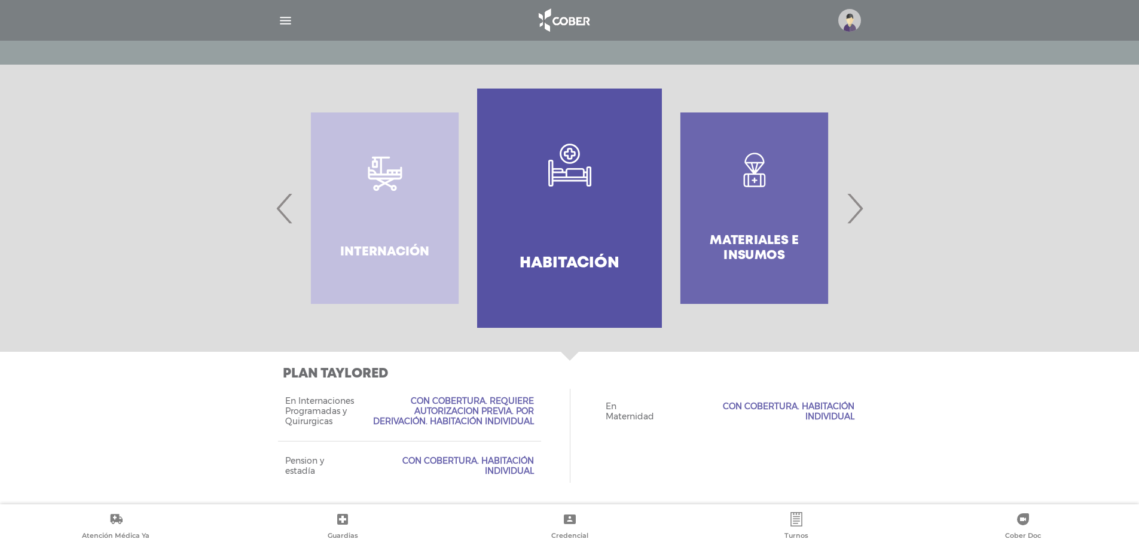
click at [282, 205] on span "‹" at bounding box center [284, 208] width 23 height 65
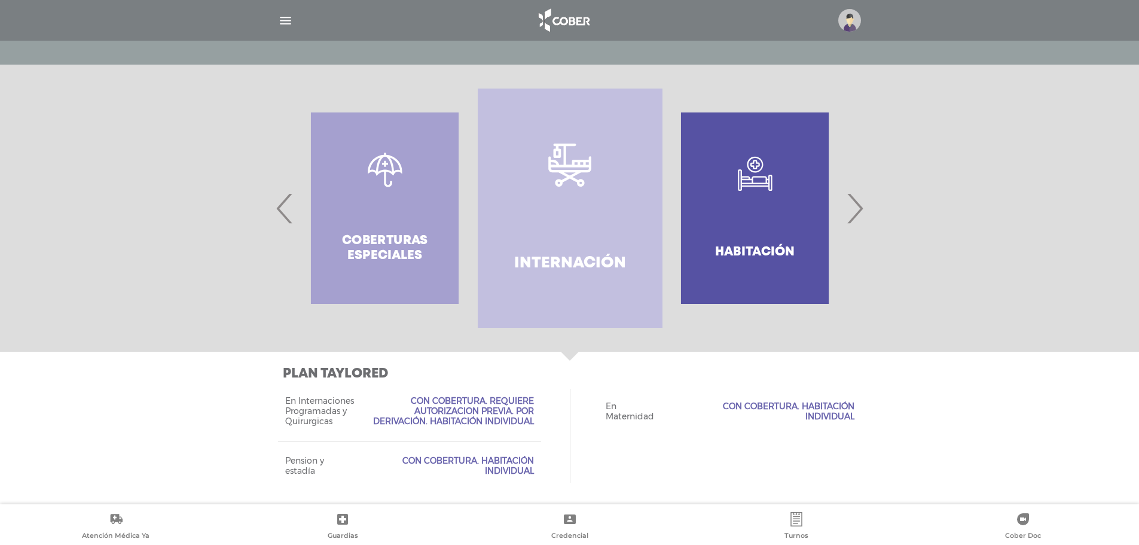
click at [517, 212] on link "Internación" at bounding box center [570, 208] width 185 height 239
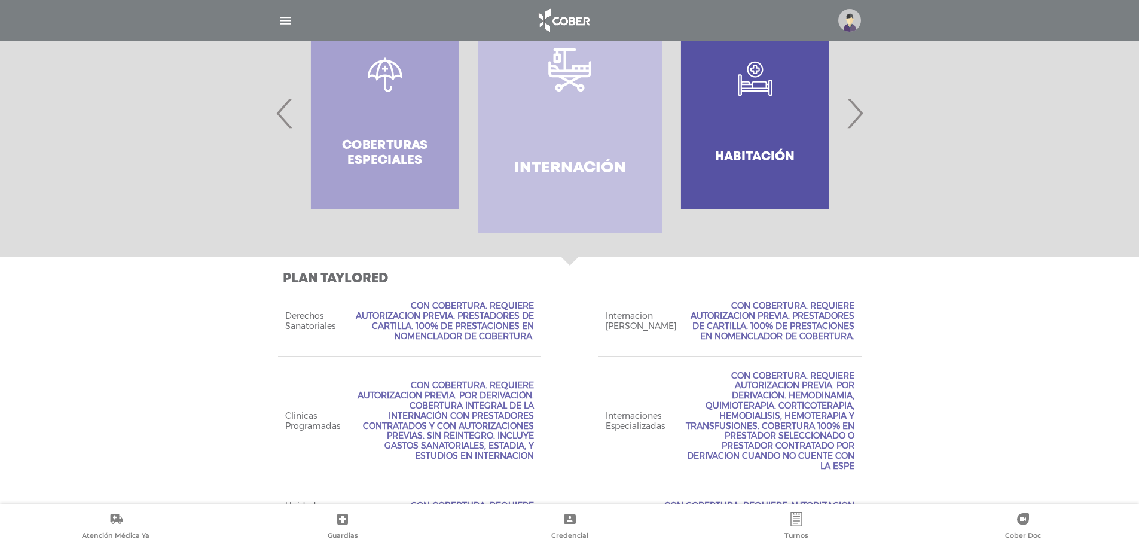
scroll to position [296, 0]
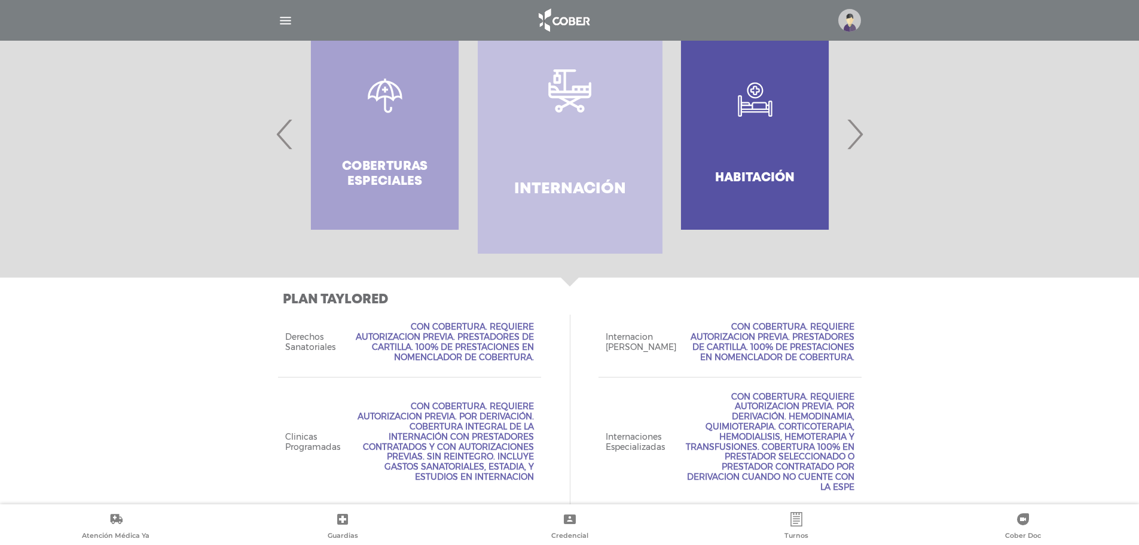
click at [276, 139] on span "‹" at bounding box center [284, 134] width 23 height 65
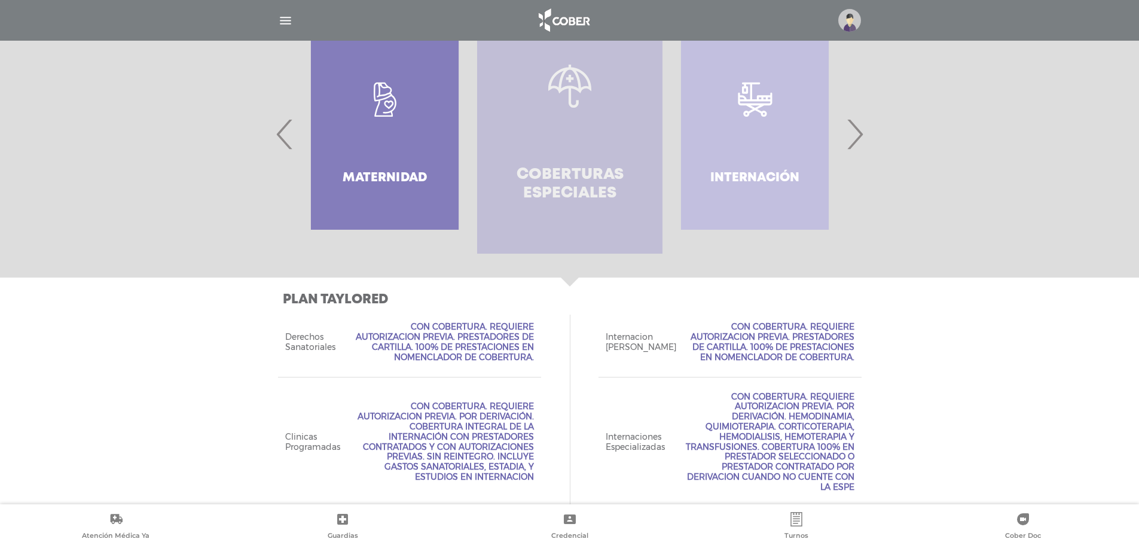
click at [525, 135] on link "Coberturas especiales" at bounding box center [569, 133] width 185 height 239
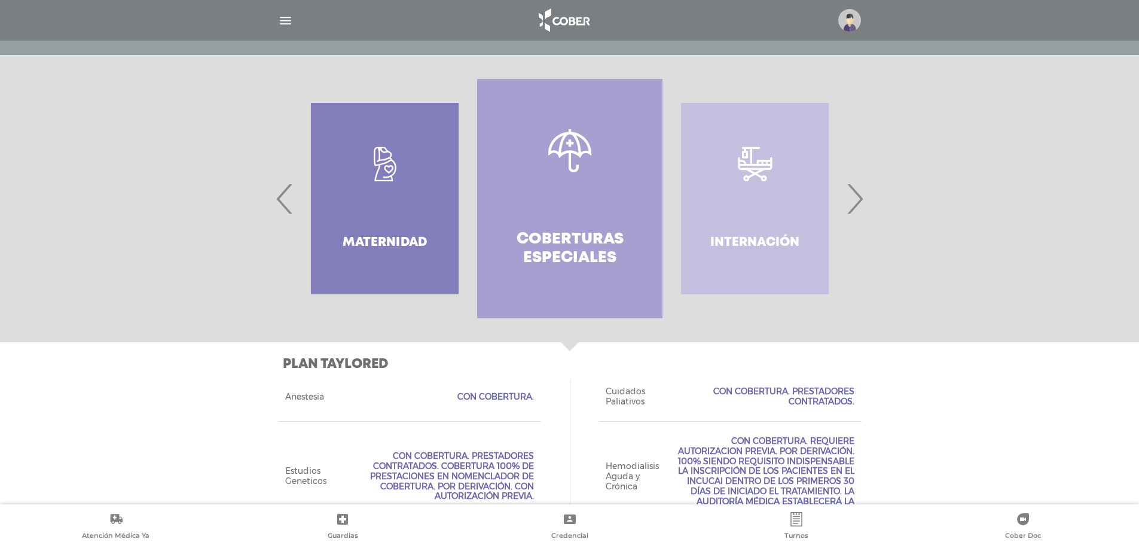
scroll to position [212, 0]
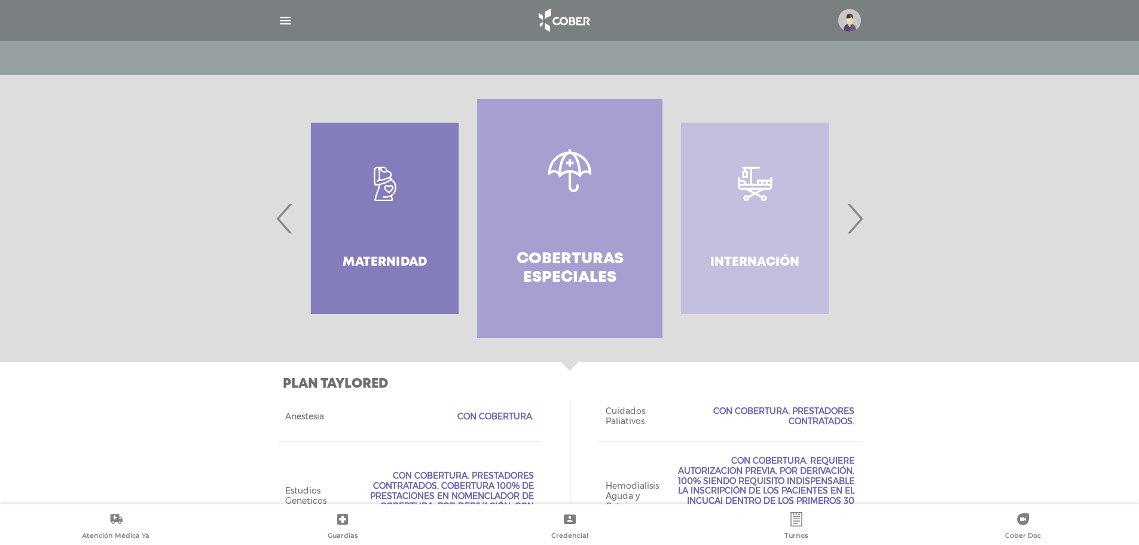
click at [278, 217] on span "‹" at bounding box center [284, 218] width 23 height 65
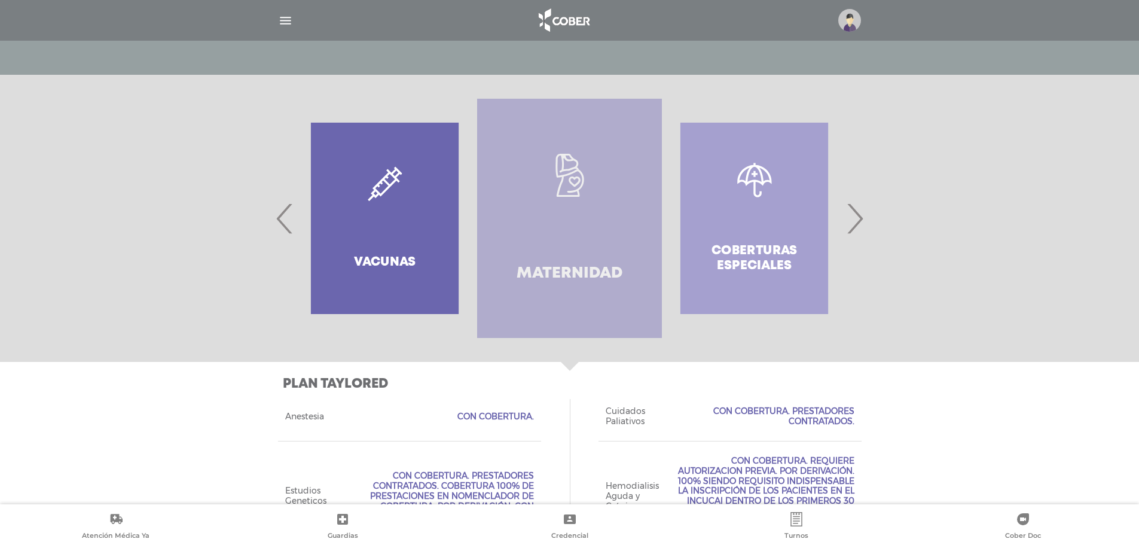
click at [547, 200] on link ".st0{fill:#FFFFFF;} Maternidad" at bounding box center [569, 218] width 185 height 239
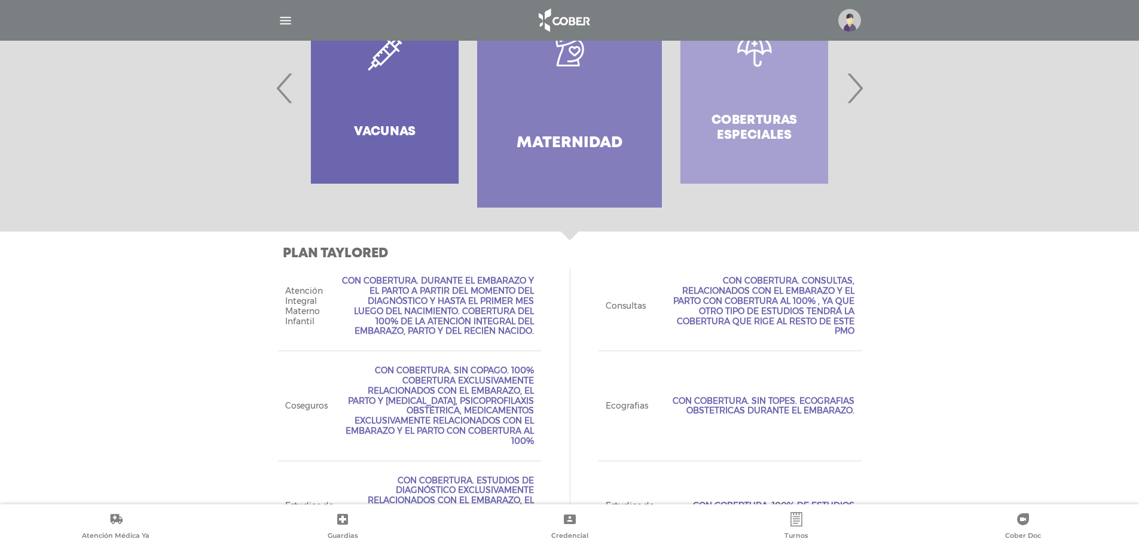
scroll to position [322, 0]
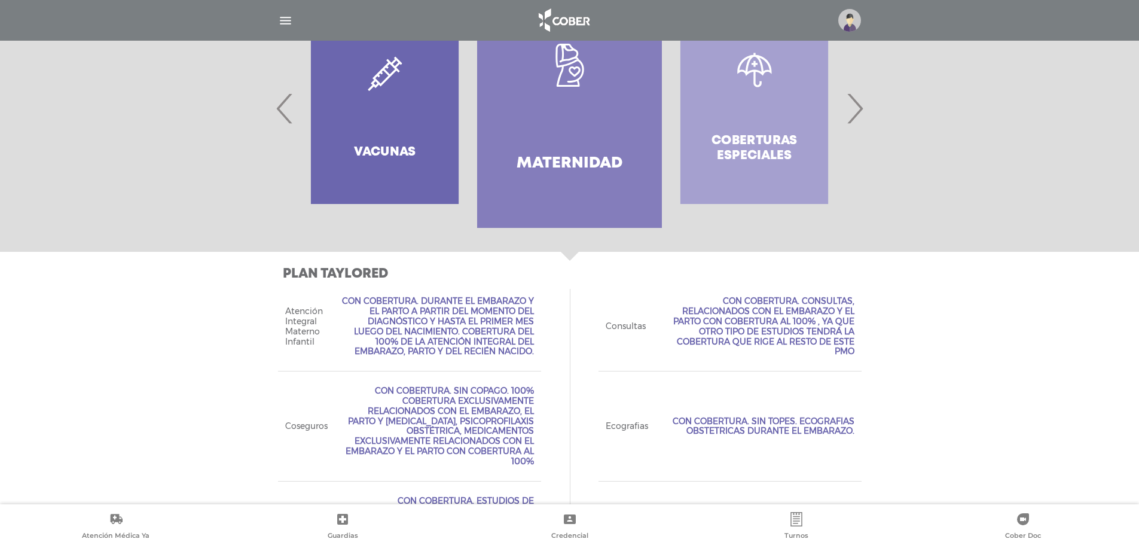
click at [285, 107] on span "‹" at bounding box center [284, 108] width 23 height 65
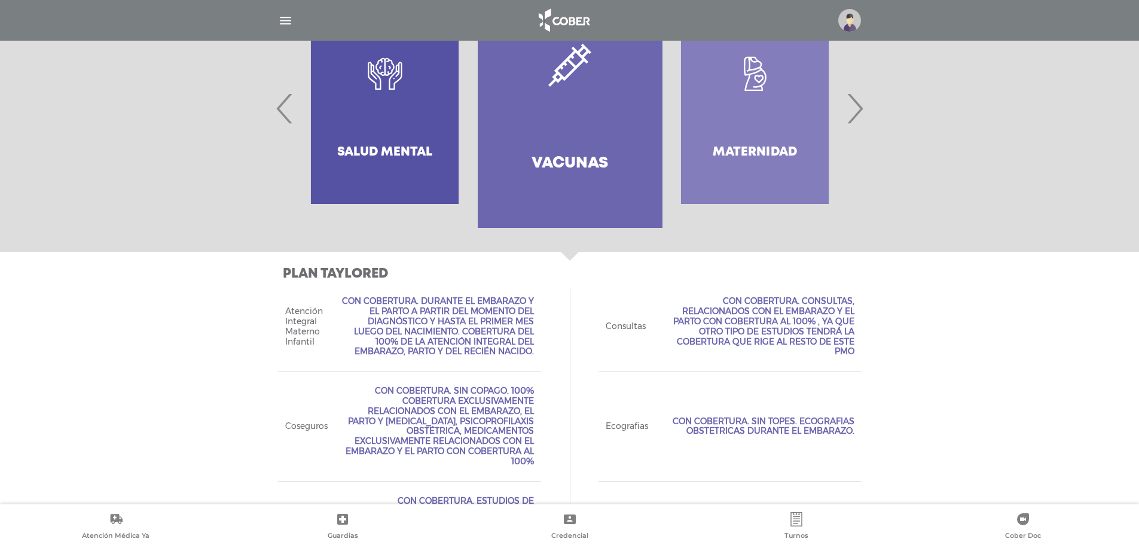
click at [542, 145] on link "Vacunas" at bounding box center [570, 108] width 185 height 239
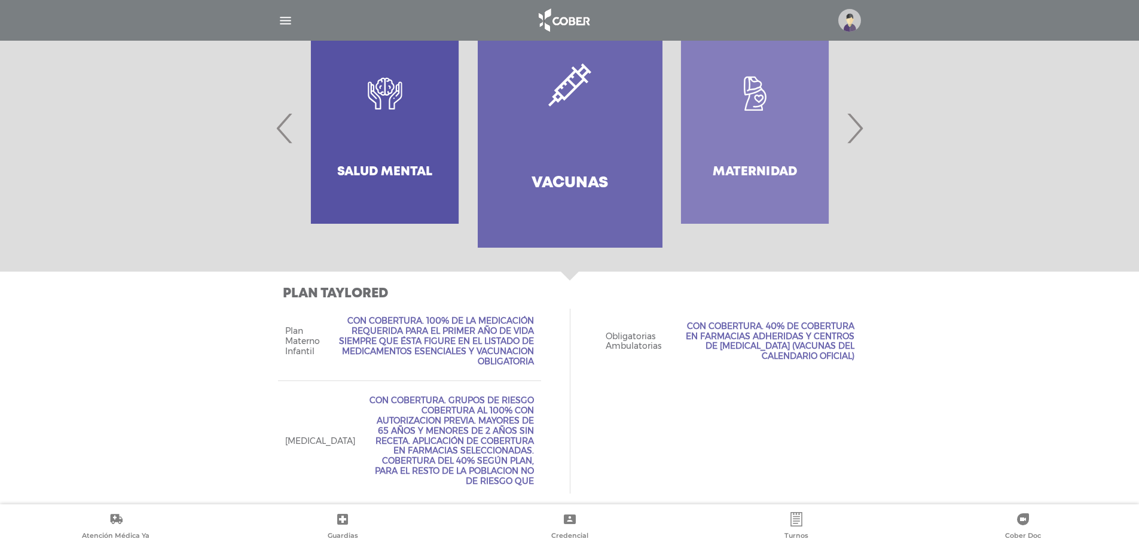
scroll to position [303, 0]
click at [277, 129] on span "‹" at bounding box center [284, 127] width 23 height 65
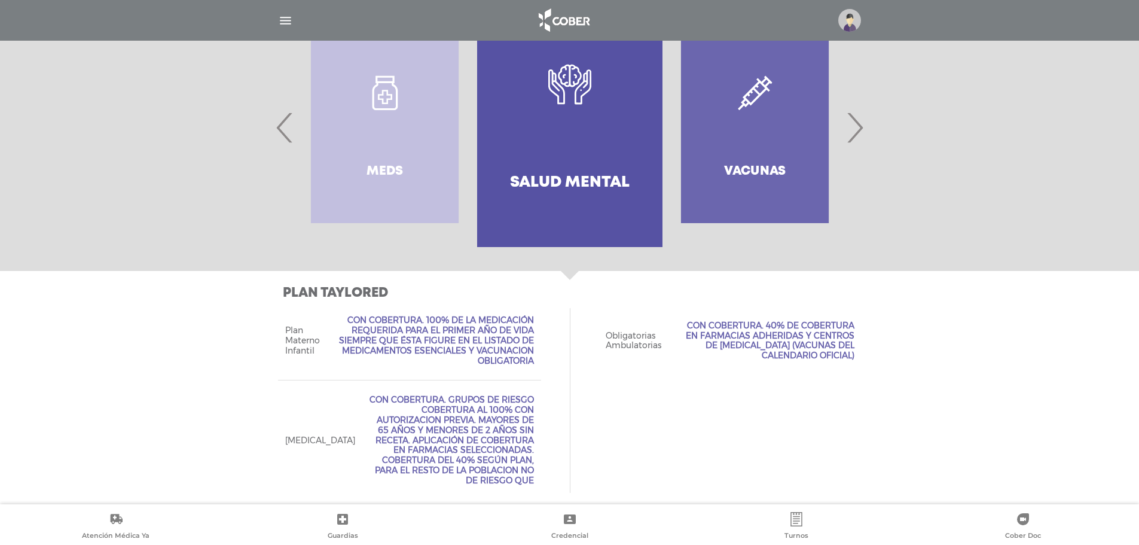
click at [571, 142] on link "Salud mental" at bounding box center [569, 127] width 185 height 239
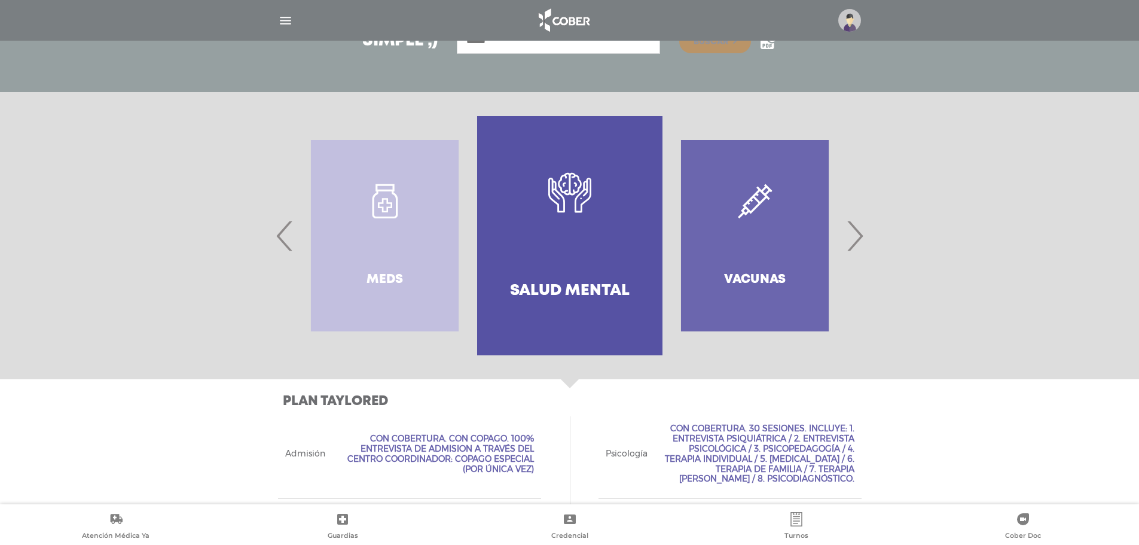
scroll to position [189, 0]
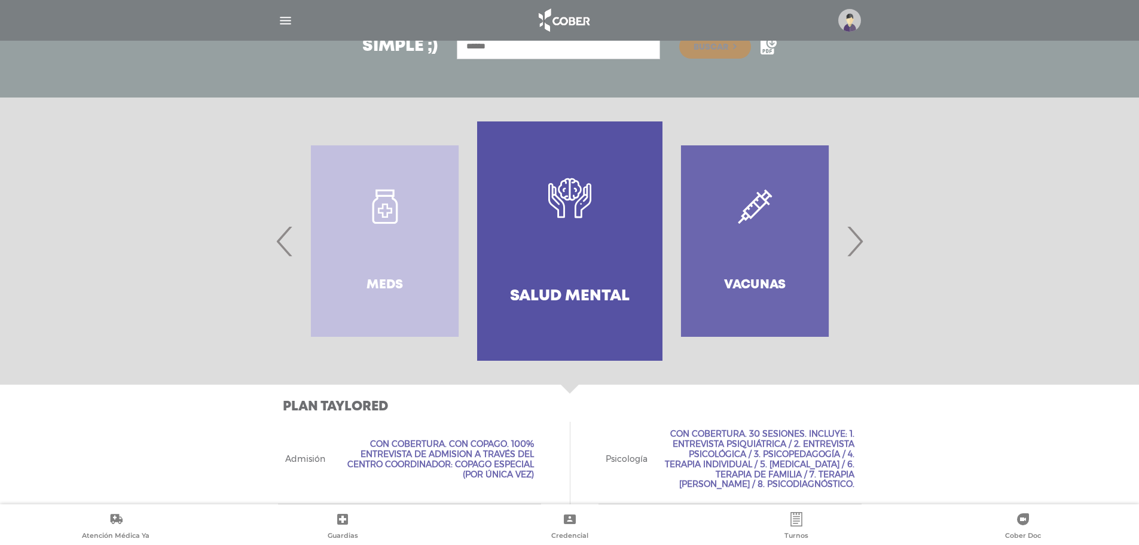
click at [288, 249] on span "‹" at bounding box center [284, 241] width 23 height 65
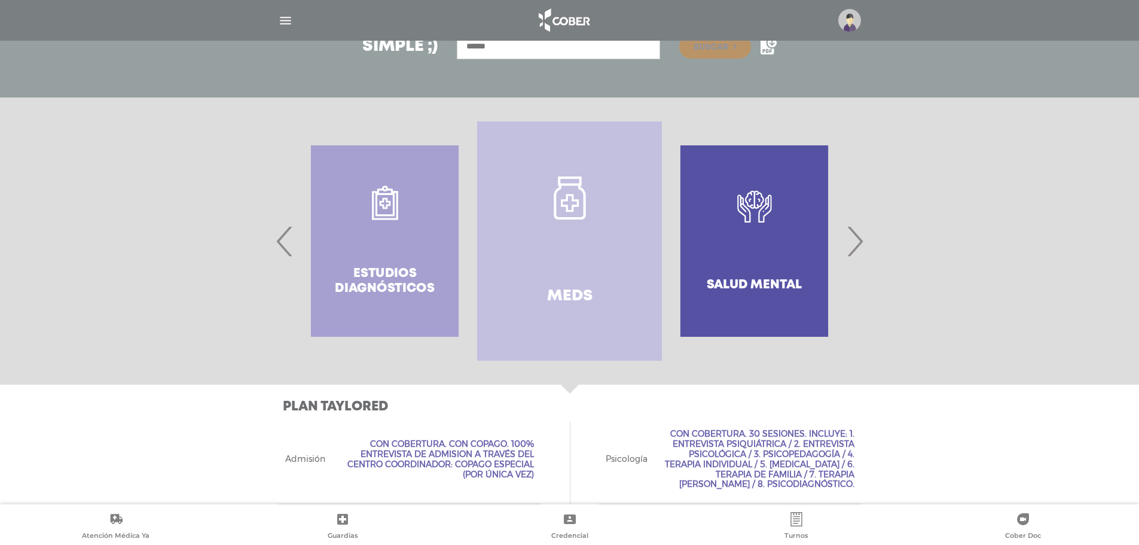
click at [288, 249] on span "‹" at bounding box center [284, 241] width 23 height 65
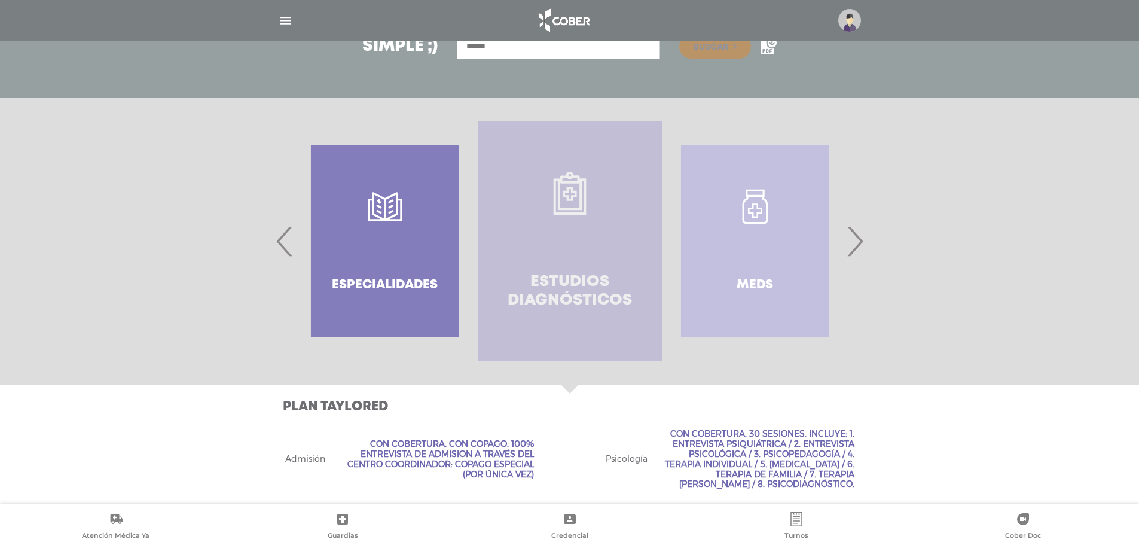
click at [535, 268] on link "Estudios diagnósticos" at bounding box center [570, 240] width 185 height 239
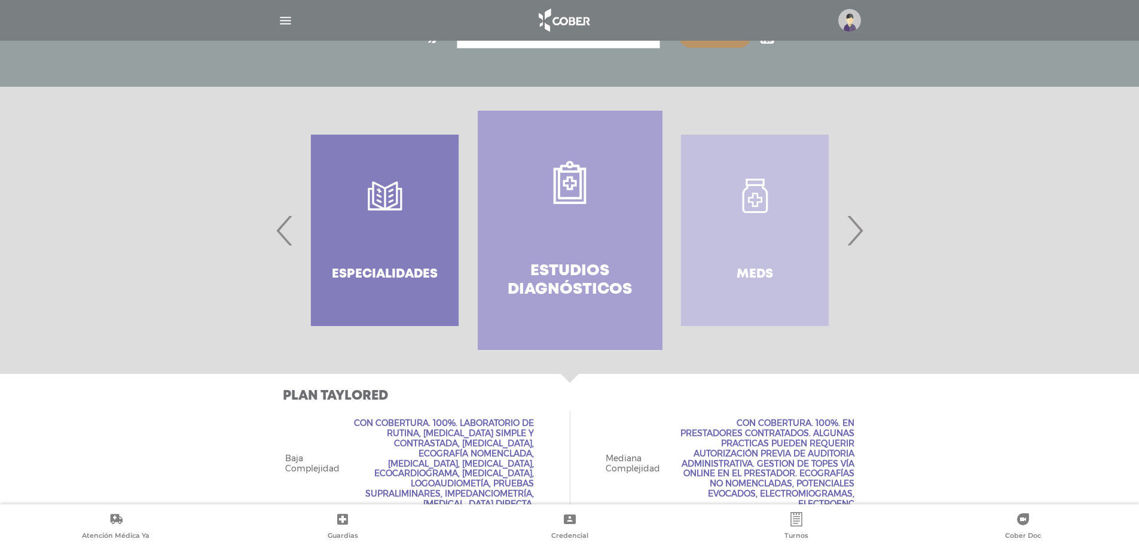
scroll to position [194, 0]
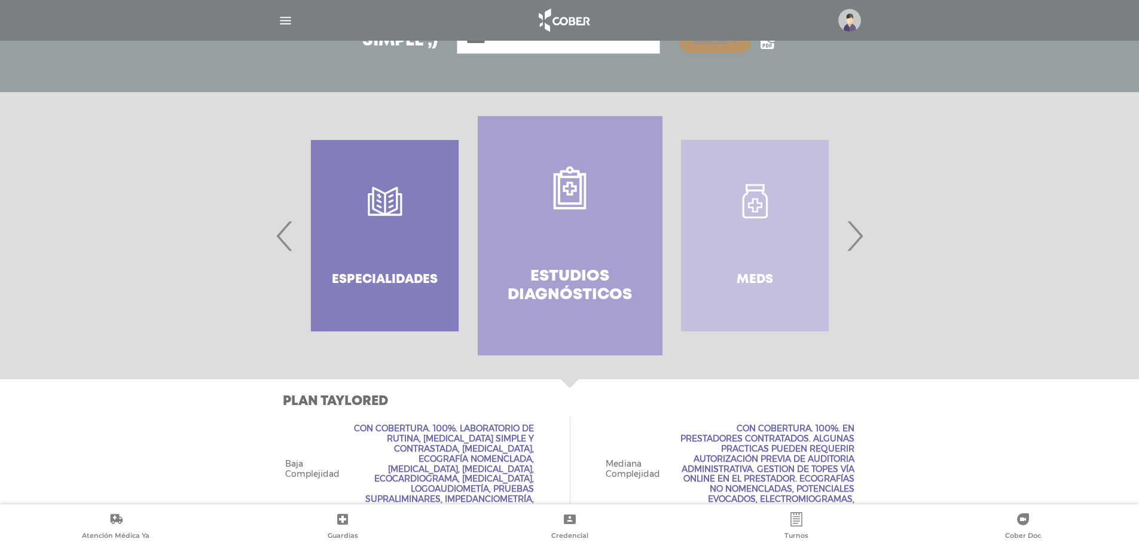
click at [288, 234] on span "‹" at bounding box center [284, 235] width 23 height 65
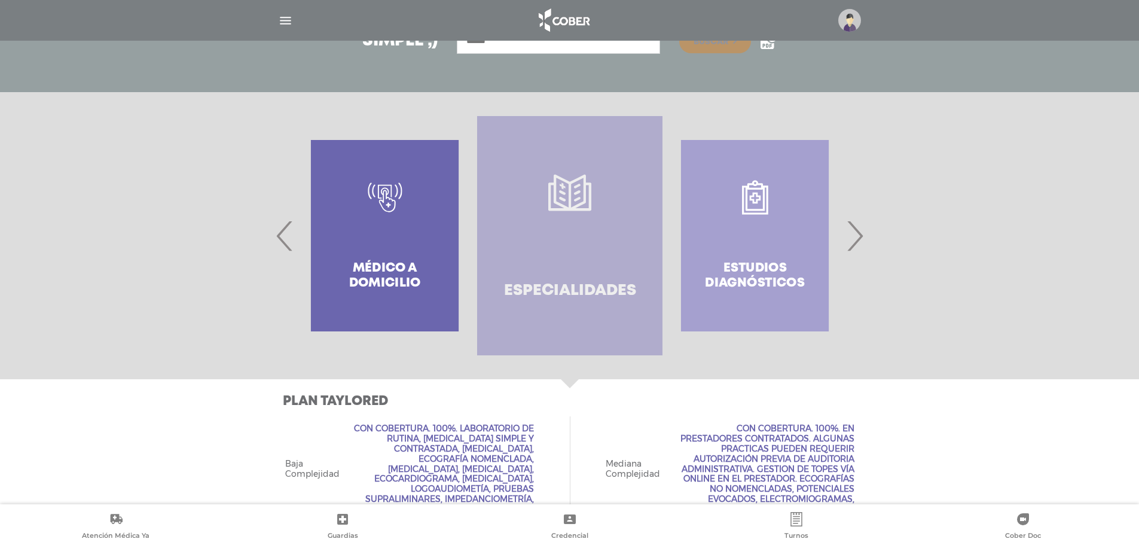
click at [531, 237] on link "Especialidades" at bounding box center [569, 235] width 185 height 239
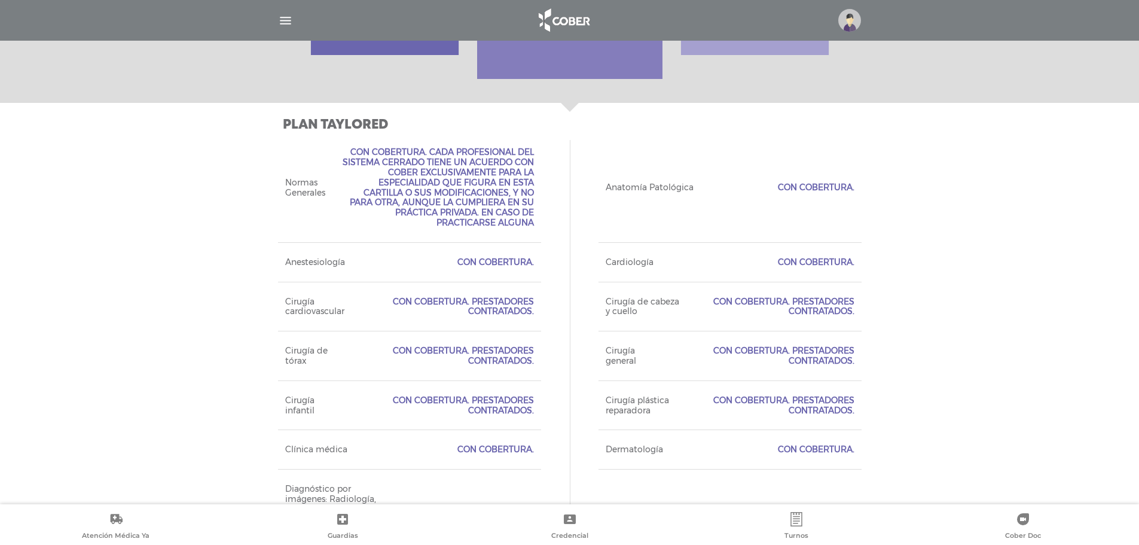
scroll to position [356, 0]
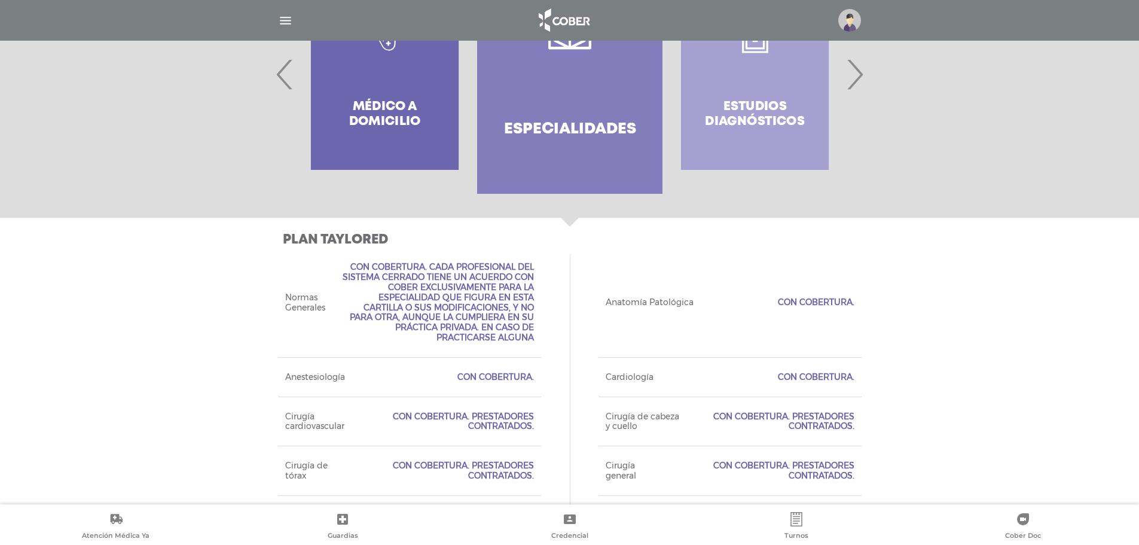
click at [286, 72] on span "‹" at bounding box center [284, 74] width 23 height 65
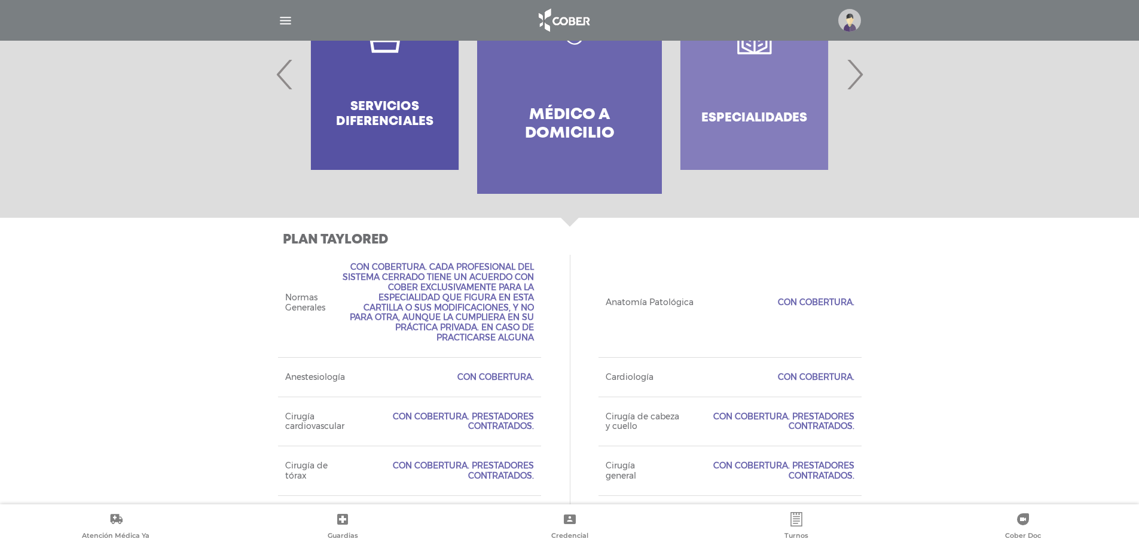
click at [573, 121] on h4 "Médico a domicilio" at bounding box center [570, 124] width 142 height 37
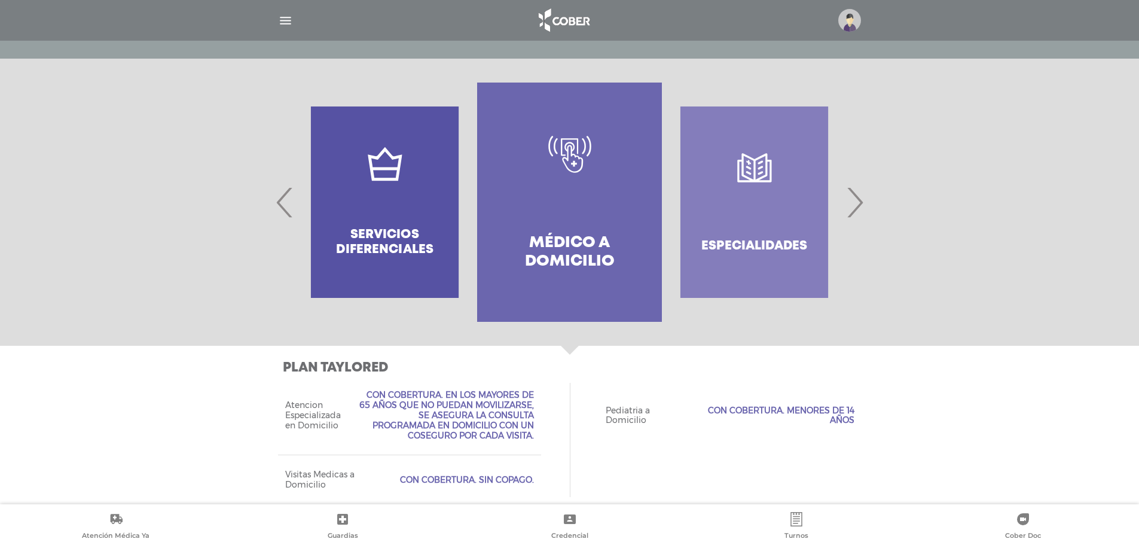
scroll to position [242, 0]
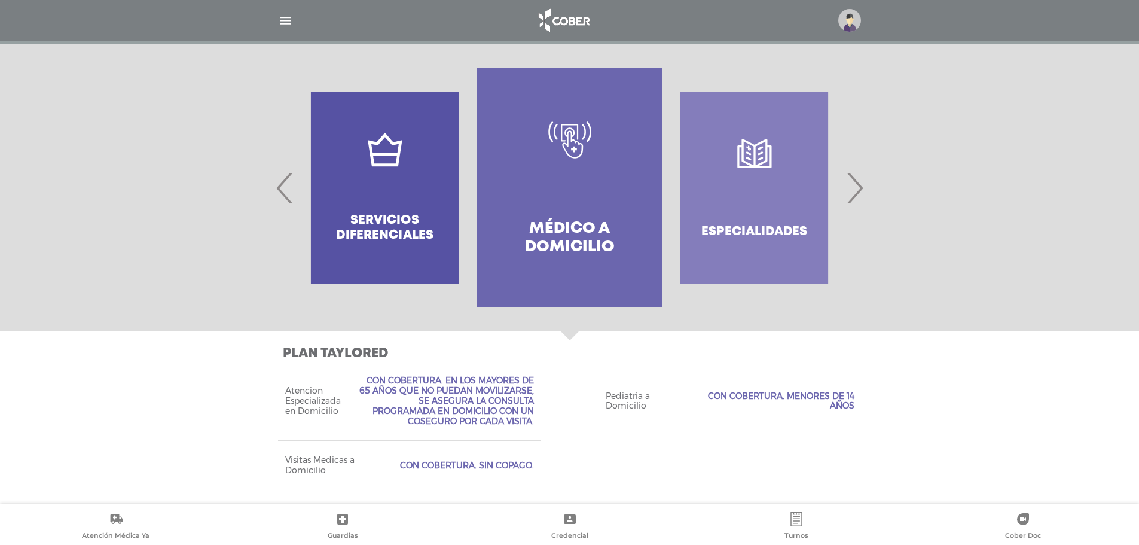
click at [283, 184] on span "‹" at bounding box center [284, 188] width 23 height 65
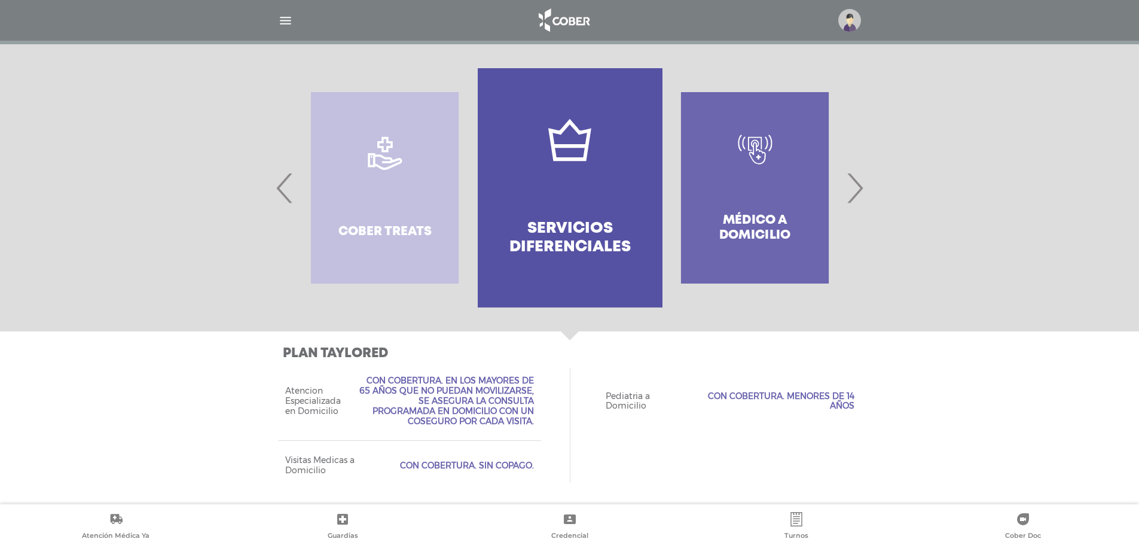
click at [284, 184] on span "‹" at bounding box center [284, 188] width 23 height 65
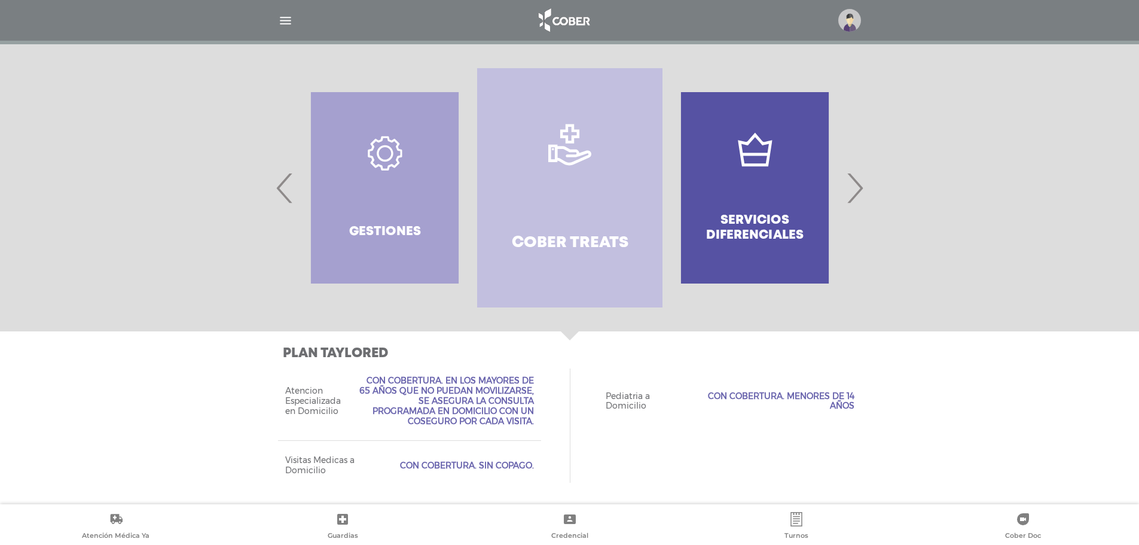
click at [284, 184] on span "‹" at bounding box center [284, 188] width 23 height 65
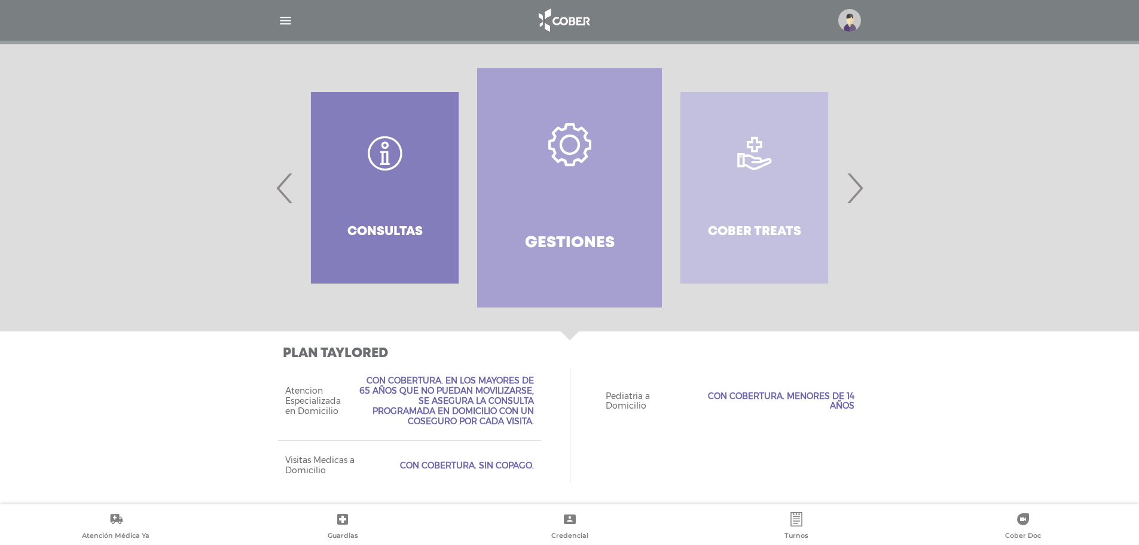
click at [285, 184] on span "‹" at bounding box center [284, 188] width 23 height 65
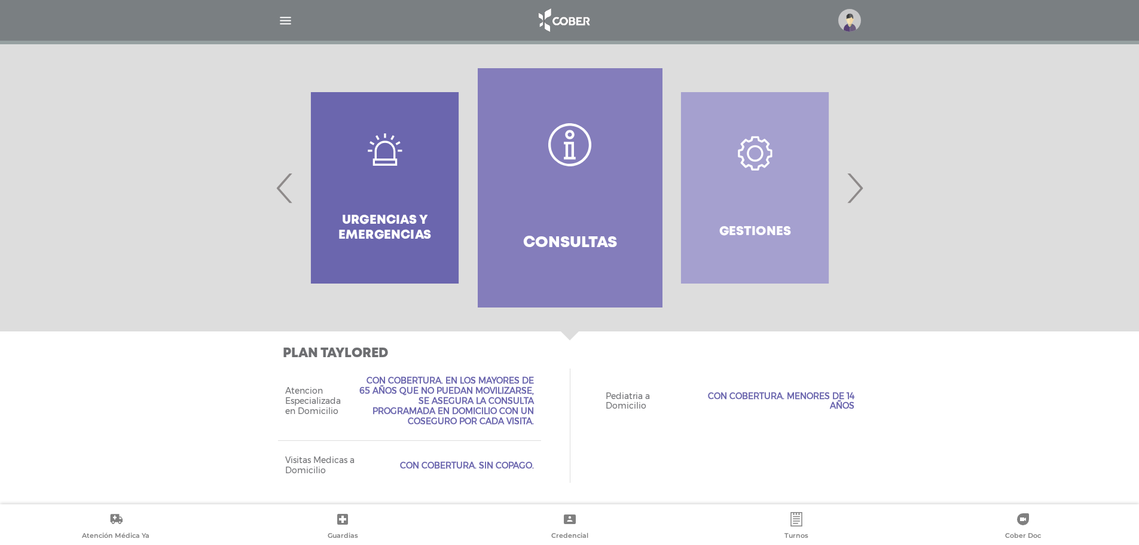
click at [285, 184] on span "‹" at bounding box center [284, 188] width 23 height 65
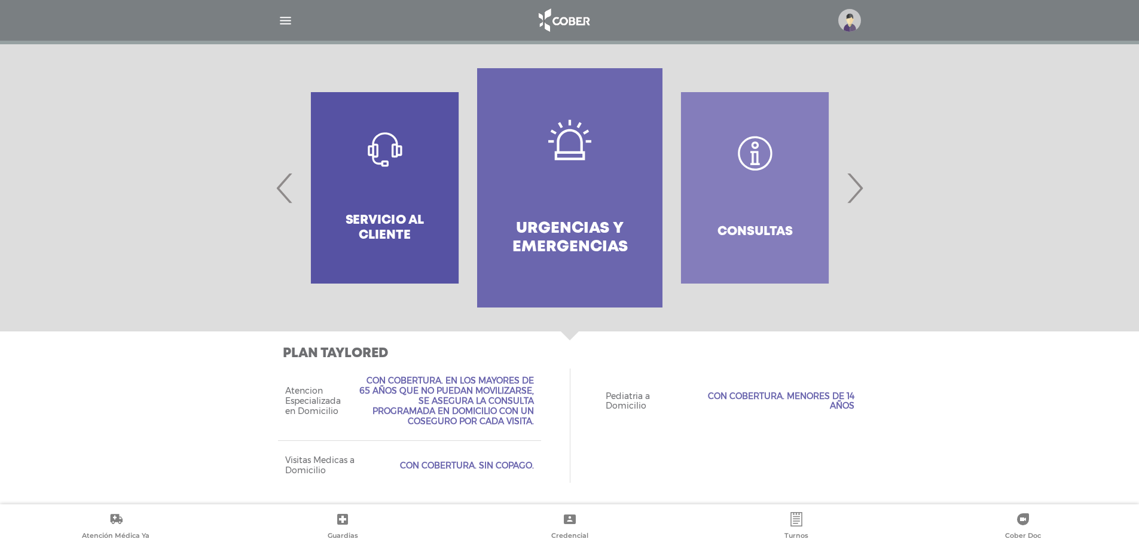
click at [285, 184] on span "‹" at bounding box center [284, 188] width 23 height 65
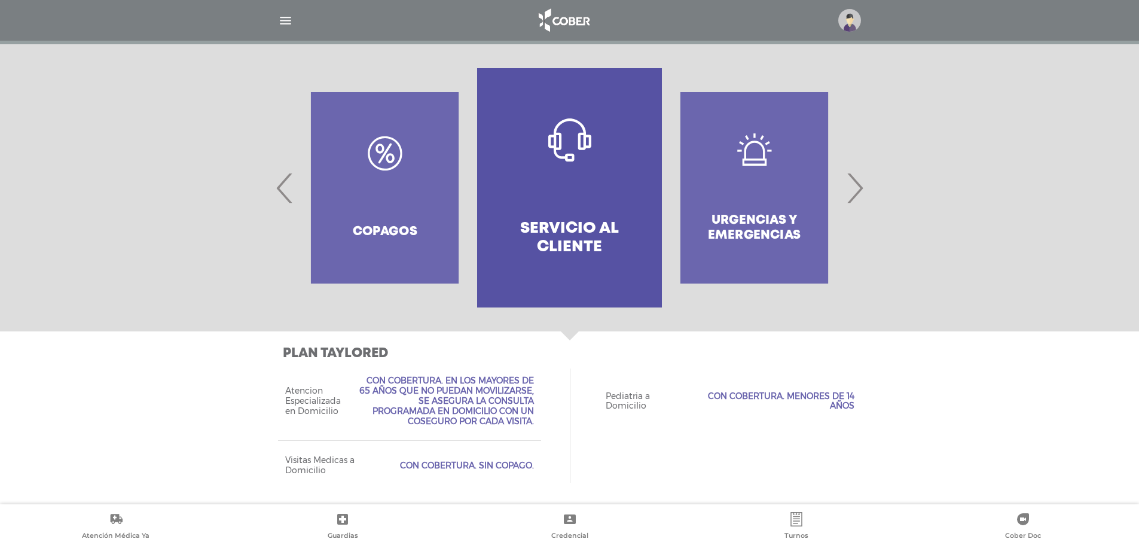
click at [814, 202] on div "Urgencias y emergencias" at bounding box center [754, 187] width 185 height 239
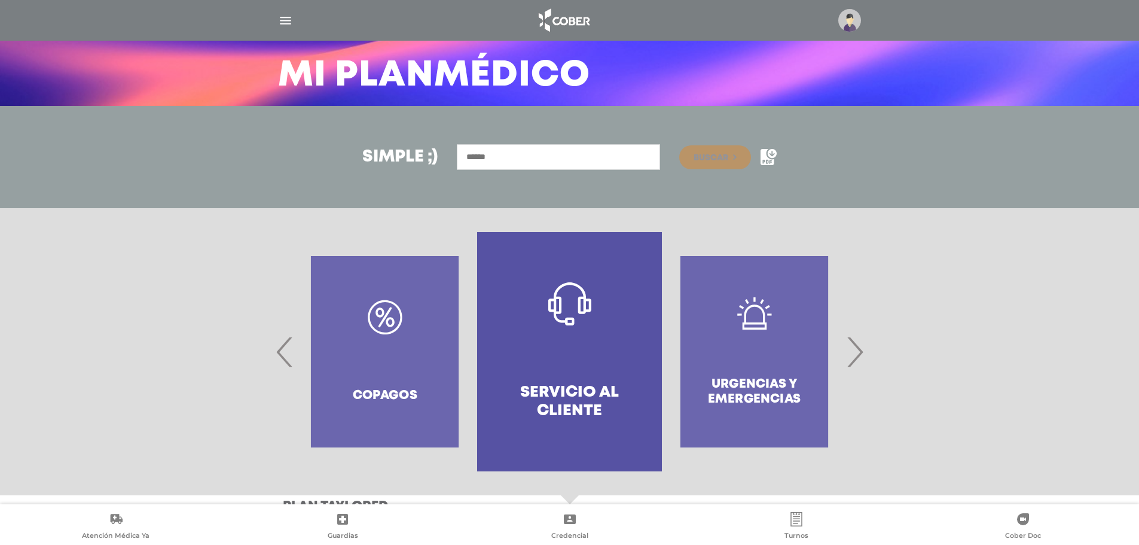
scroll to position [69, 0]
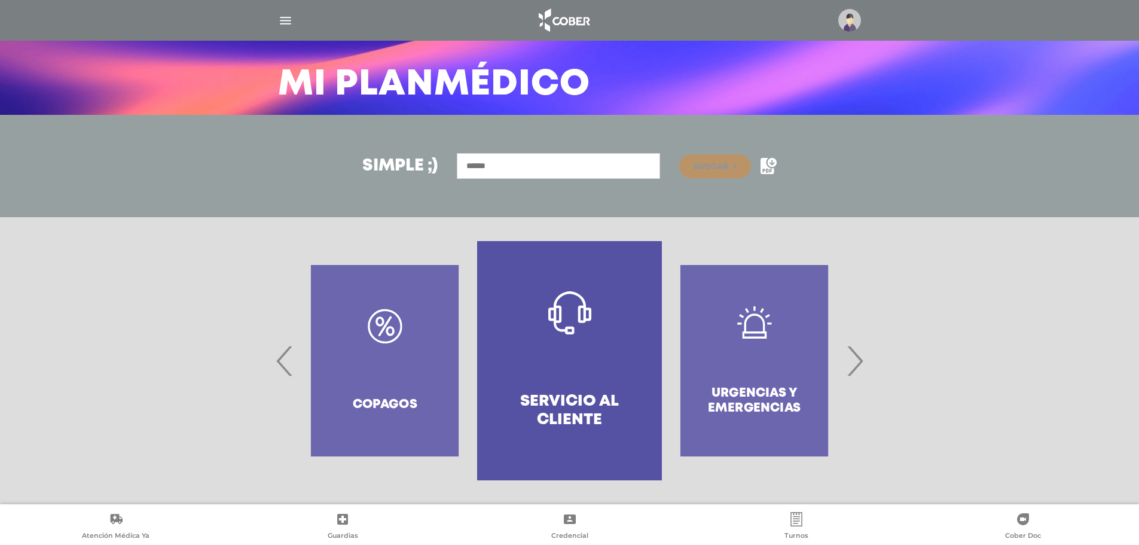
click at [864, 365] on span "›" at bounding box center [854, 360] width 23 height 65
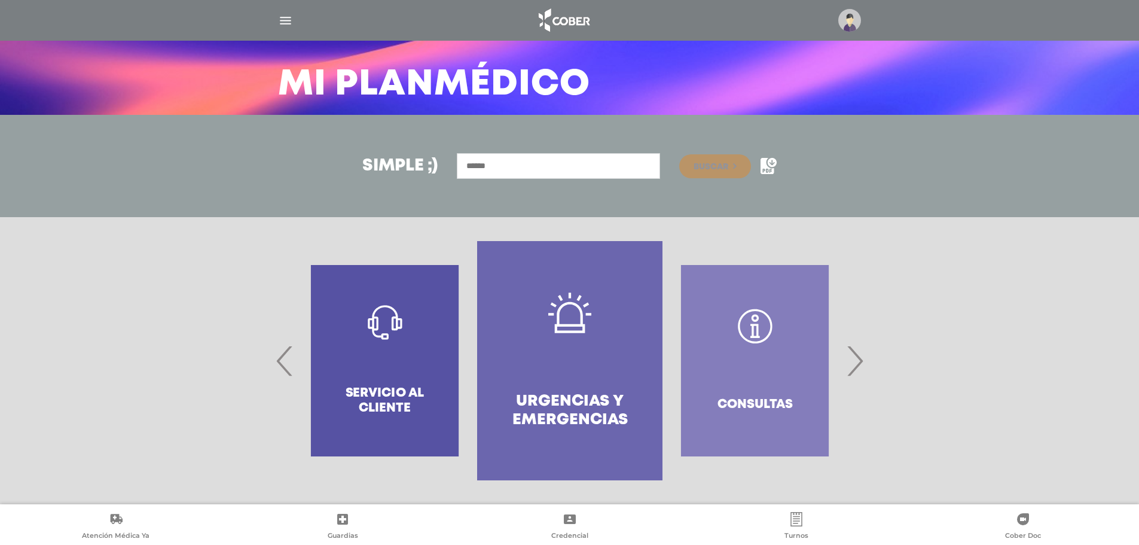
click at [555, 386] on link "Urgencias y emergencias" at bounding box center [569, 360] width 185 height 239
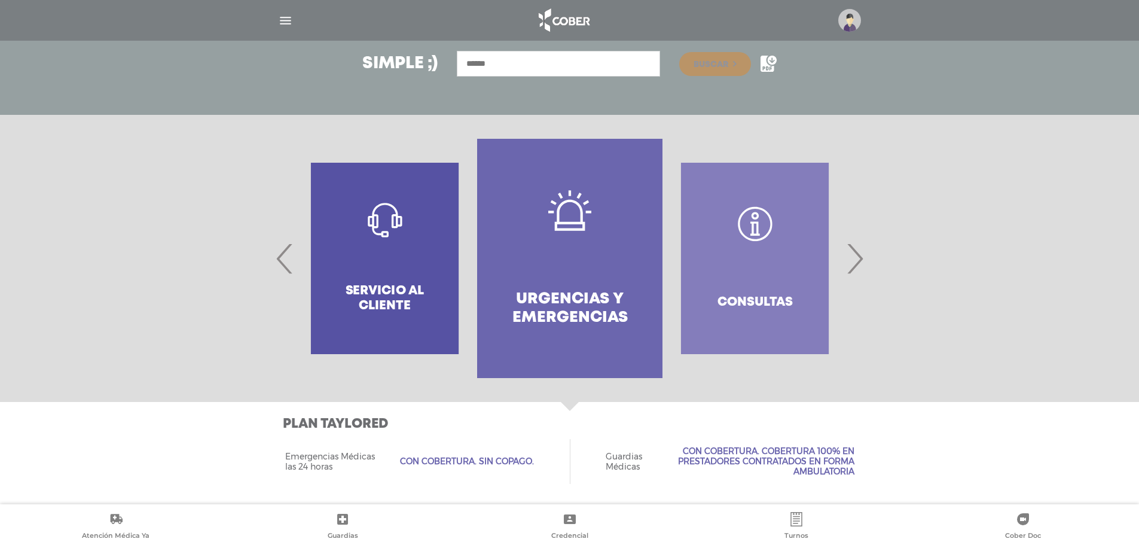
scroll to position [173, 0]
click at [279, 243] on span "‹" at bounding box center [284, 257] width 23 height 65
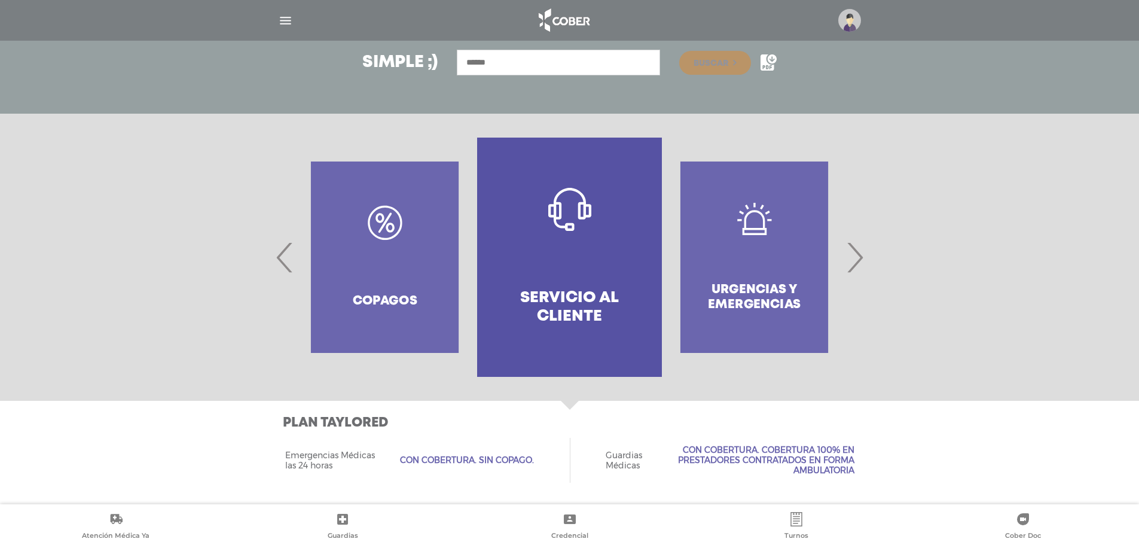
click at [291, 252] on span "‹" at bounding box center [284, 257] width 23 height 65
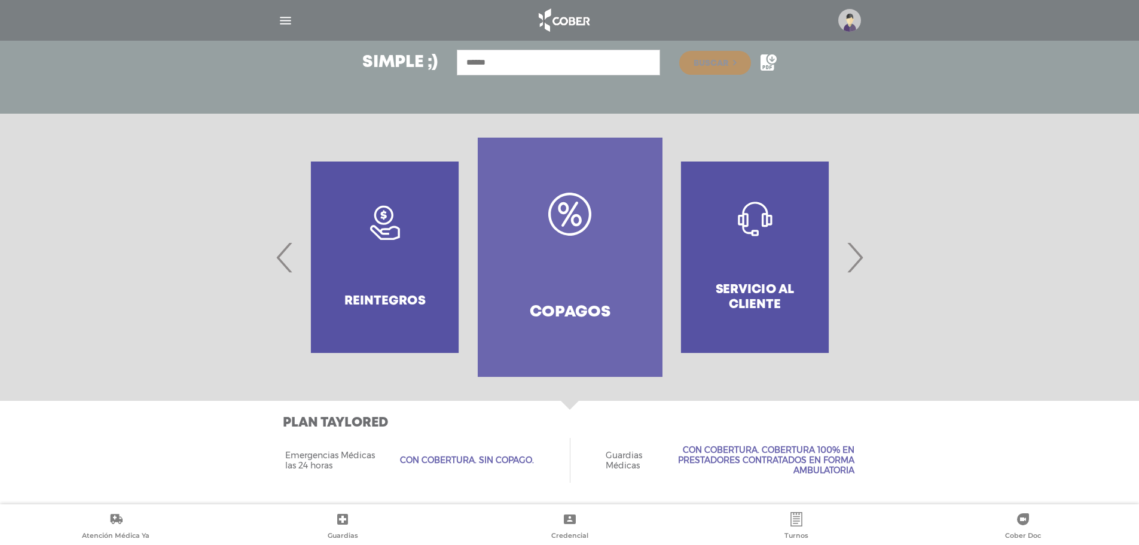
click at [291, 252] on span "‹" at bounding box center [284, 257] width 23 height 65
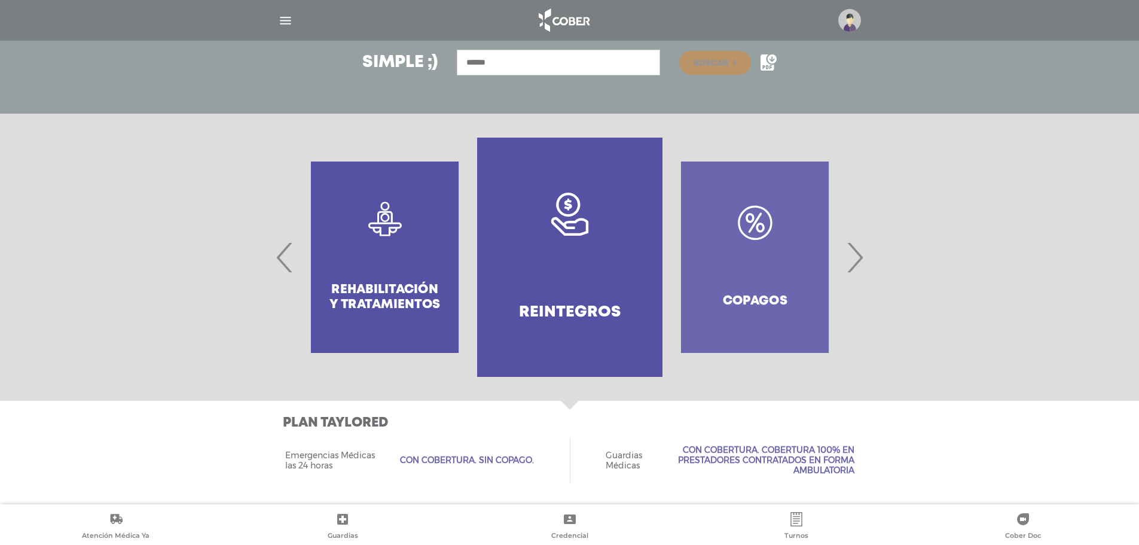
click at [636, 319] on link "Reintegros" at bounding box center [569, 257] width 185 height 239
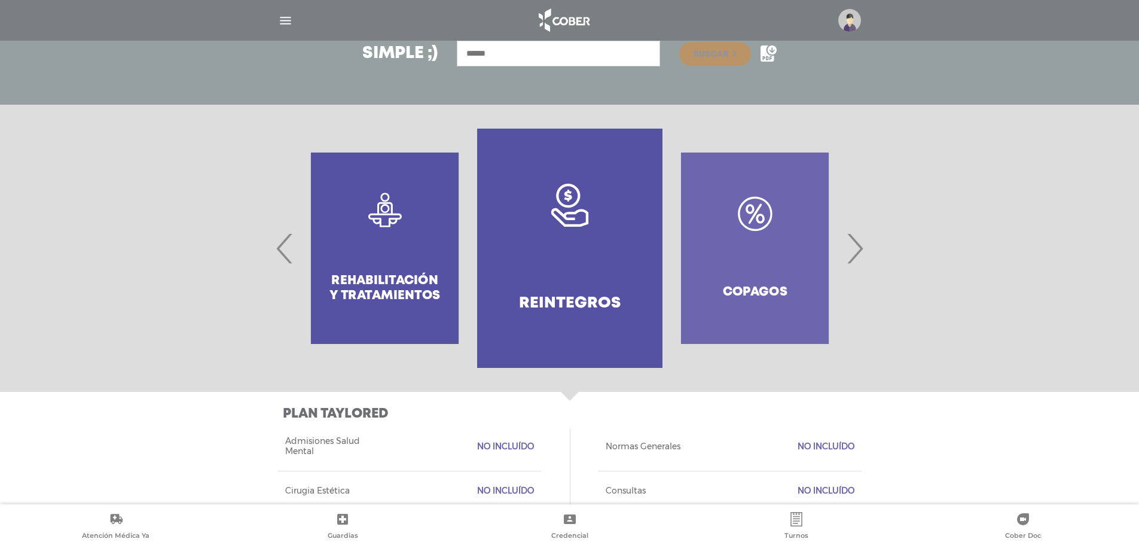
scroll to position [179, 0]
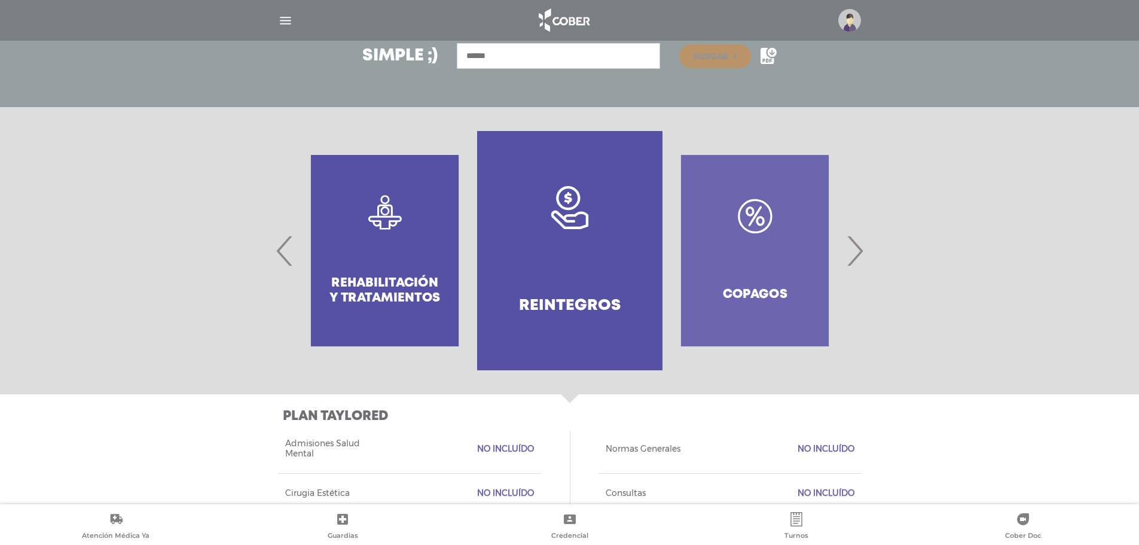
click at [281, 248] on span "‹" at bounding box center [284, 250] width 23 height 65
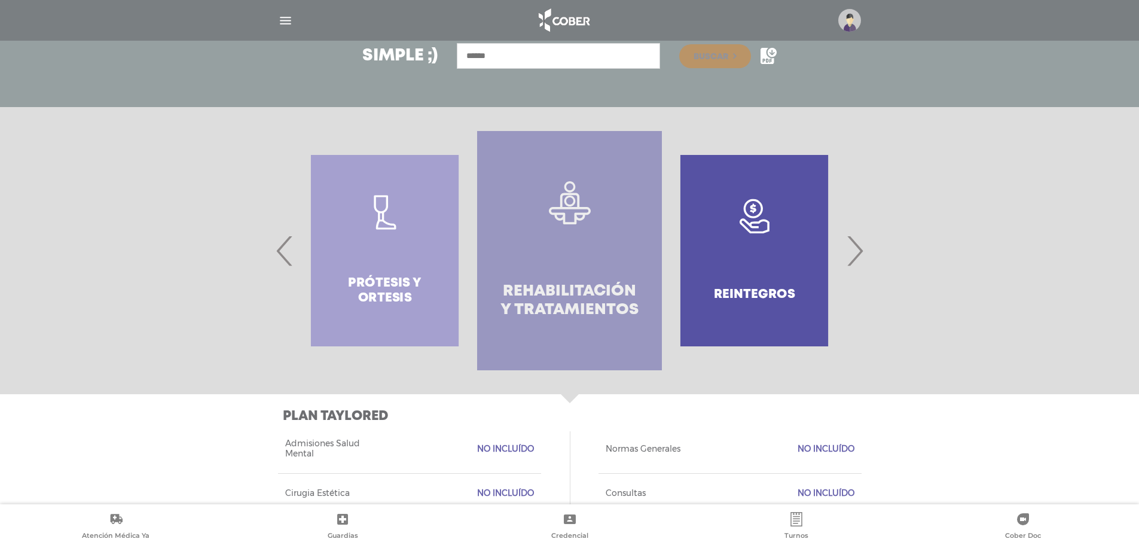
click at [525, 286] on h4 "Rehabilitación y Tratamientos" at bounding box center [570, 300] width 142 height 37
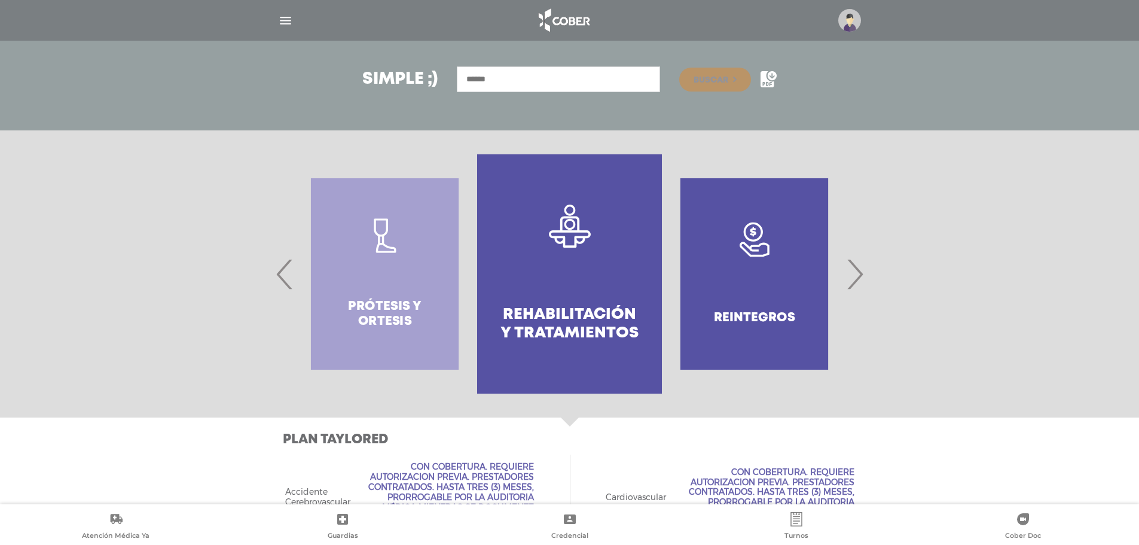
scroll to position [153, 0]
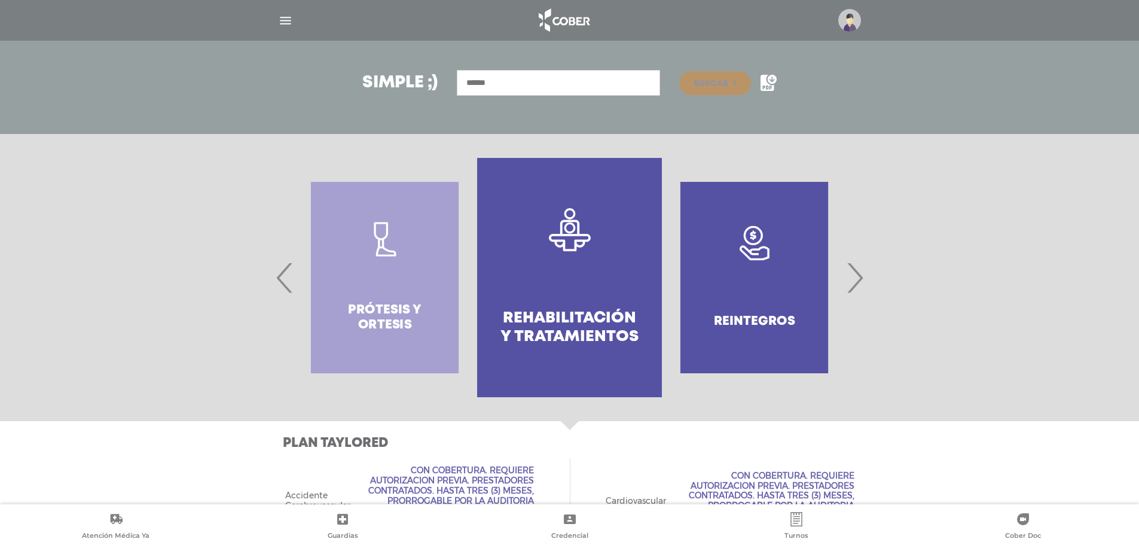
click at [283, 268] on span "‹" at bounding box center [284, 277] width 23 height 65
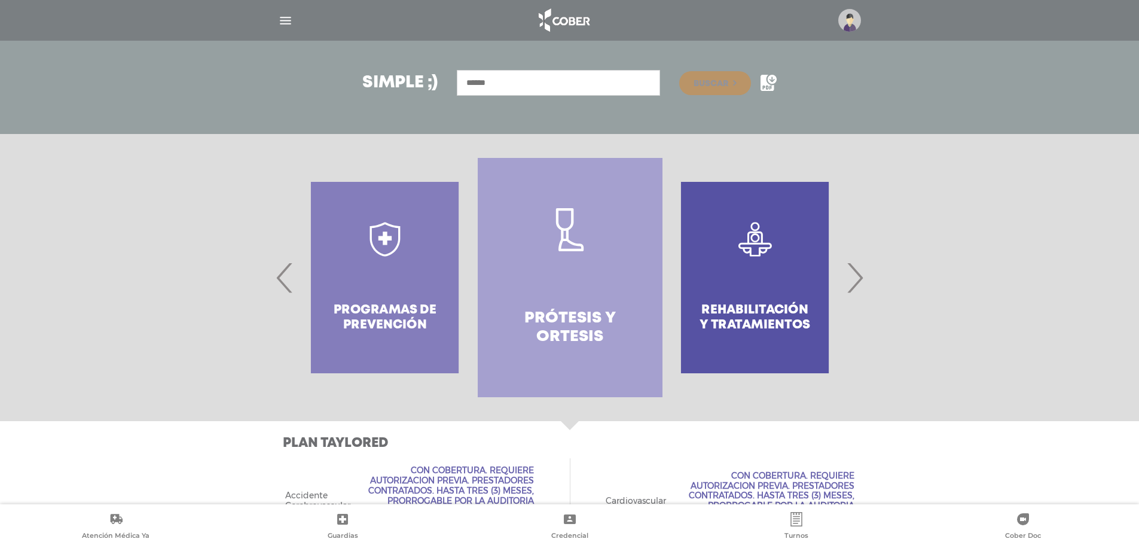
click at [281, 281] on span "‹" at bounding box center [284, 277] width 23 height 65
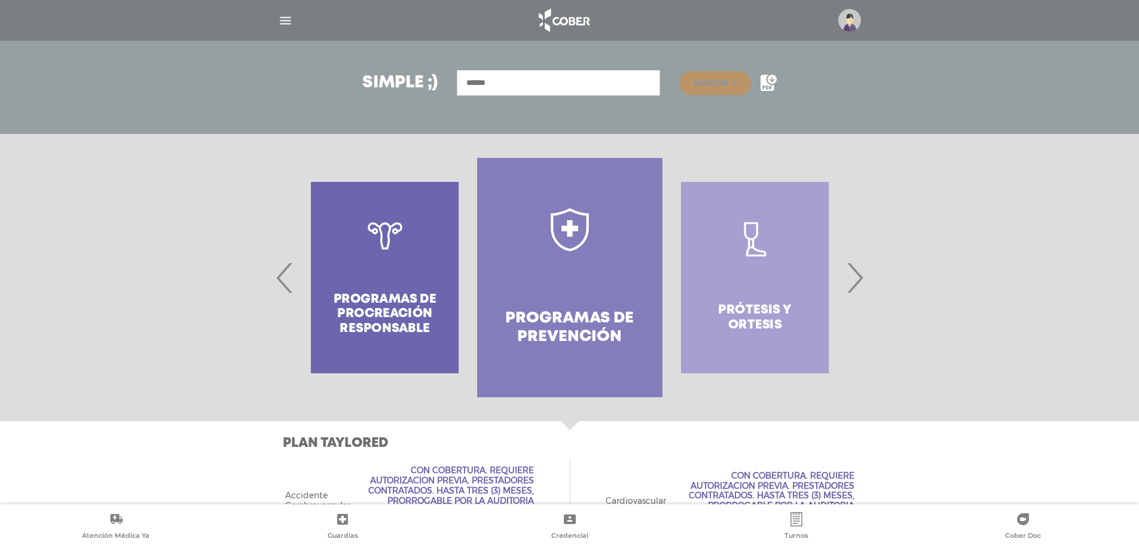
click at [286, 278] on span "‹" at bounding box center [284, 277] width 23 height 65
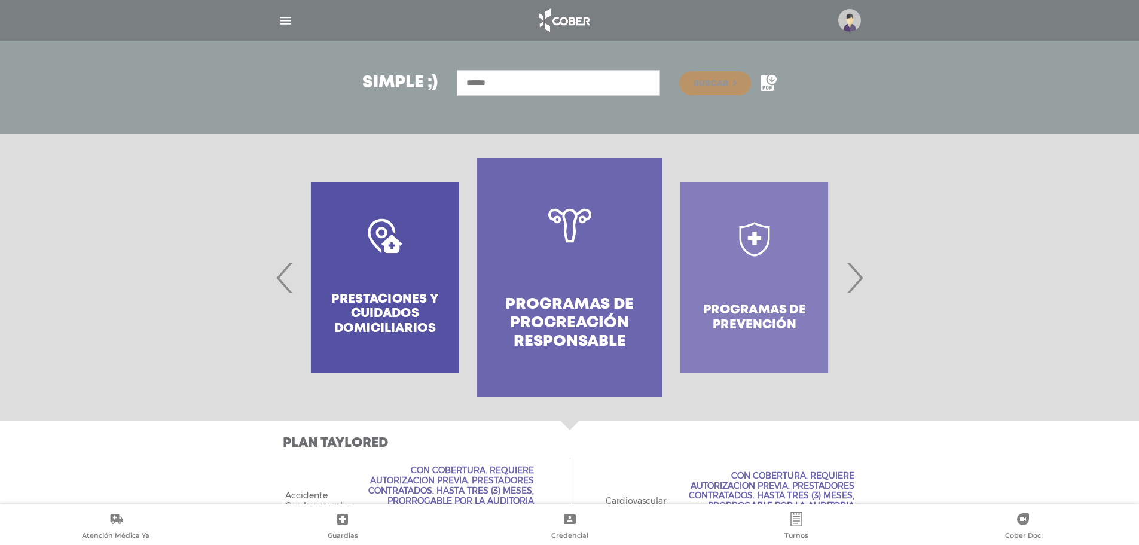
click at [286, 278] on span "‹" at bounding box center [284, 277] width 23 height 65
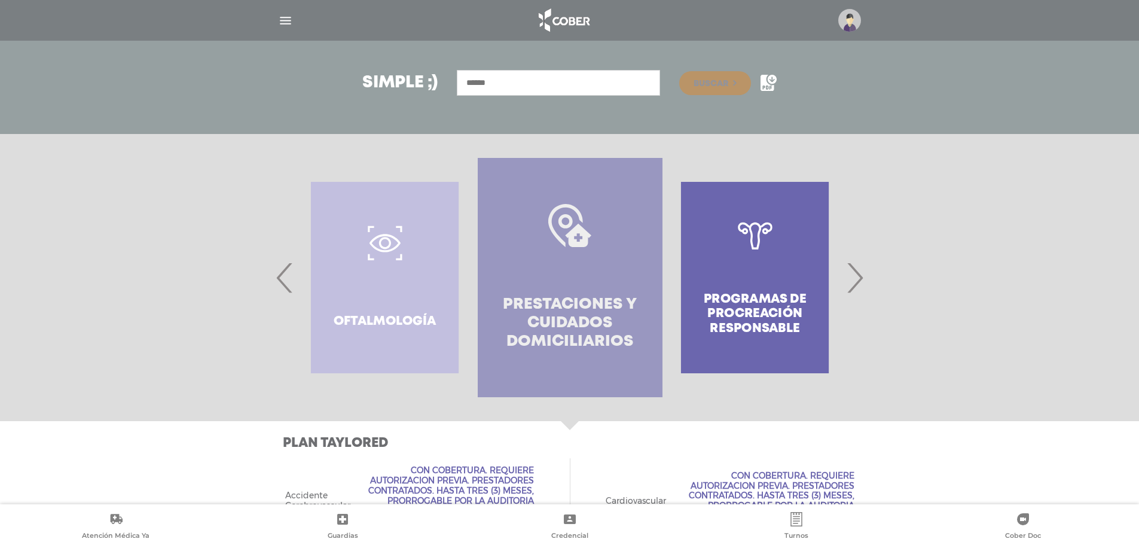
click at [572, 270] on link "Prestaciones y cuidados domiciliarios" at bounding box center [570, 277] width 185 height 239
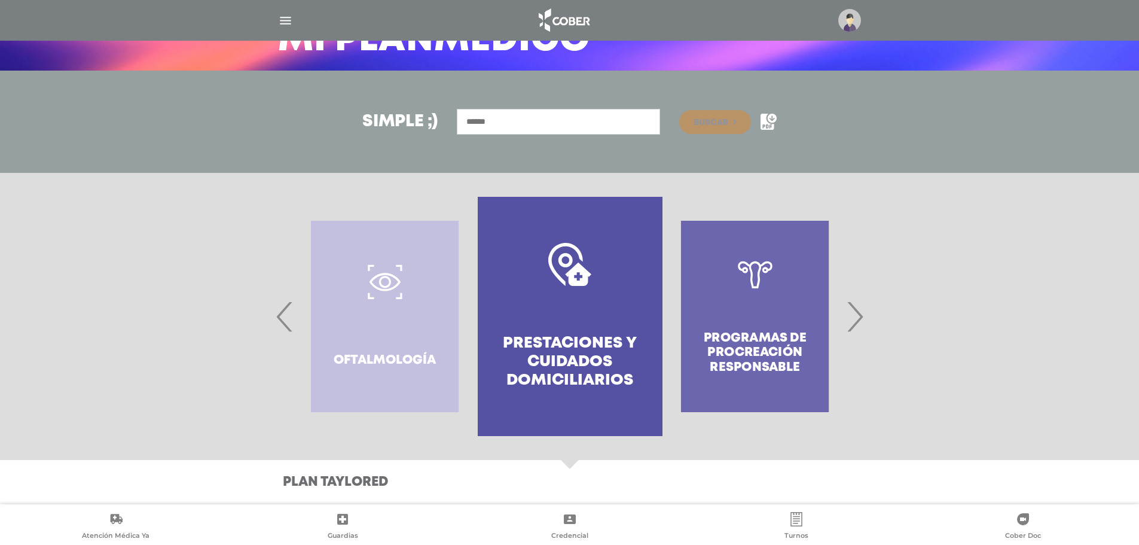
scroll to position [54, 0]
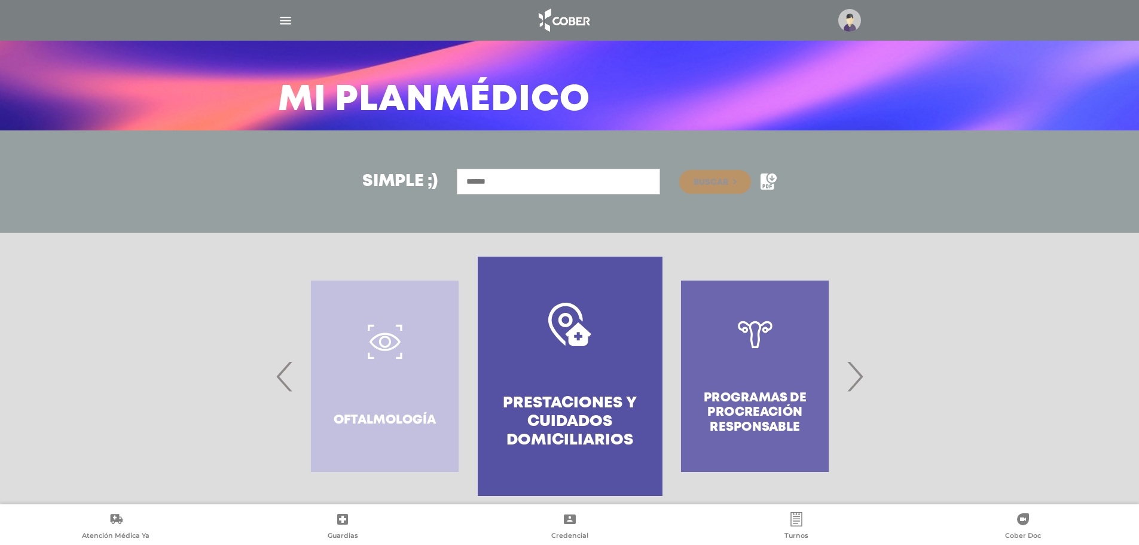
click at [855, 376] on span "›" at bounding box center [854, 376] width 23 height 65
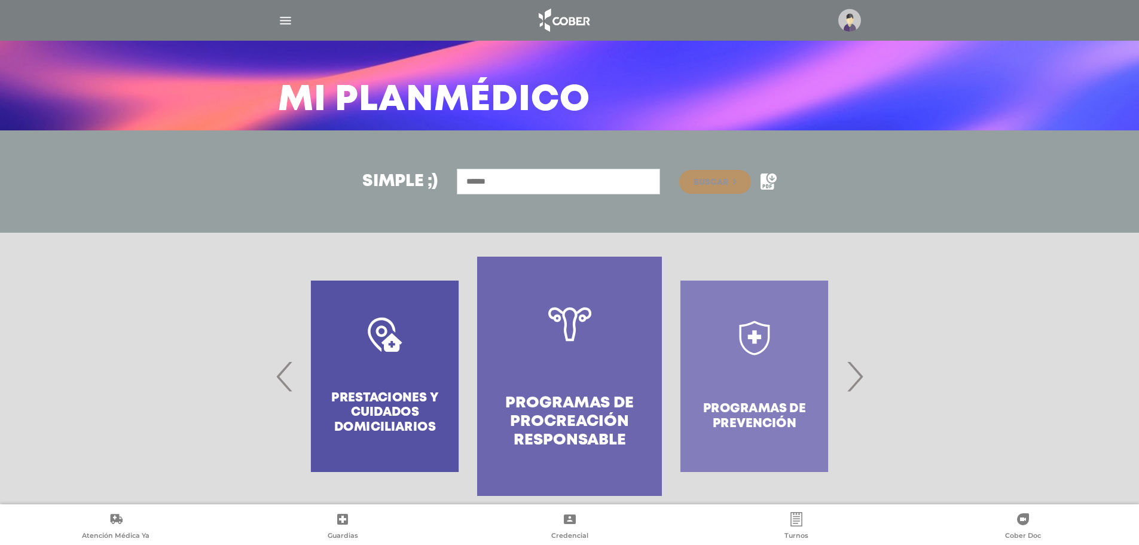
click at [855, 376] on span "›" at bounding box center [854, 376] width 23 height 65
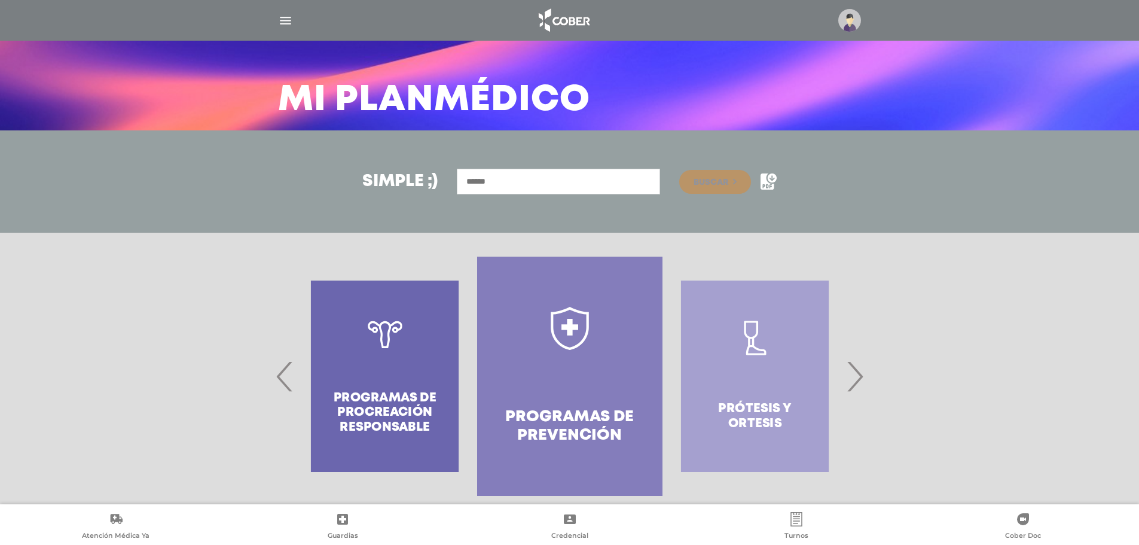
click at [855, 376] on span "›" at bounding box center [854, 376] width 23 height 65
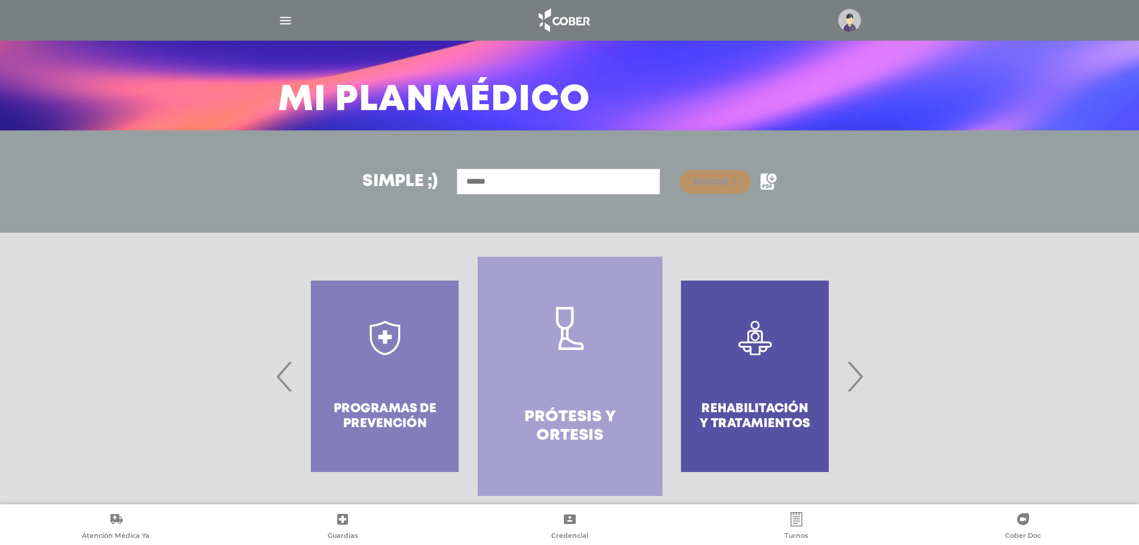
click at [855, 376] on span "›" at bounding box center [854, 376] width 23 height 65
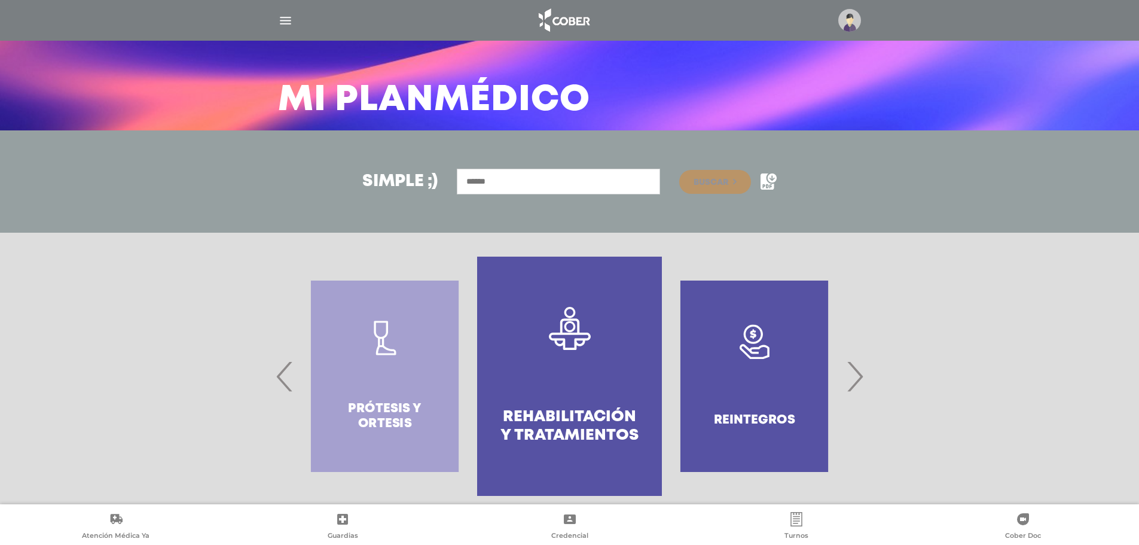
click at [855, 376] on span "›" at bounding box center [854, 376] width 23 height 65
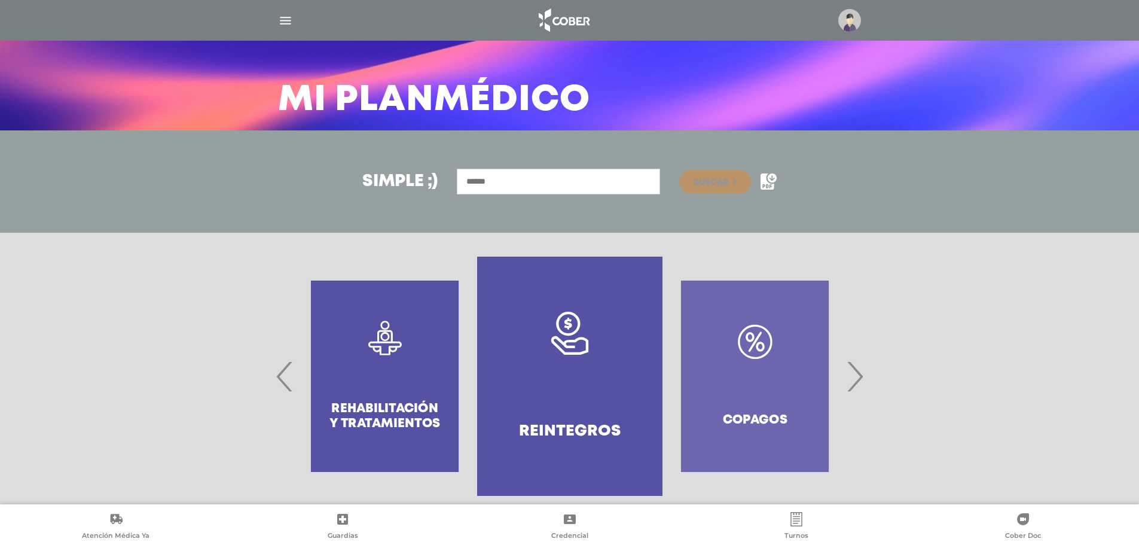
click at [855, 376] on span "›" at bounding box center [854, 376] width 23 height 65
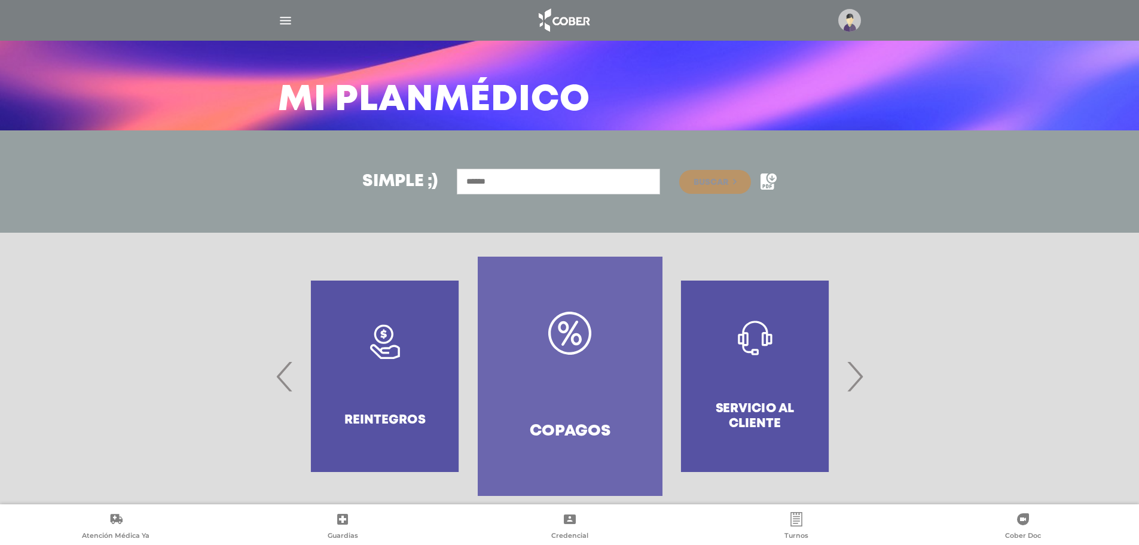
click at [855, 376] on span "›" at bounding box center [854, 376] width 23 height 65
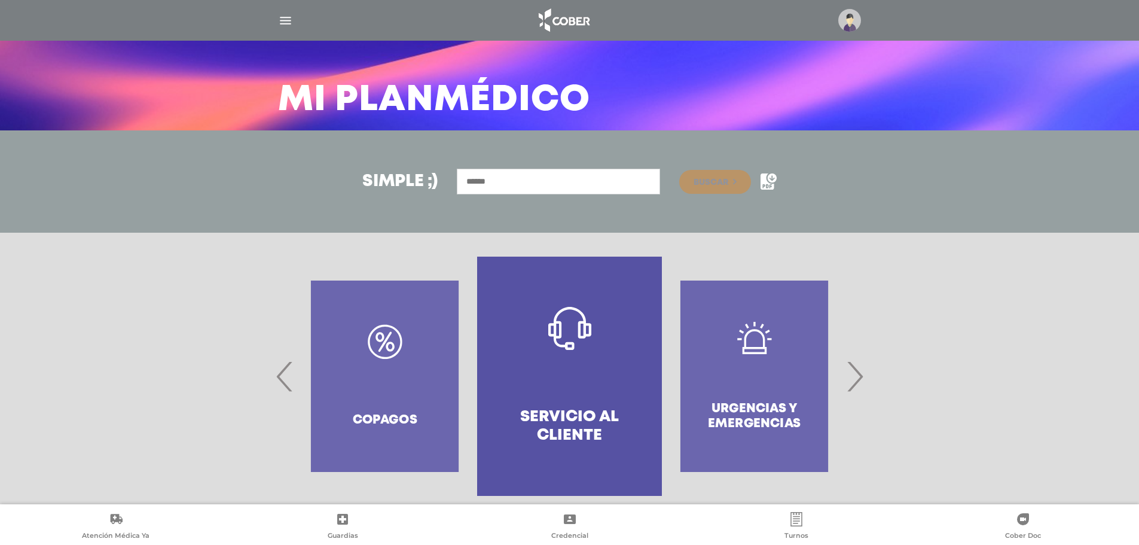
click at [855, 376] on span "›" at bounding box center [854, 376] width 23 height 65
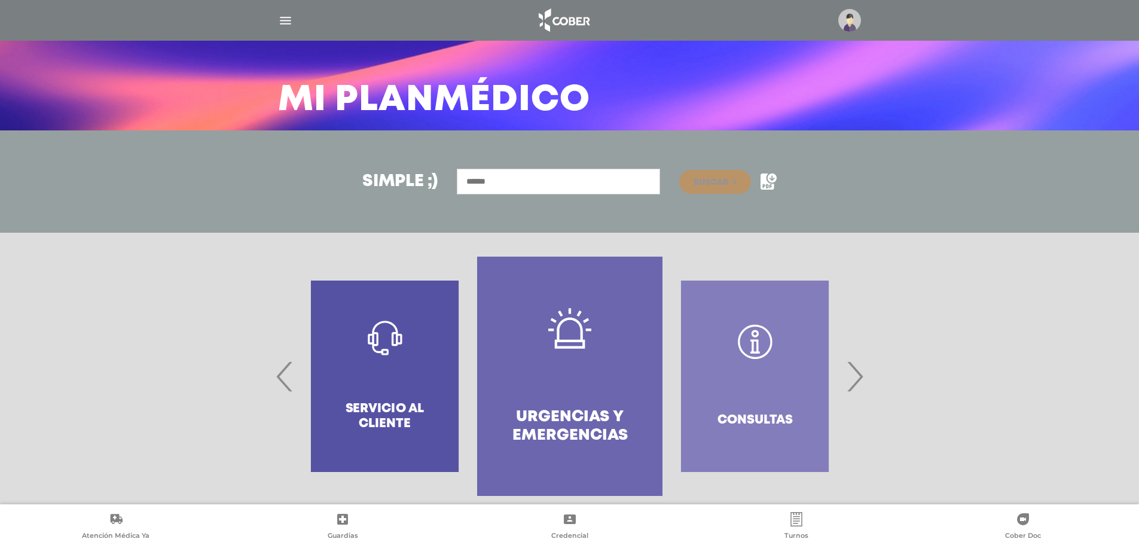
click at [855, 376] on span "›" at bounding box center [854, 376] width 23 height 65
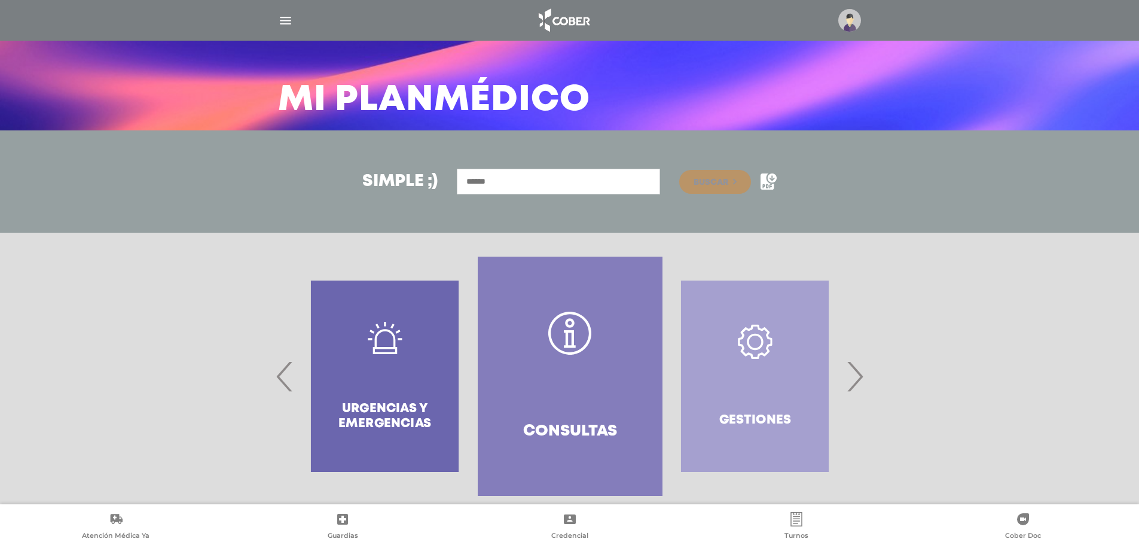
click at [855, 376] on span "›" at bounding box center [854, 376] width 23 height 65
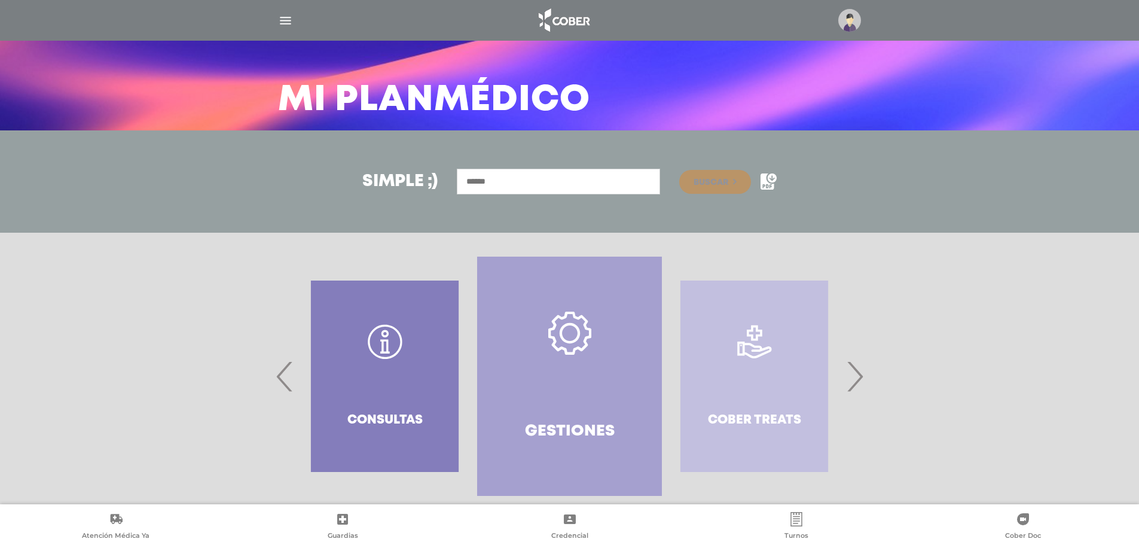
click at [855, 376] on span "›" at bounding box center [854, 376] width 23 height 65
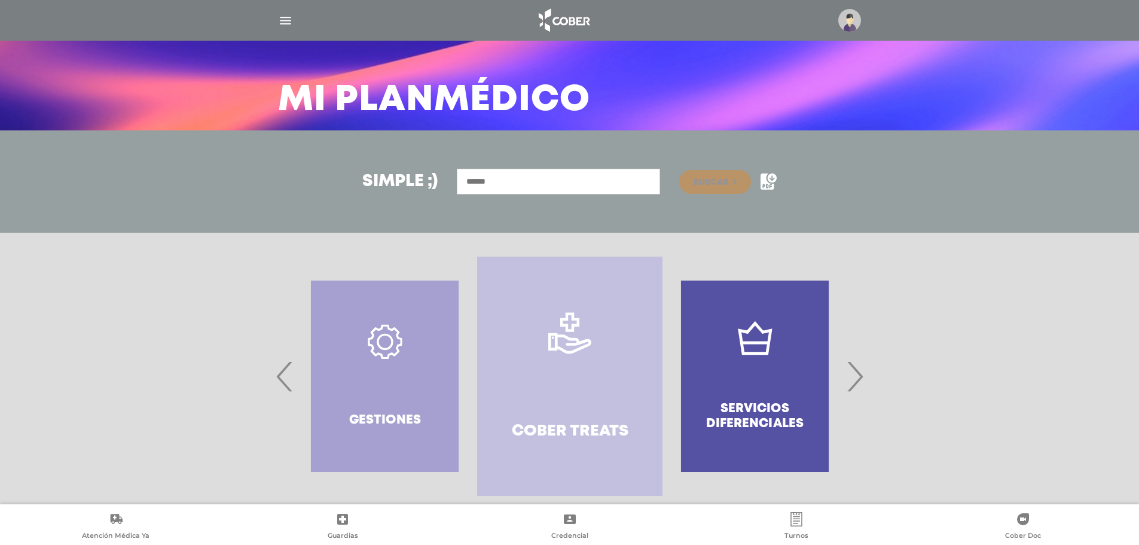
click at [855, 376] on span "›" at bounding box center [854, 376] width 23 height 65
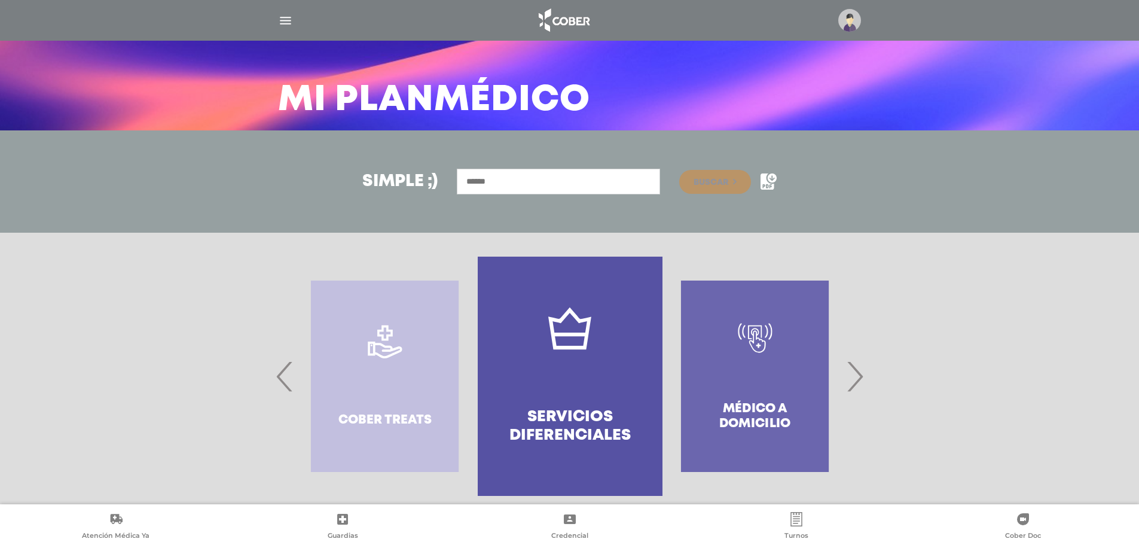
click at [855, 376] on span "›" at bounding box center [854, 376] width 23 height 65
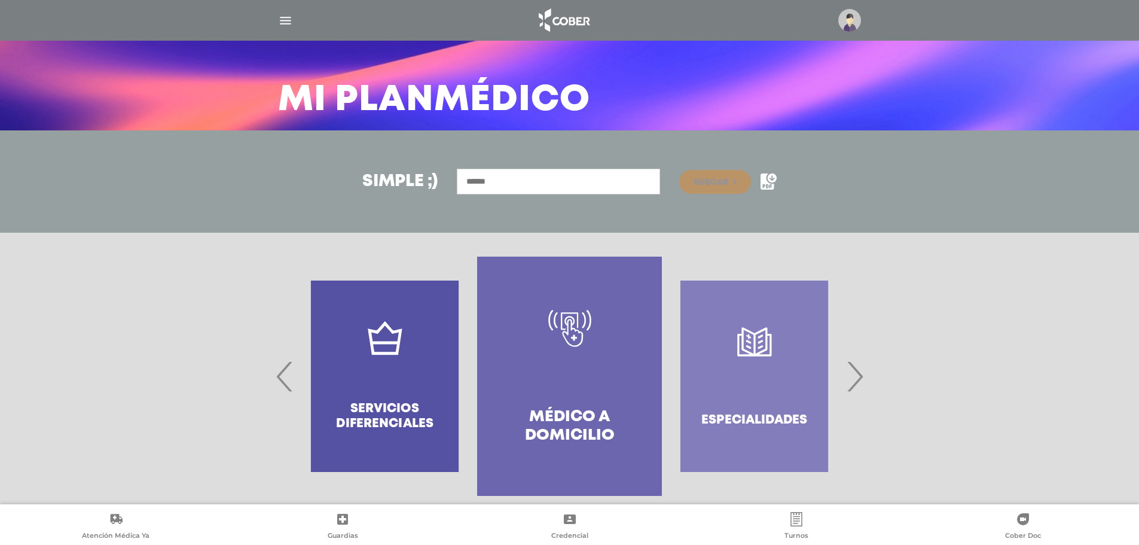
click at [856, 376] on span "›" at bounding box center [854, 376] width 23 height 65
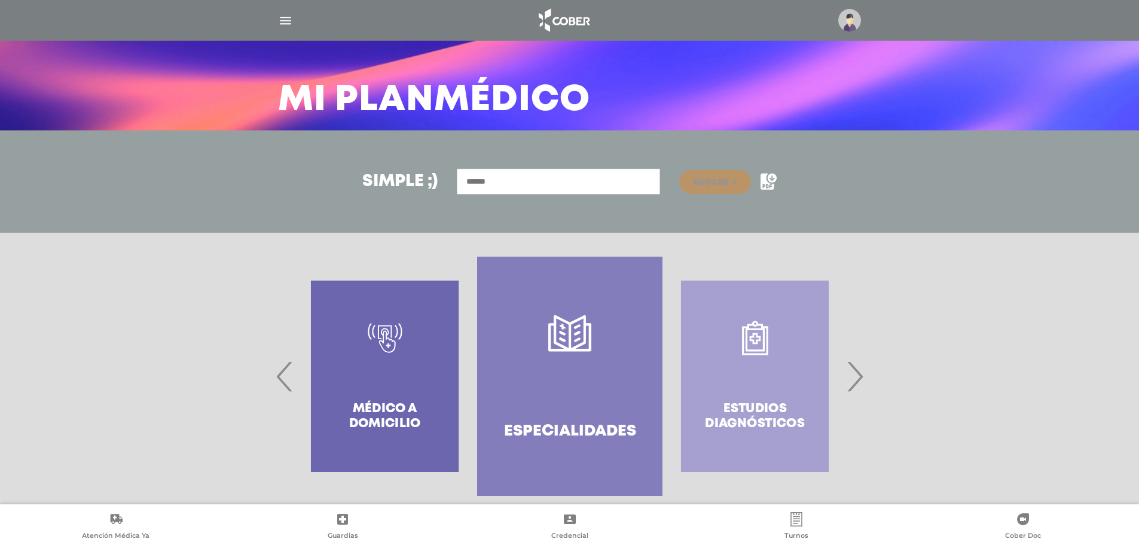
click at [856, 376] on span "›" at bounding box center [854, 376] width 23 height 65
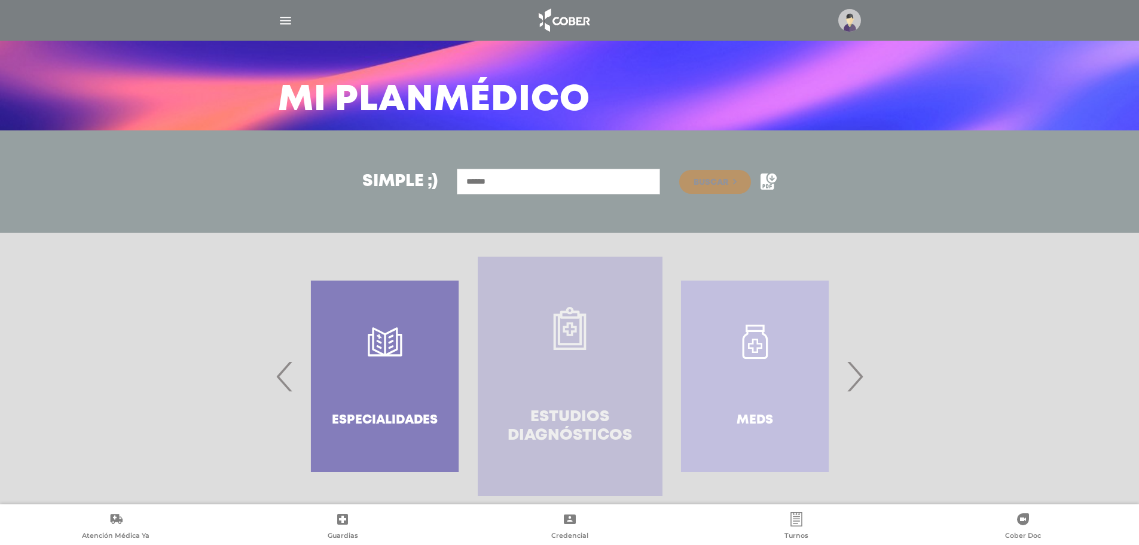
click at [608, 417] on h4 "Estudios diagnósticos" at bounding box center [570, 426] width 142 height 37
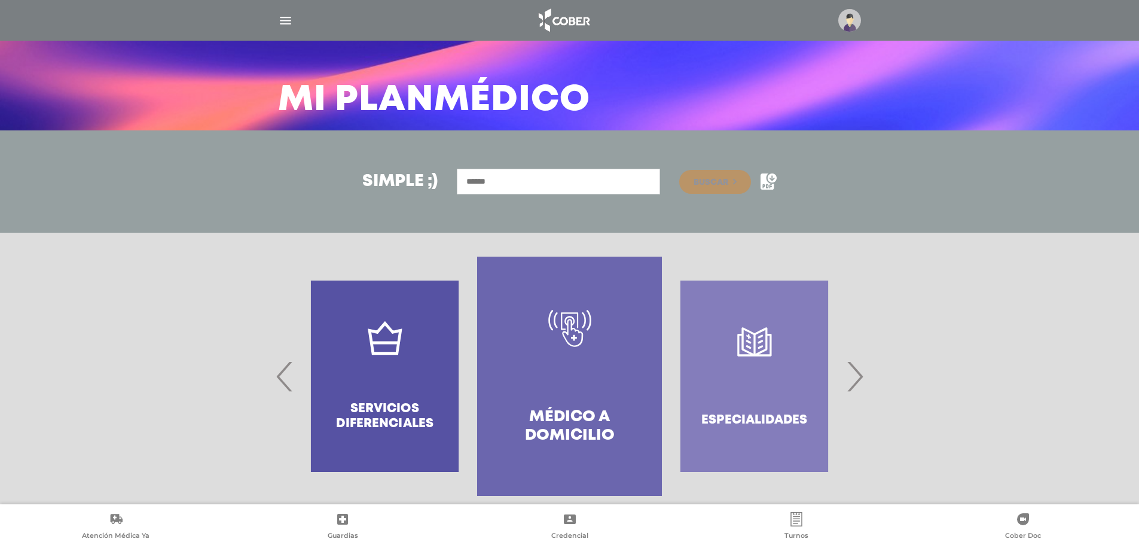
click at [852, 372] on span "›" at bounding box center [854, 376] width 23 height 65
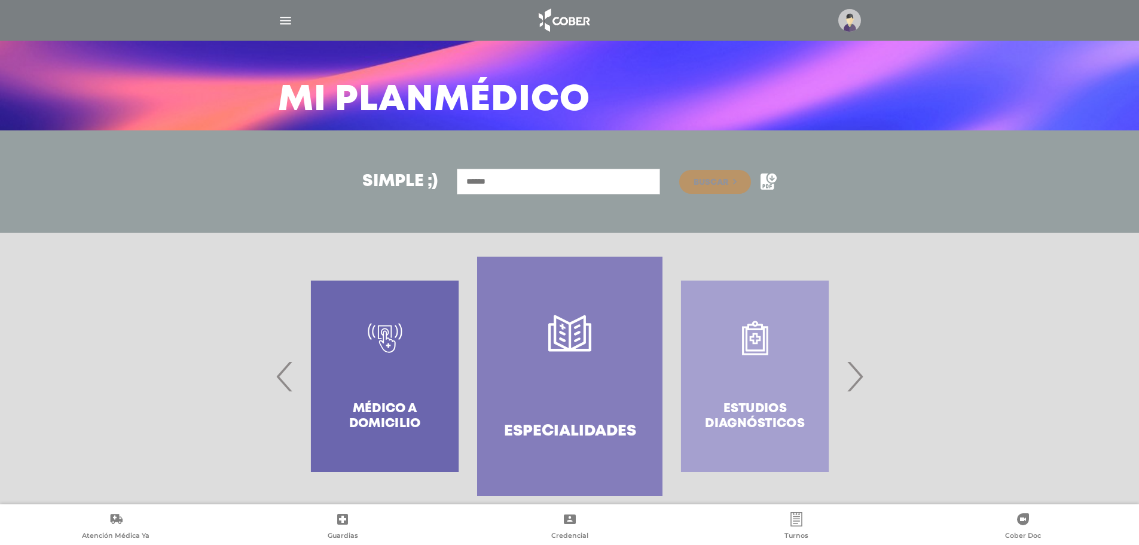
click at [852, 372] on span "›" at bounding box center [854, 376] width 23 height 65
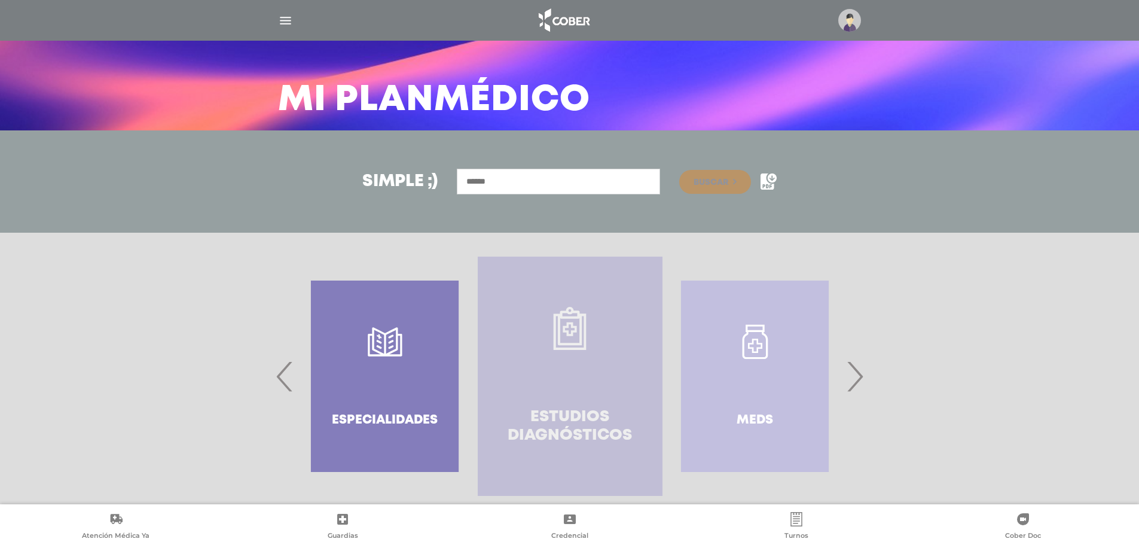
click at [578, 372] on link "Estudios diagnósticos" at bounding box center [570, 376] width 185 height 239
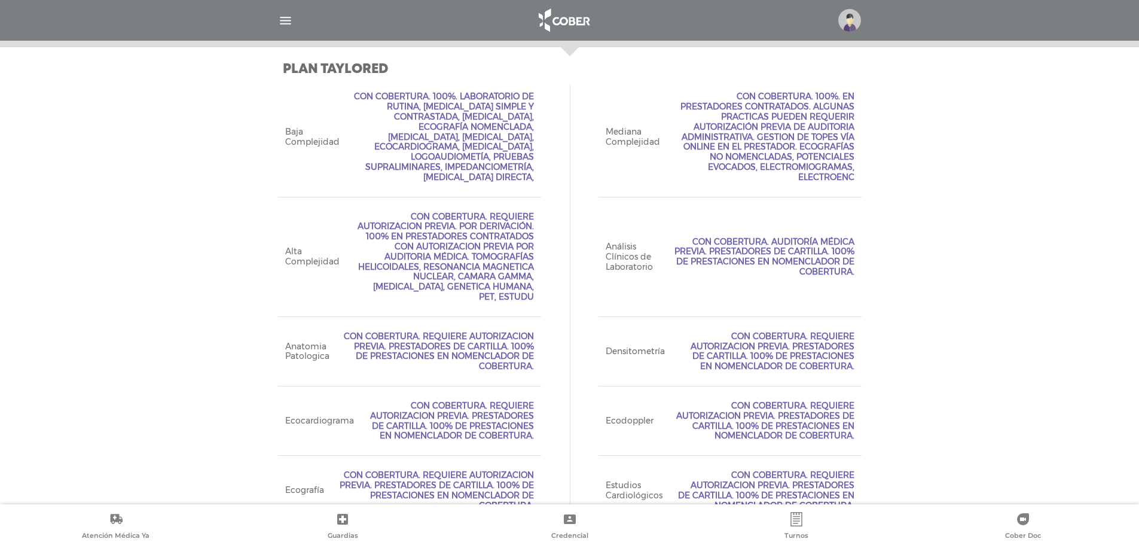
scroll to position [535, 0]
